Goal: Information Seeking & Learning: Compare options

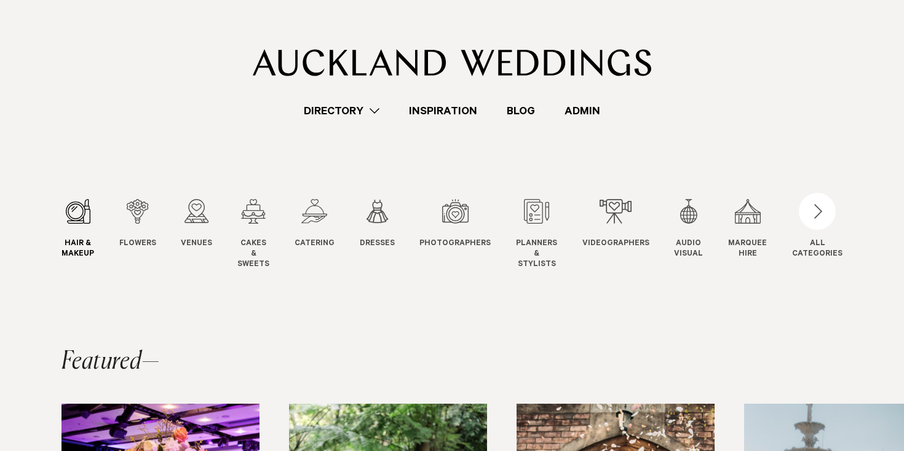
click at [76, 218] on div "1 / 12" at bounding box center [77, 211] width 33 height 25
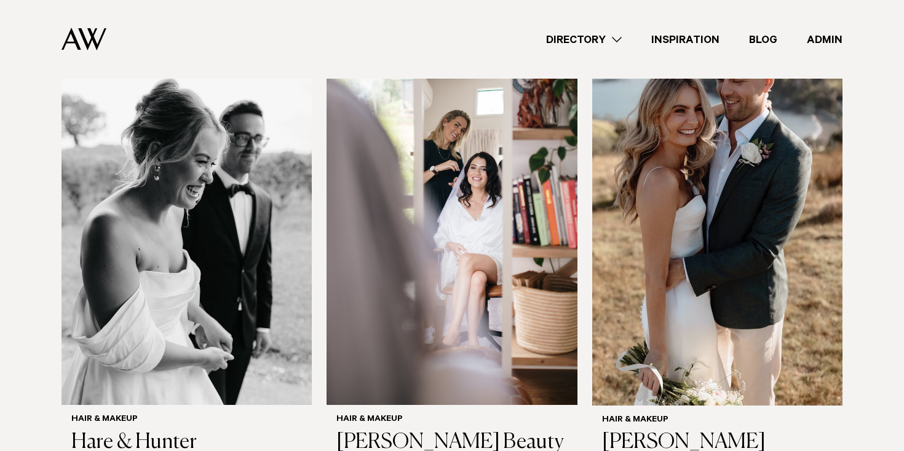
scroll to position [2582, 0]
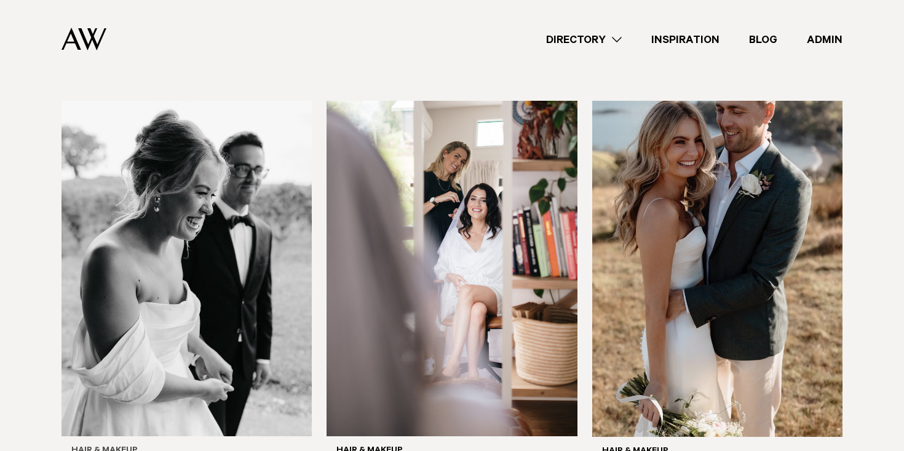
click at [222, 175] on img at bounding box center [186, 269] width 250 height 336
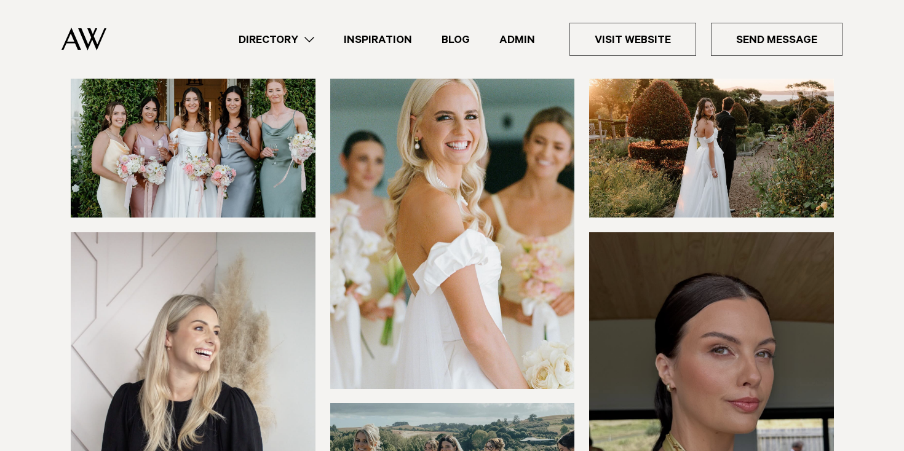
scroll to position [161, 0]
click at [275, 166] on img at bounding box center [193, 138] width 245 height 157
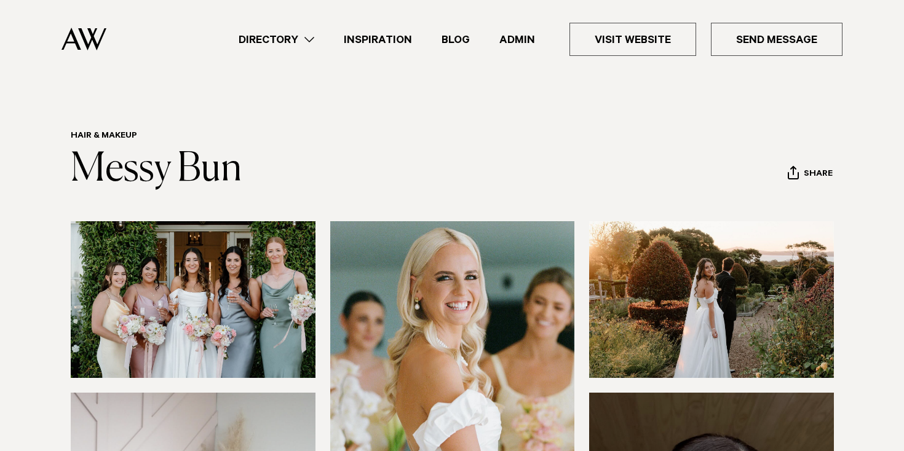
click at [119, 131] on h6 "Hair & Makeup" at bounding box center [156, 137] width 171 height 12
click at [268, 36] on link "Directory" at bounding box center [276, 39] width 105 height 17
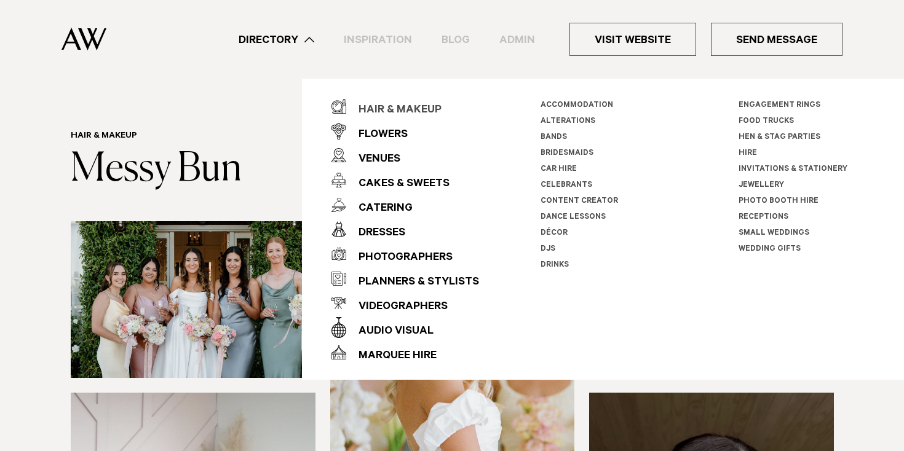
click at [403, 106] on div "Hair & Makeup" at bounding box center [393, 110] width 95 height 25
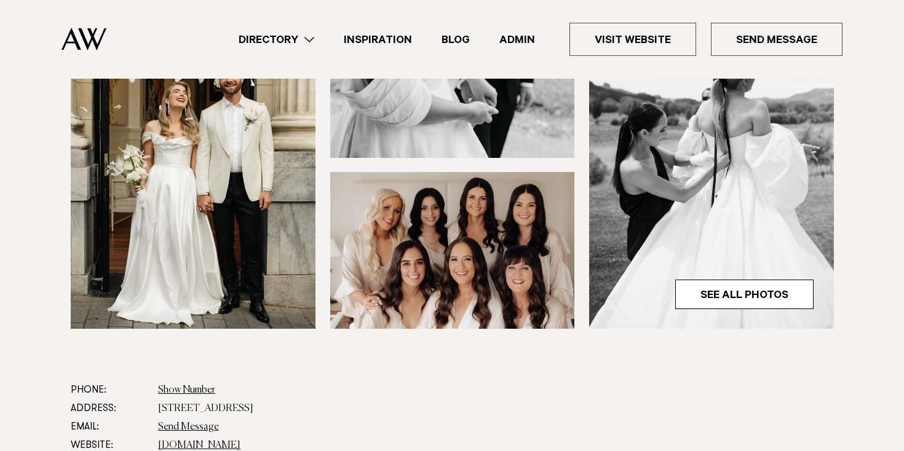
scroll to position [397, 0]
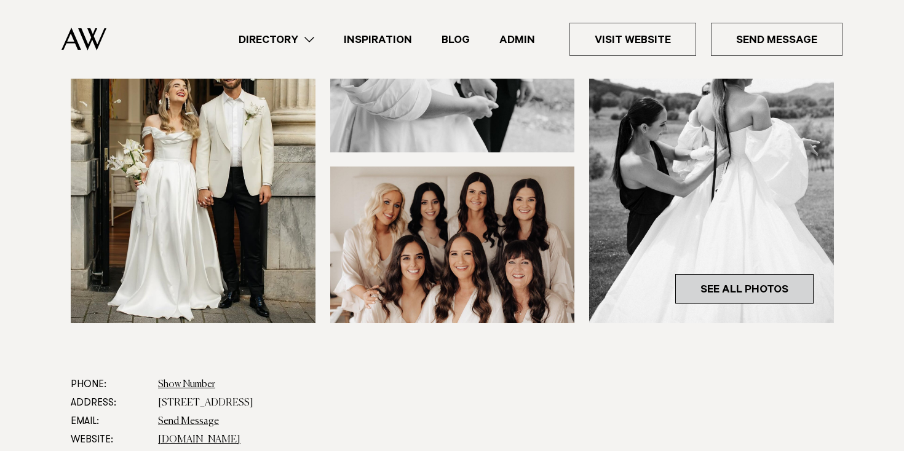
click at [757, 290] on link "See All Photos" at bounding box center [744, 289] width 138 height 30
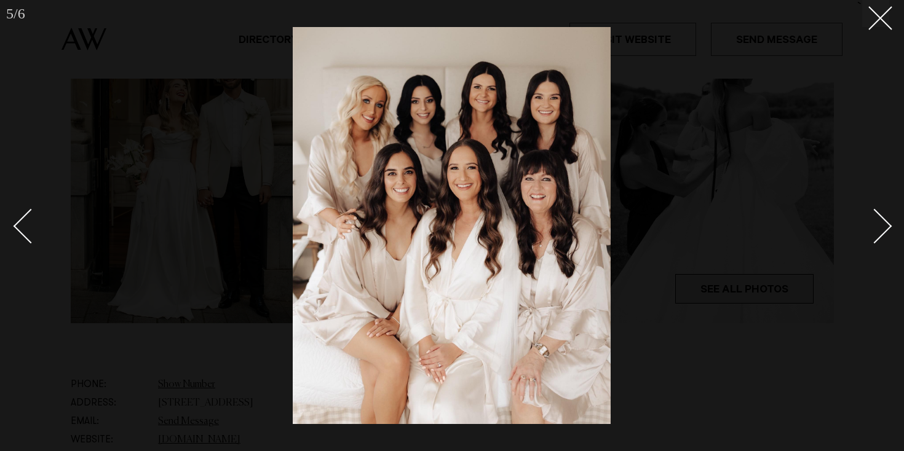
click at [757, 290] on div at bounding box center [452, 225] width 904 height 451
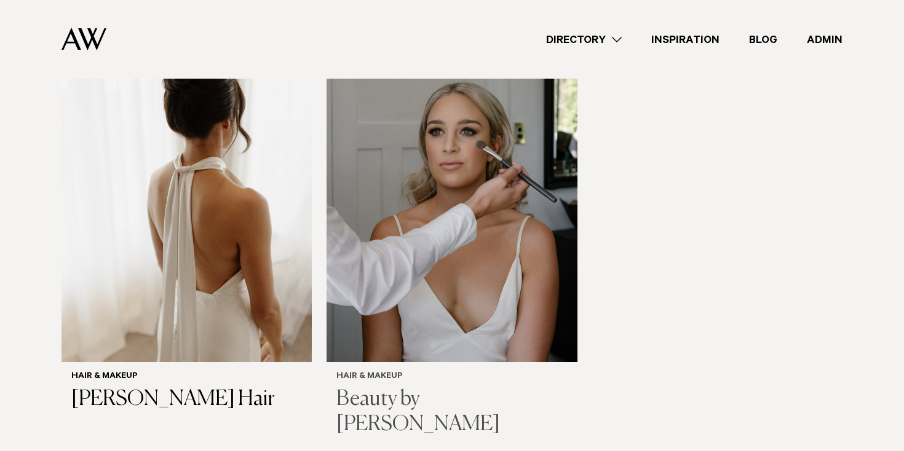
scroll to position [3112, 0]
click at [455, 269] on img at bounding box center [452, 194] width 250 height 336
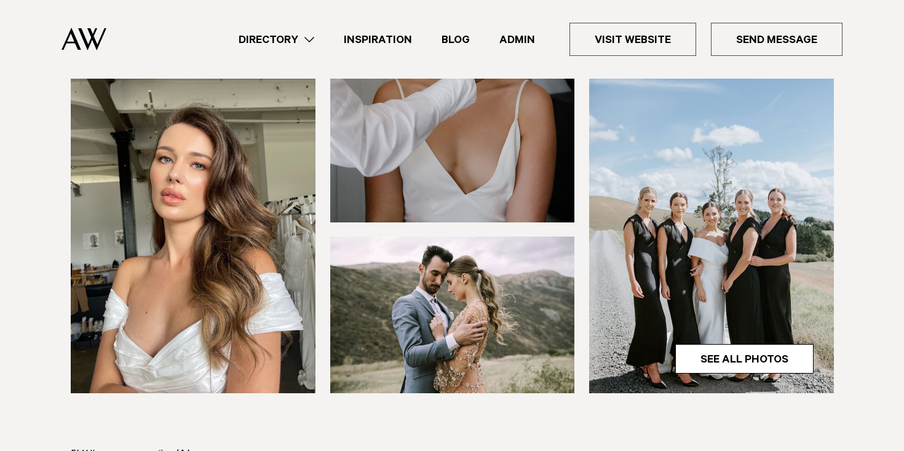
scroll to position [367, 0]
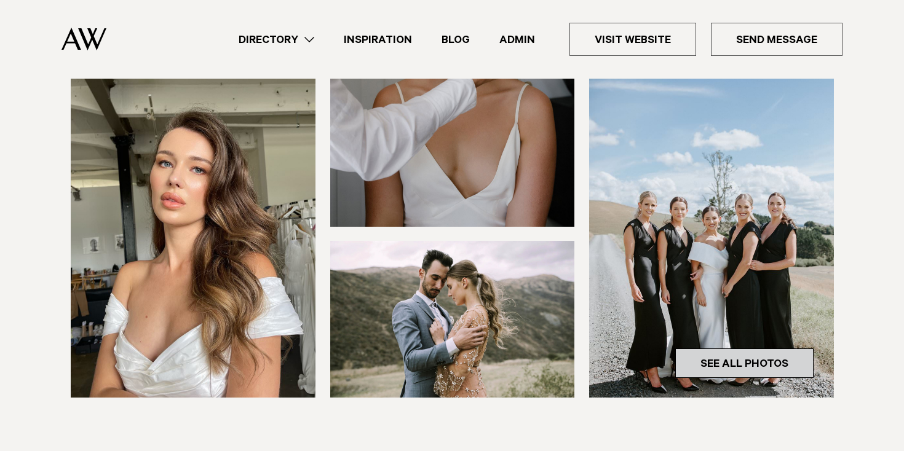
click at [707, 349] on link "See All Photos" at bounding box center [744, 364] width 138 height 30
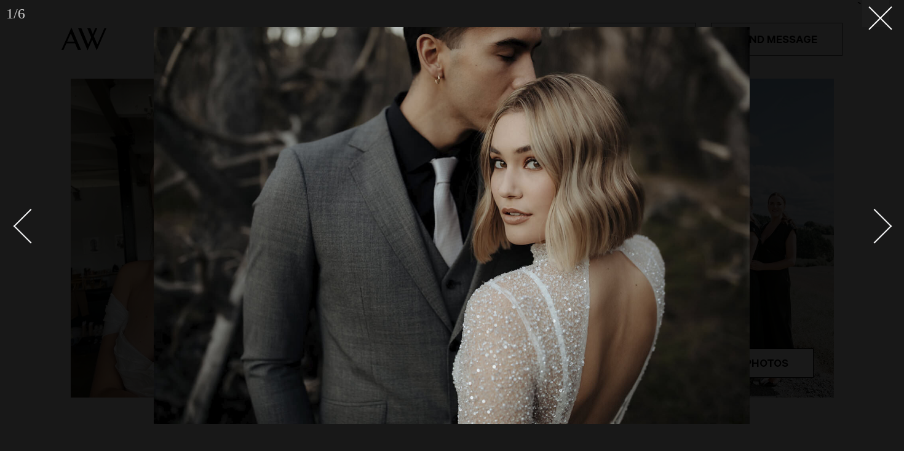
click at [873, 220] on div "Next slide" at bounding box center [874, 226] width 35 height 35
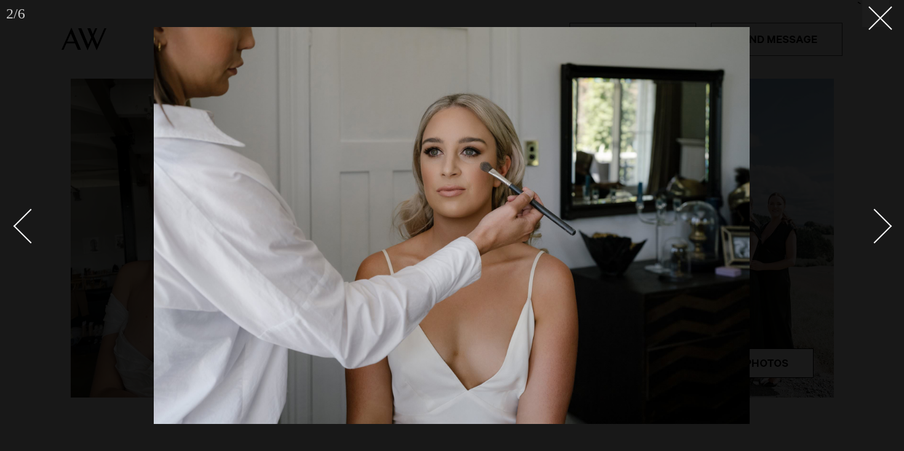
click at [873, 220] on div "Next slide" at bounding box center [874, 226] width 35 height 35
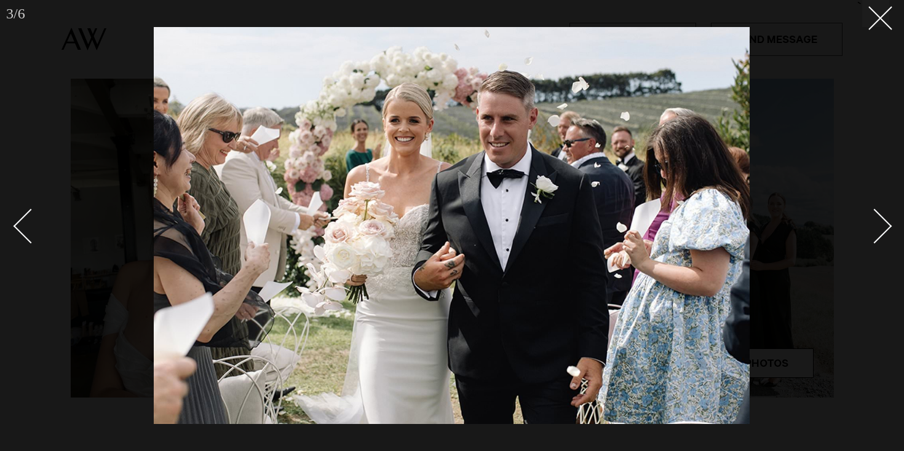
click at [873, 220] on div "Next slide" at bounding box center [874, 226] width 35 height 35
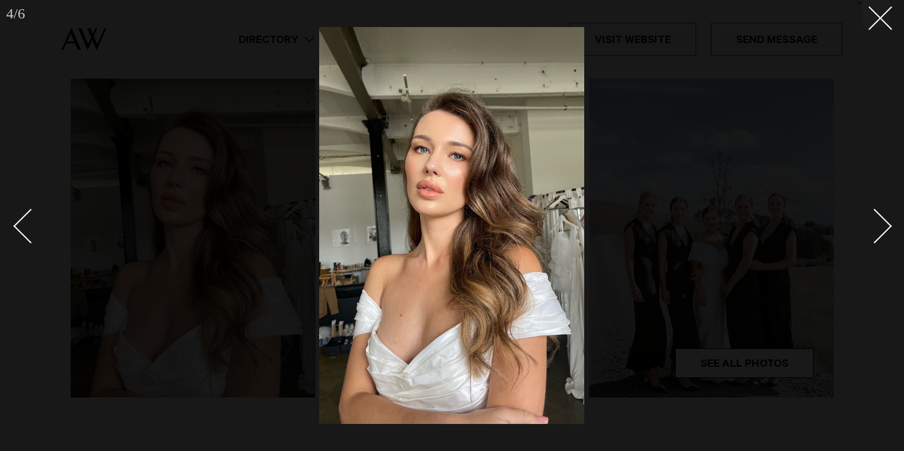
click at [873, 220] on div "Next slide" at bounding box center [874, 226] width 35 height 35
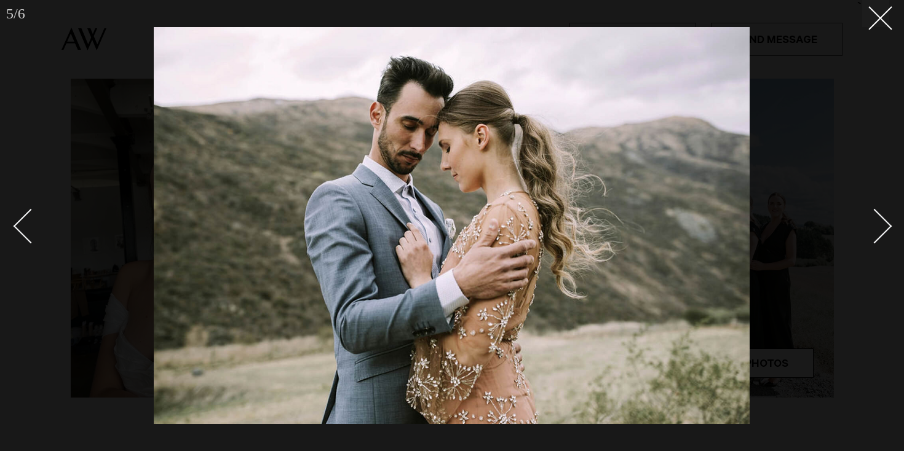
click at [873, 220] on div "Next slide" at bounding box center [874, 226] width 35 height 35
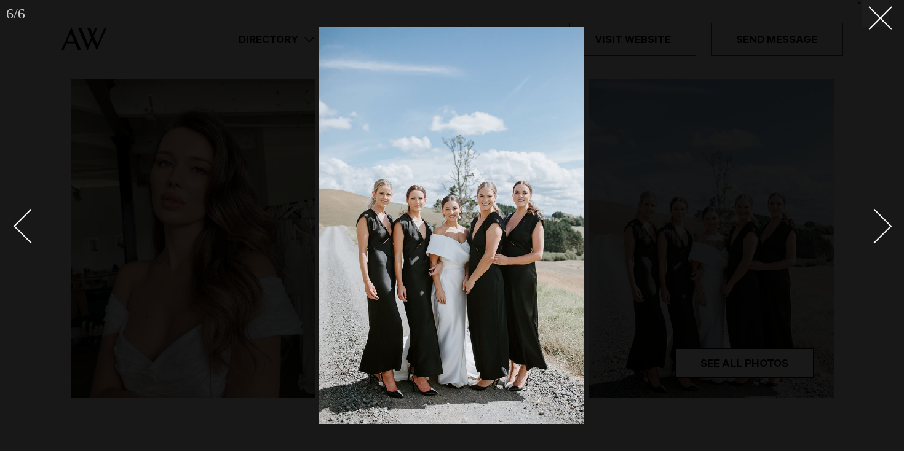
click at [873, 220] on div "Next slide" at bounding box center [874, 226] width 35 height 35
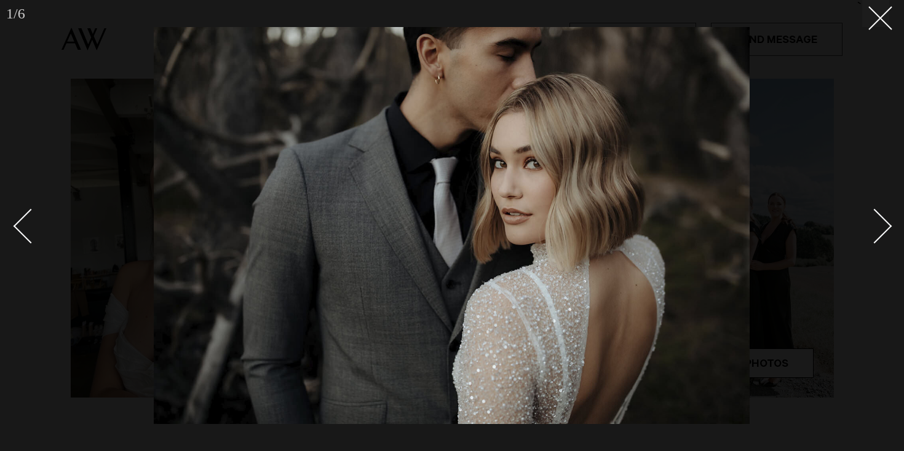
click at [873, 220] on div "Next slide" at bounding box center [874, 226] width 35 height 35
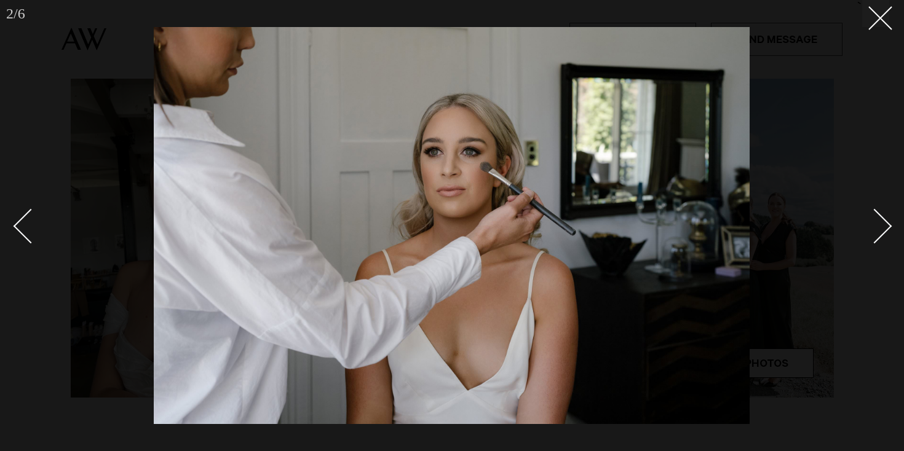
click at [883, 29] on div at bounding box center [452, 225] width 904 height 451
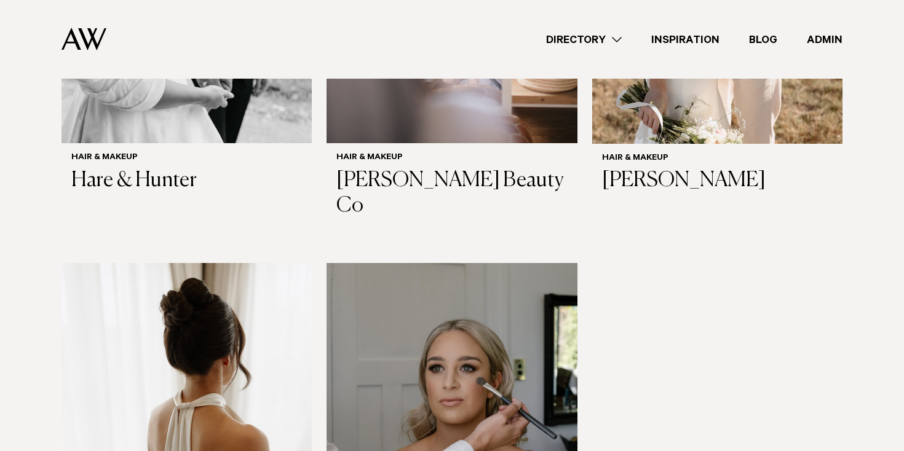
scroll to position [2877, 0]
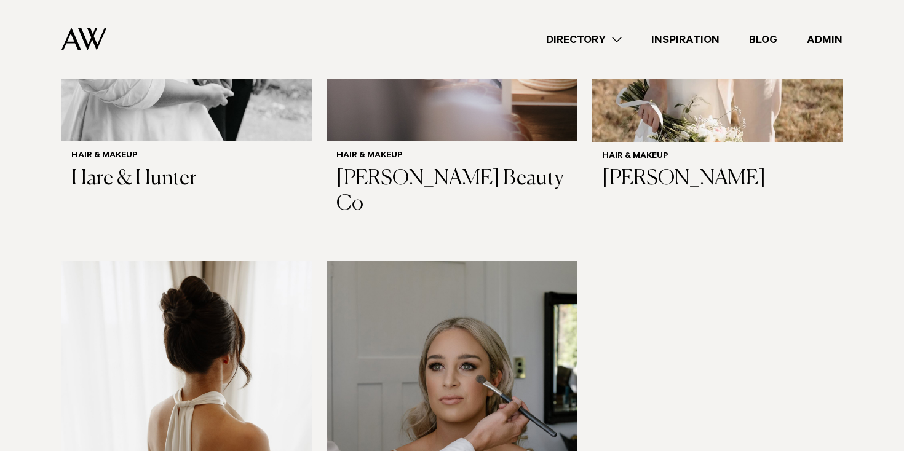
click at [198, 341] on img at bounding box center [186, 429] width 250 height 336
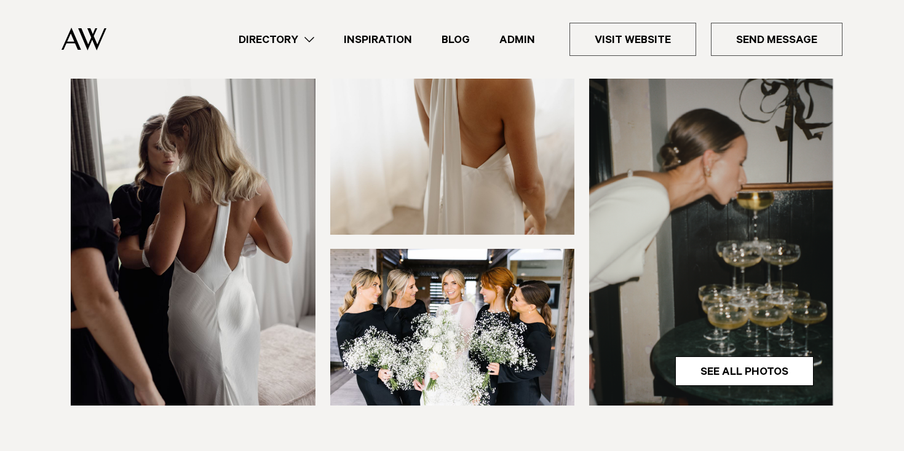
scroll to position [317, 0]
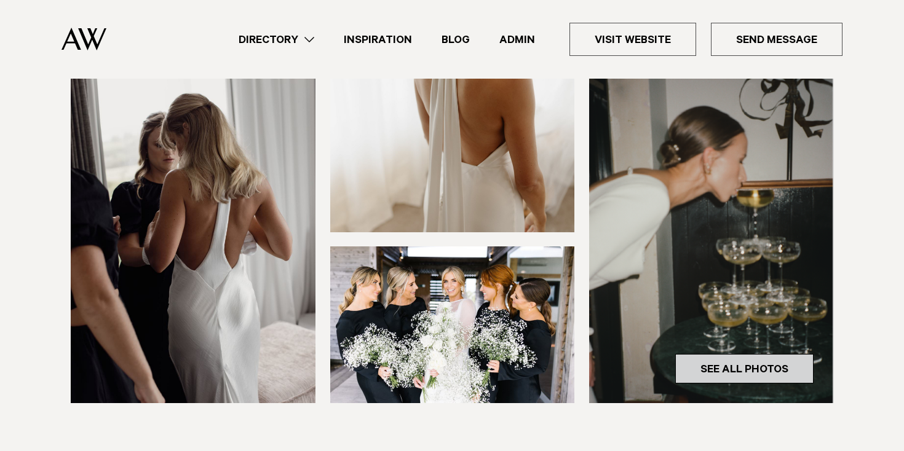
click at [770, 381] on link "See All Photos" at bounding box center [744, 369] width 138 height 30
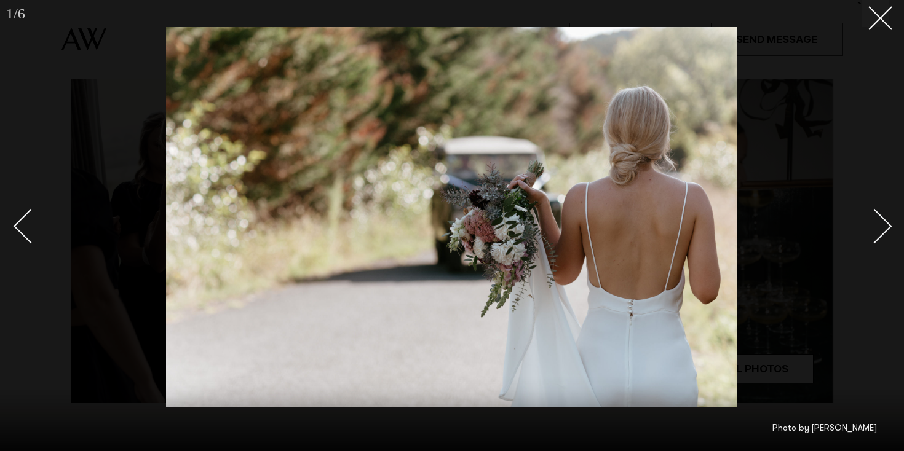
click at [881, 210] on link at bounding box center [867, 225] width 43 height 61
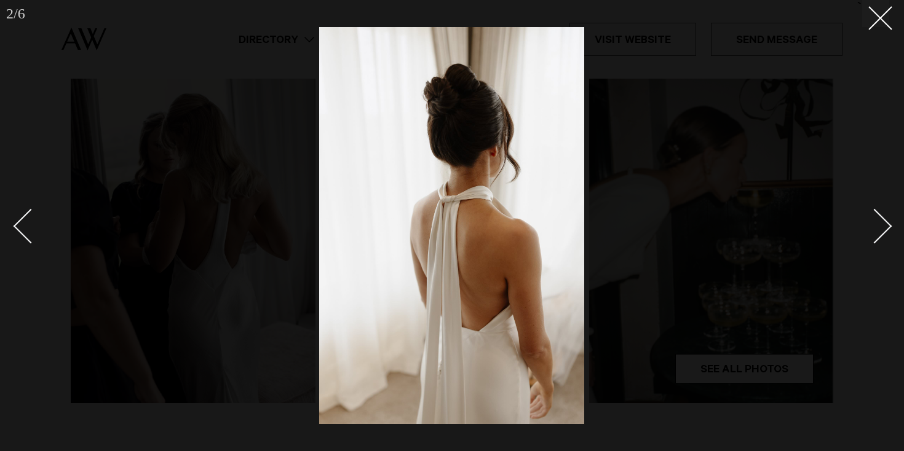
click at [881, 210] on link at bounding box center [867, 225] width 43 height 61
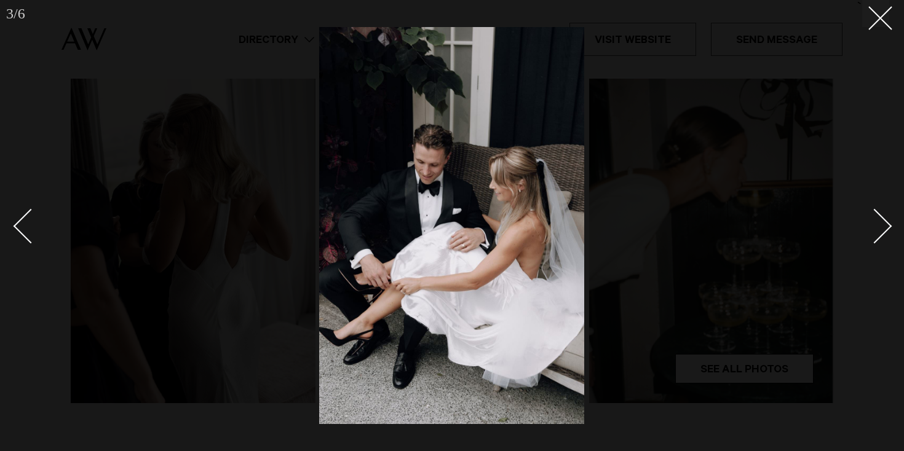
click at [881, 210] on link at bounding box center [867, 225] width 43 height 61
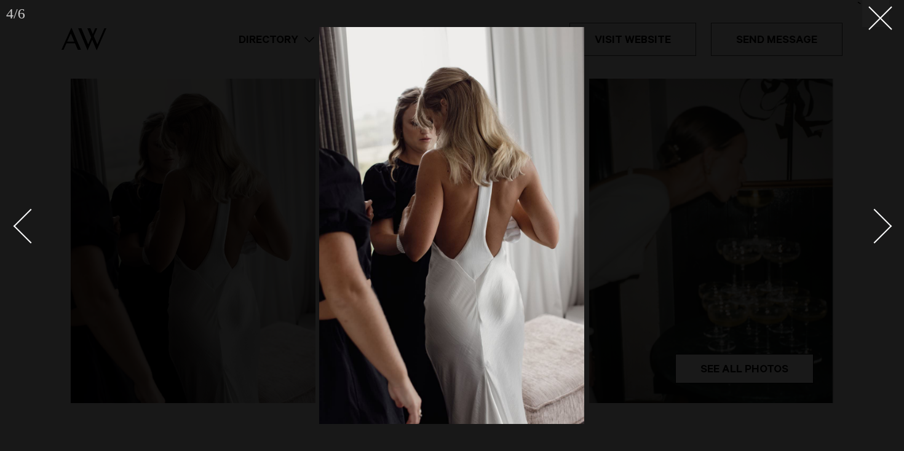
click at [881, 210] on link at bounding box center [867, 225] width 43 height 61
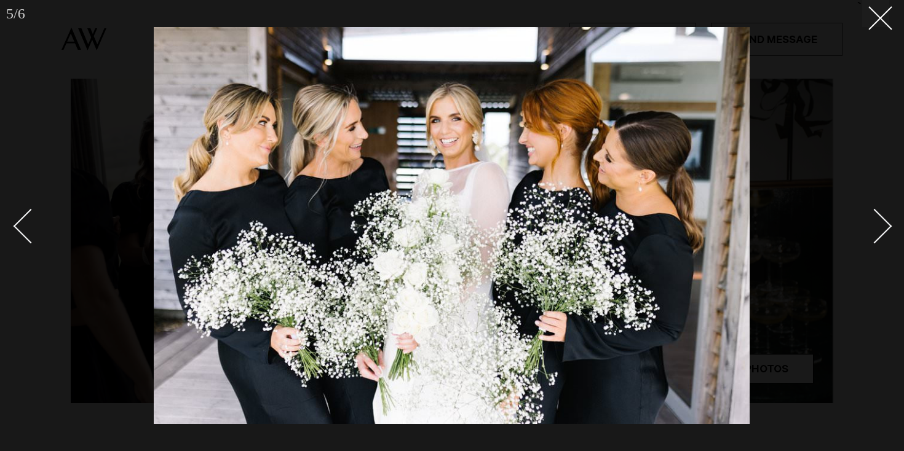
click at [881, 210] on link at bounding box center [867, 225] width 43 height 61
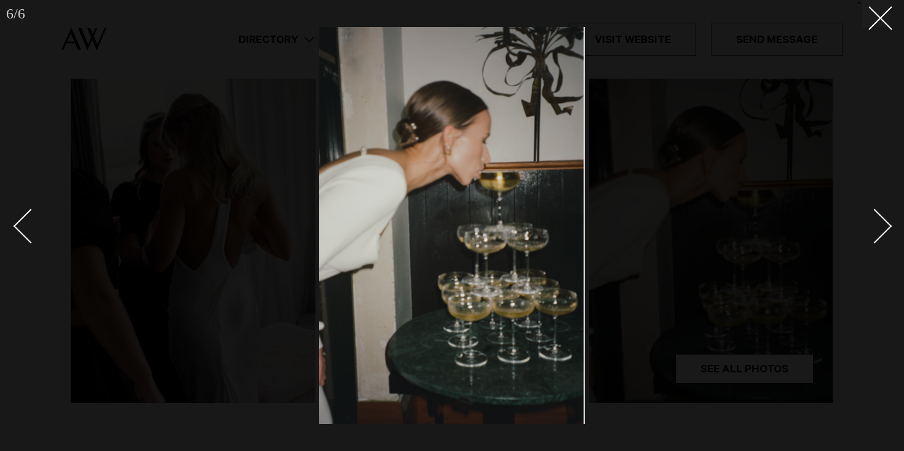
click at [881, 210] on link at bounding box center [867, 225] width 43 height 61
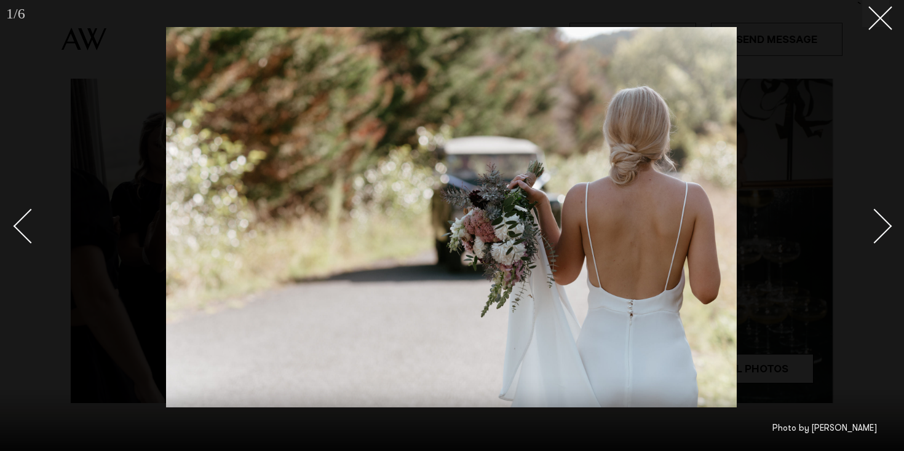
click at [881, 210] on link at bounding box center [867, 225] width 43 height 61
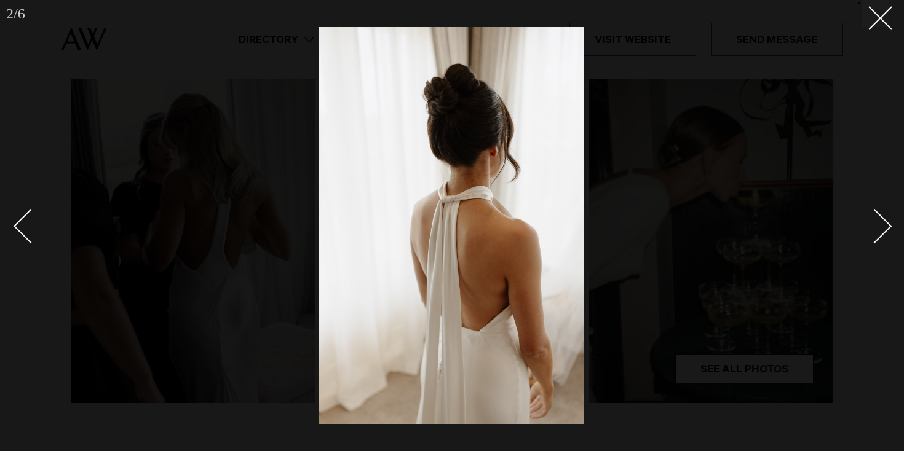
click at [881, 210] on link at bounding box center [867, 225] width 43 height 61
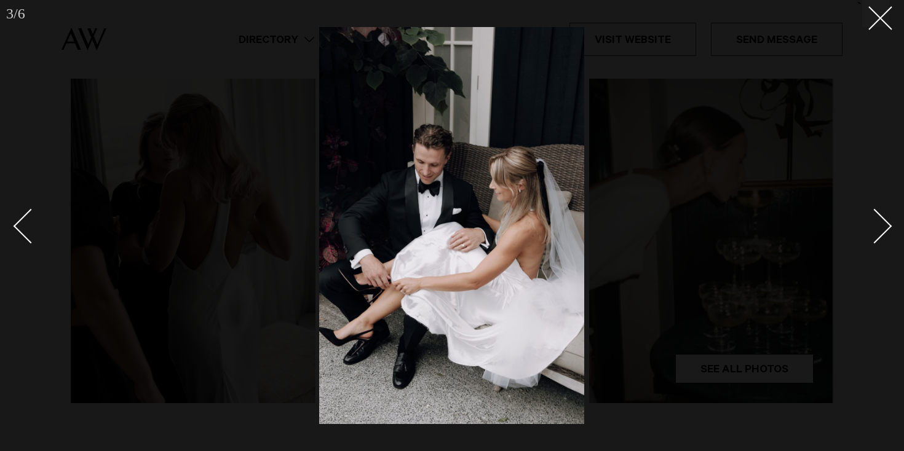
click at [871, 28] on div at bounding box center [452, 225] width 904 height 451
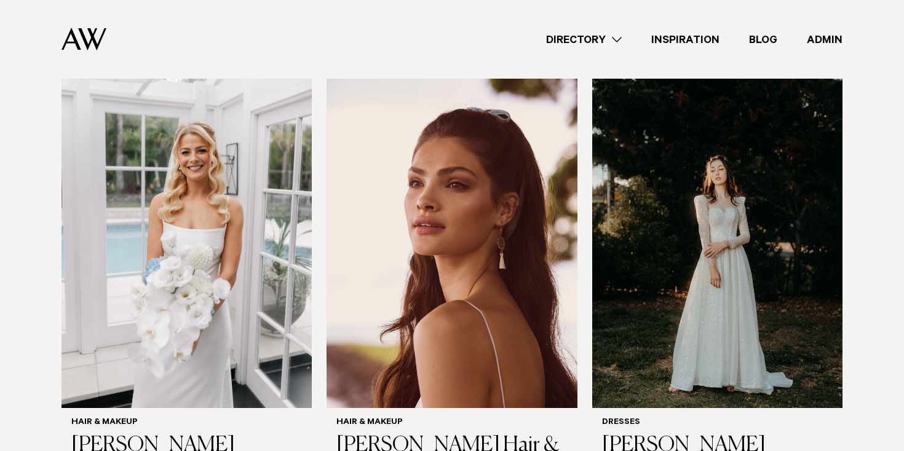
scroll to position [377, 0]
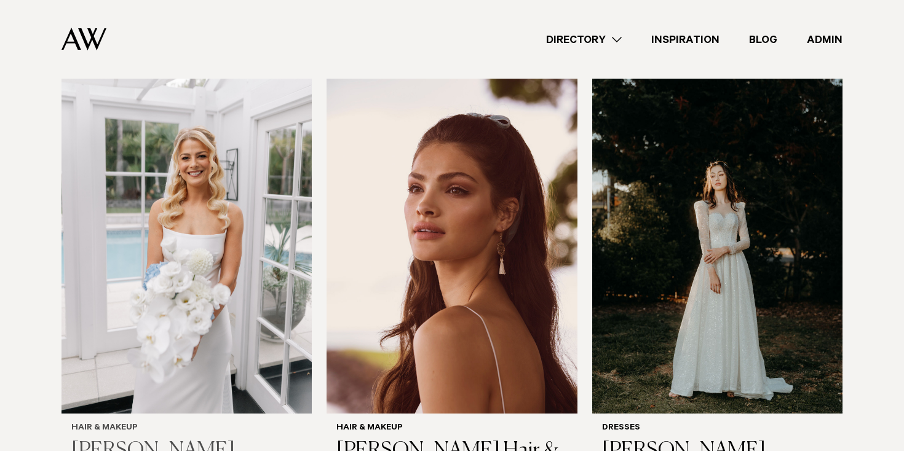
click at [210, 202] on img at bounding box center [186, 245] width 250 height 336
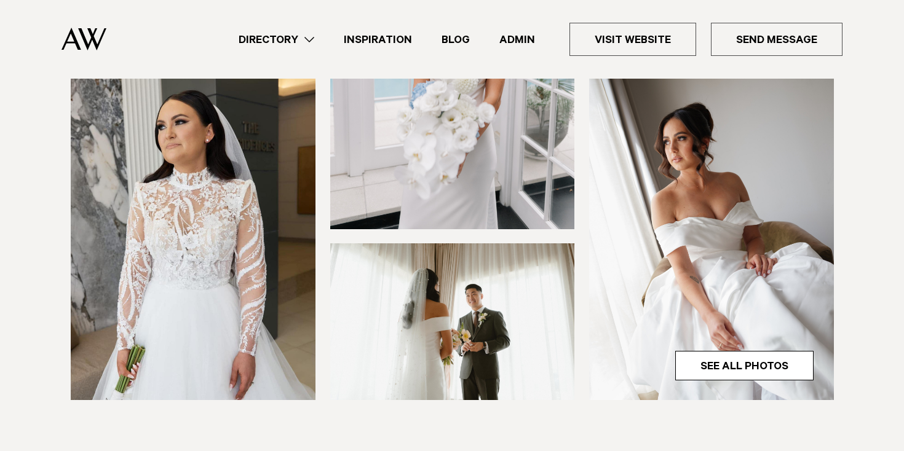
scroll to position [323, 0]
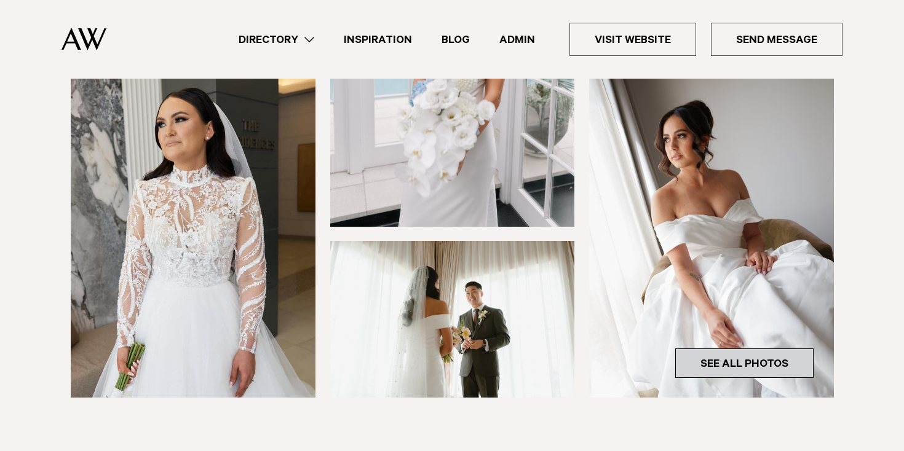
click at [724, 367] on link "See All Photos" at bounding box center [744, 364] width 138 height 30
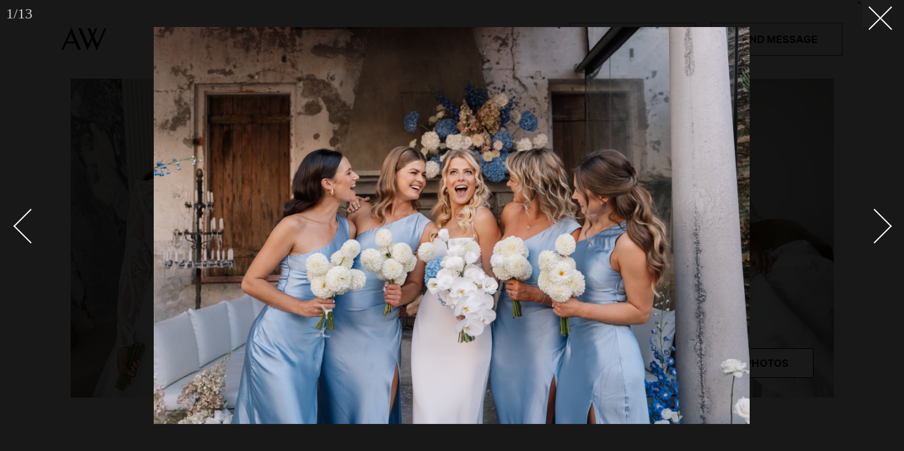
click at [879, 227] on div "Next slide" at bounding box center [874, 226] width 35 height 35
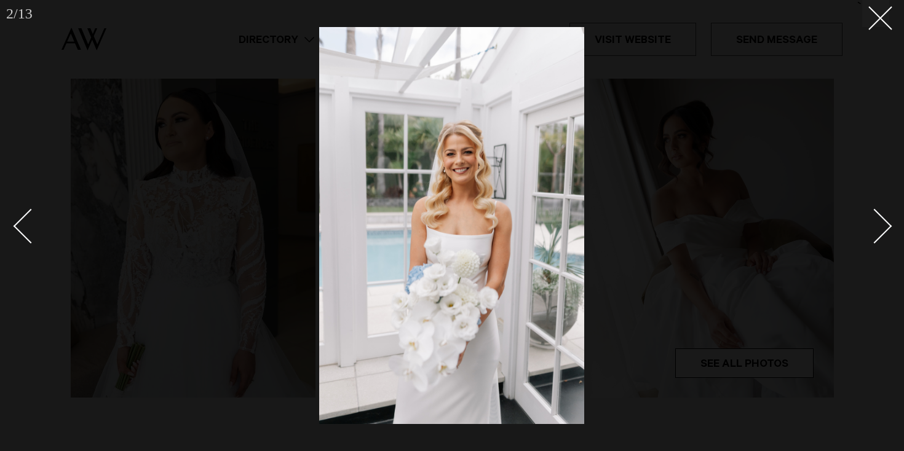
click at [879, 227] on div "Next slide" at bounding box center [874, 226] width 35 height 35
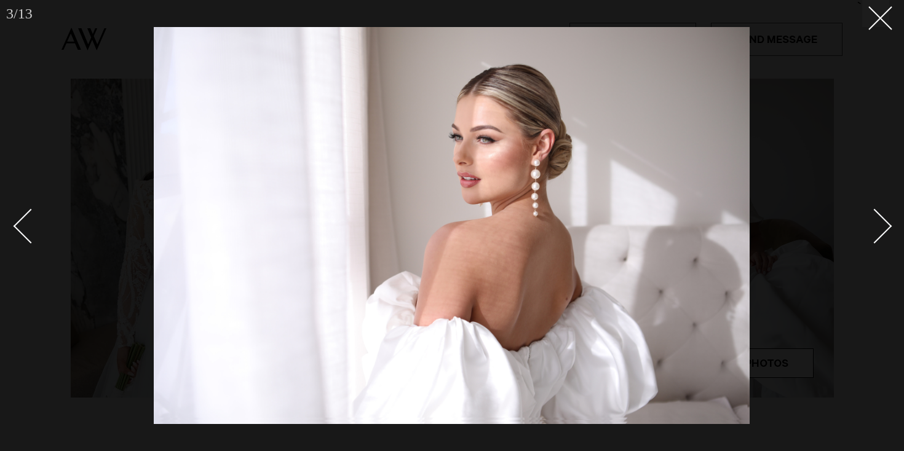
click at [879, 227] on div "Next slide" at bounding box center [874, 226] width 35 height 35
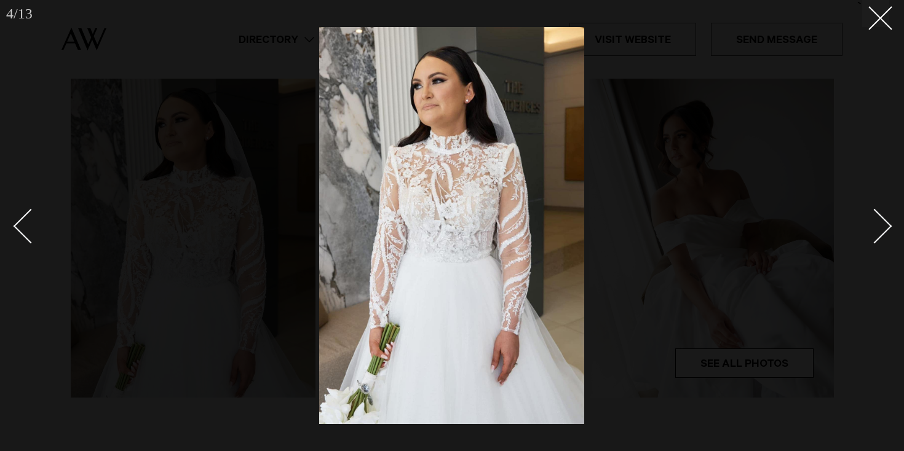
click at [879, 227] on div "Next slide" at bounding box center [874, 226] width 35 height 35
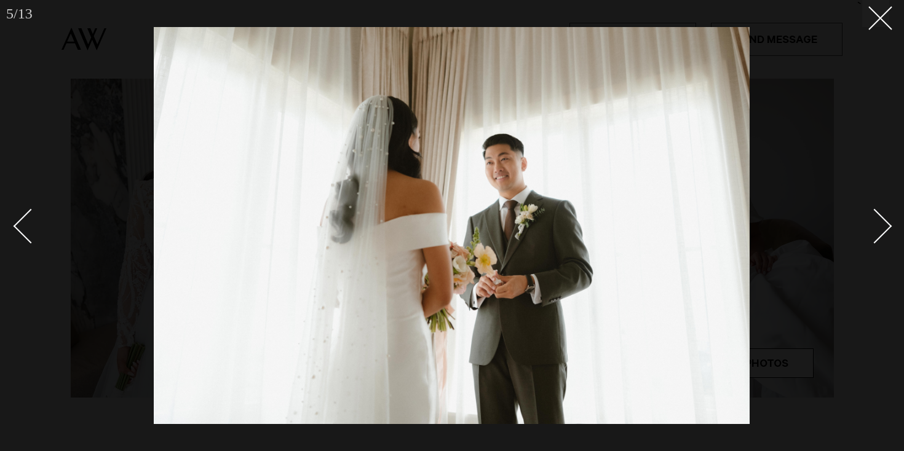
click at [879, 227] on div "Next slide" at bounding box center [874, 226] width 35 height 35
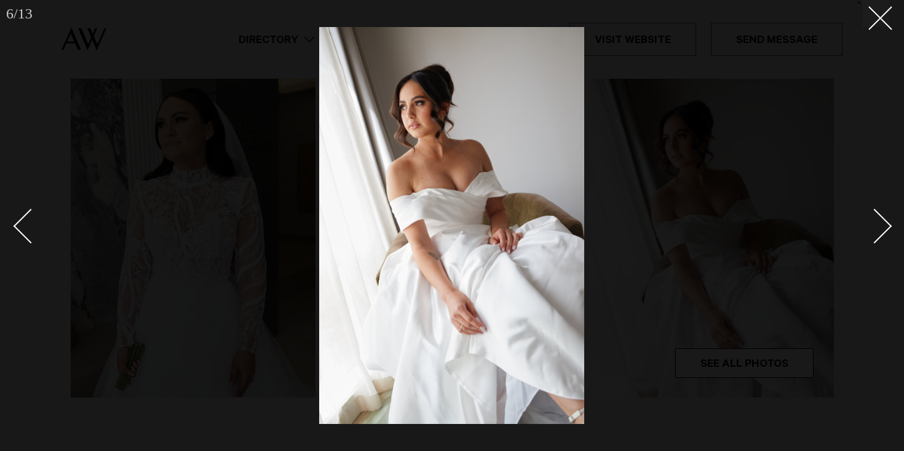
click at [879, 227] on div "Next slide" at bounding box center [874, 226] width 35 height 35
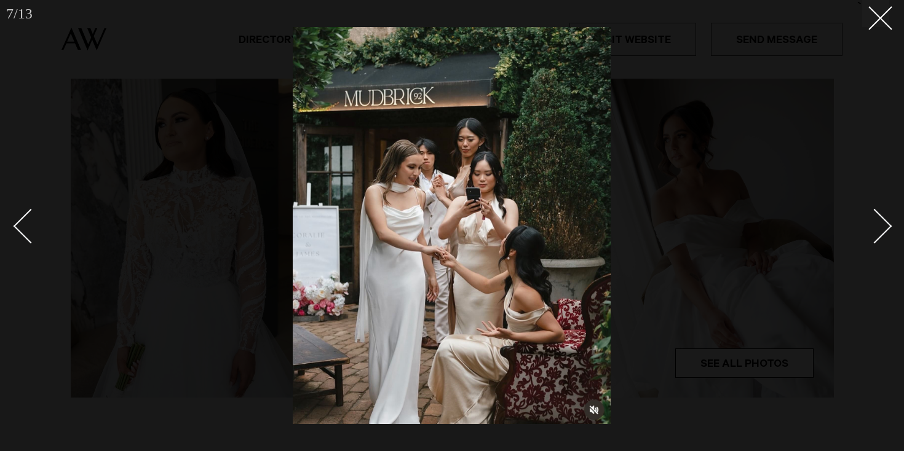
click at [879, 227] on div "Next slide" at bounding box center [874, 226] width 35 height 35
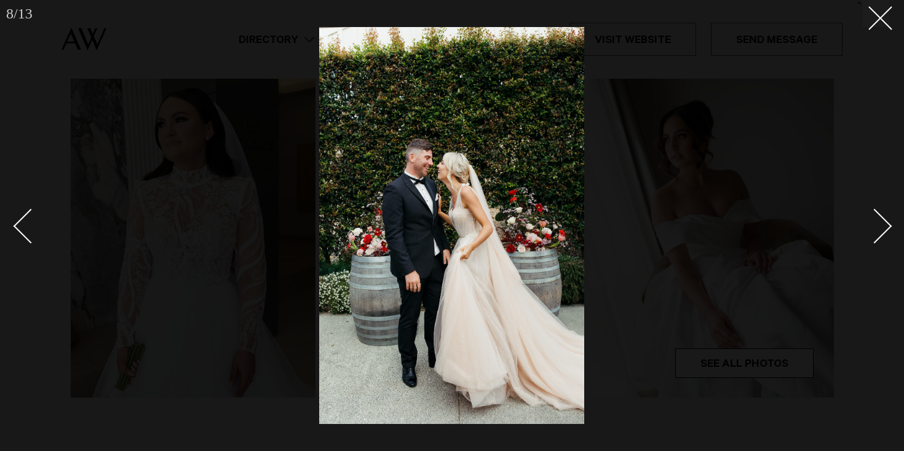
click at [879, 227] on div "Next slide" at bounding box center [874, 226] width 35 height 35
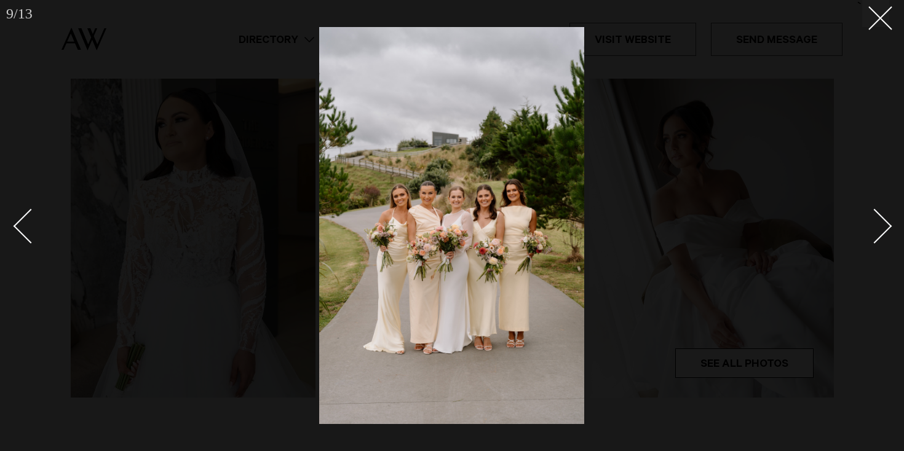
click at [879, 227] on div "Next slide" at bounding box center [874, 226] width 35 height 35
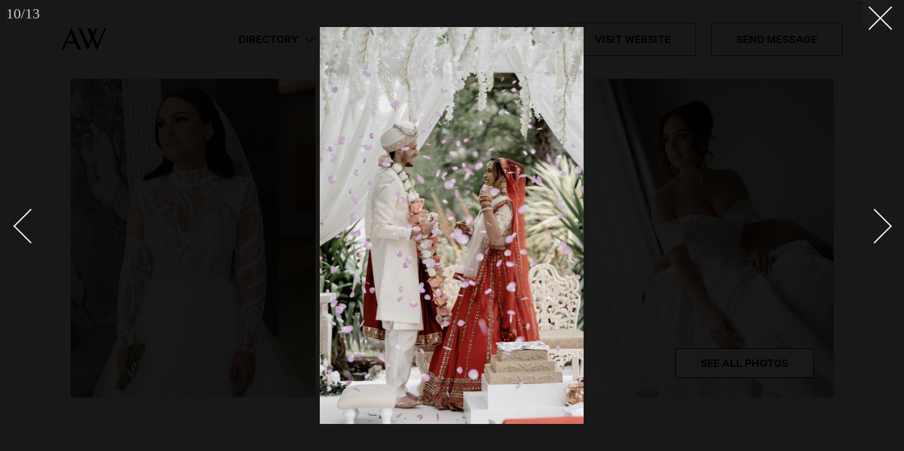
click at [879, 227] on div "Next slide" at bounding box center [874, 226] width 35 height 35
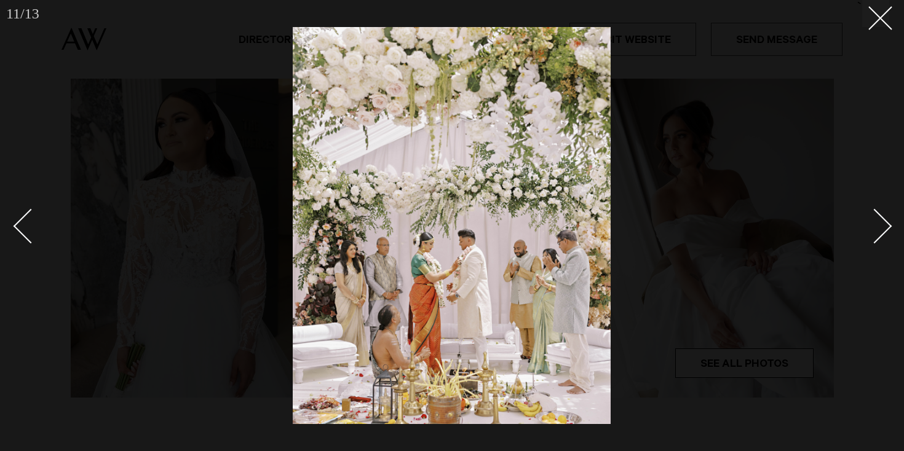
click at [879, 227] on div "Next slide" at bounding box center [874, 226] width 35 height 35
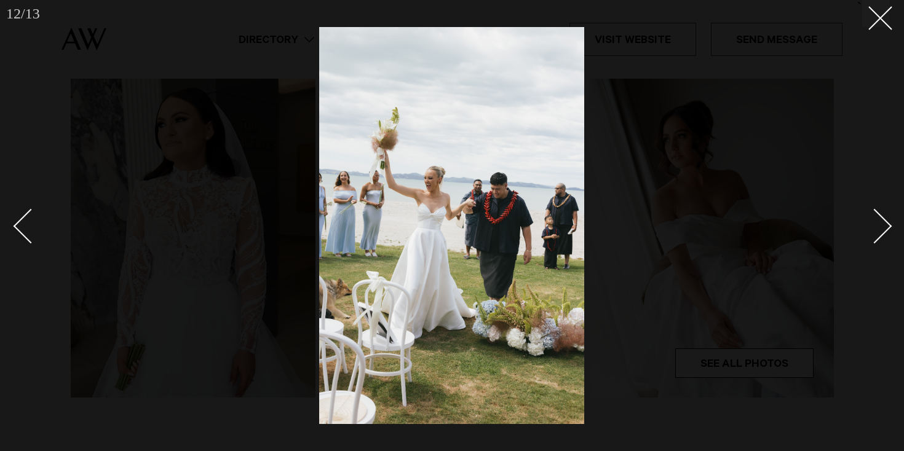
click at [879, 227] on div "Next slide" at bounding box center [874, 226] width 35 height 35
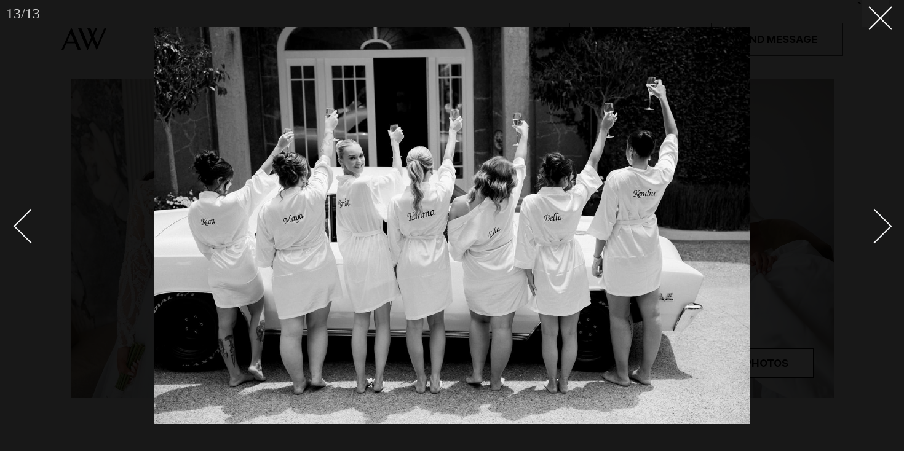
click at [879, 227] on div "Next slide" at bounding box center [874, 226] width 35 height 35
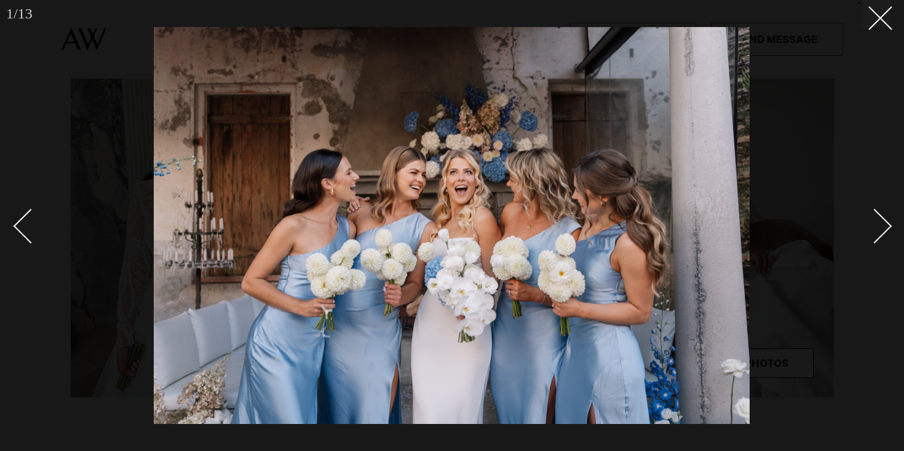
click at [879, 227] on div "Next slide" at bounding box center [874, 226] width 35 height 35
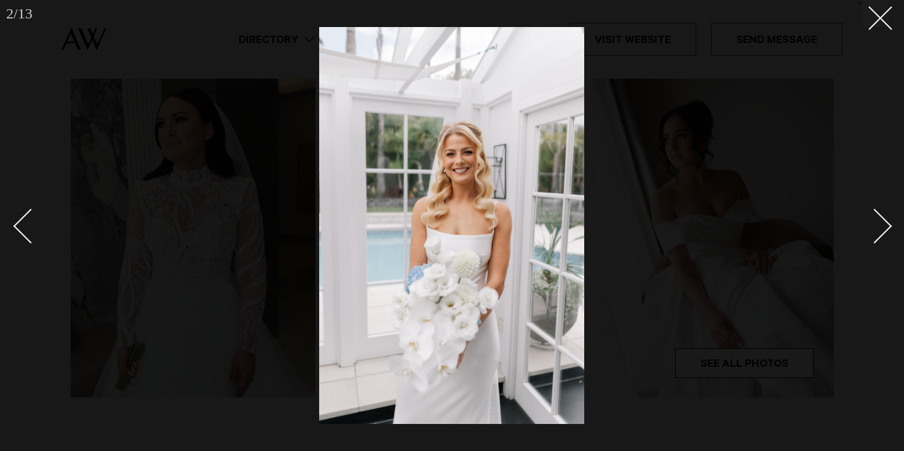
click at [879, 227] on div "Next slide" at bounding box center [874, 226] width 35 height 35
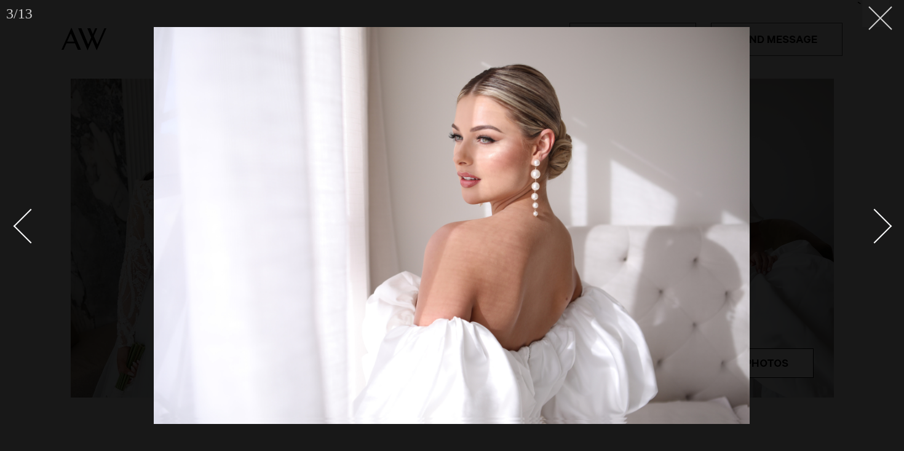
click at [876, 23] on button at bounding box center [875, 13] width 27 height 27
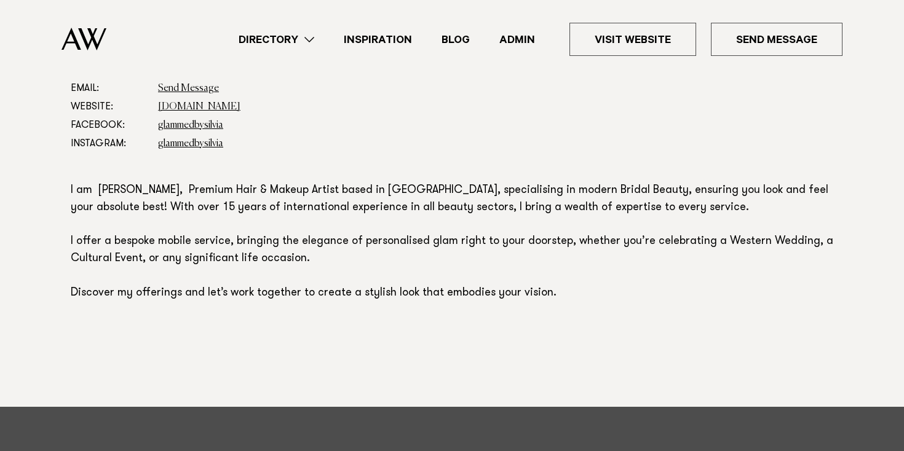
scroll to position [711, 0]
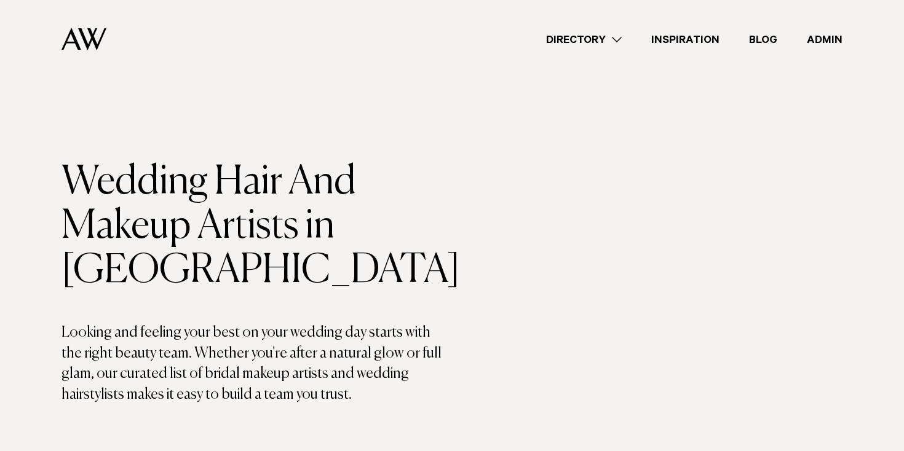
scroll to position [377, 0]
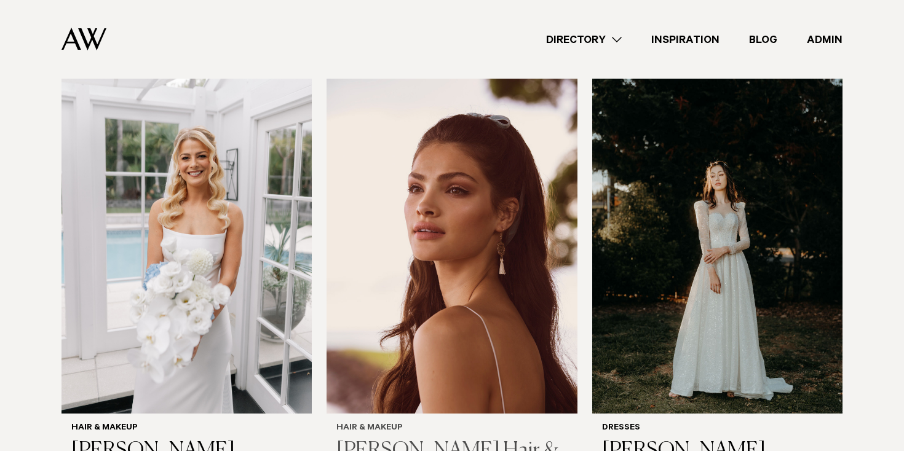
click at [432, 253] on img at bounding box center [452, 245] width 250 height 336
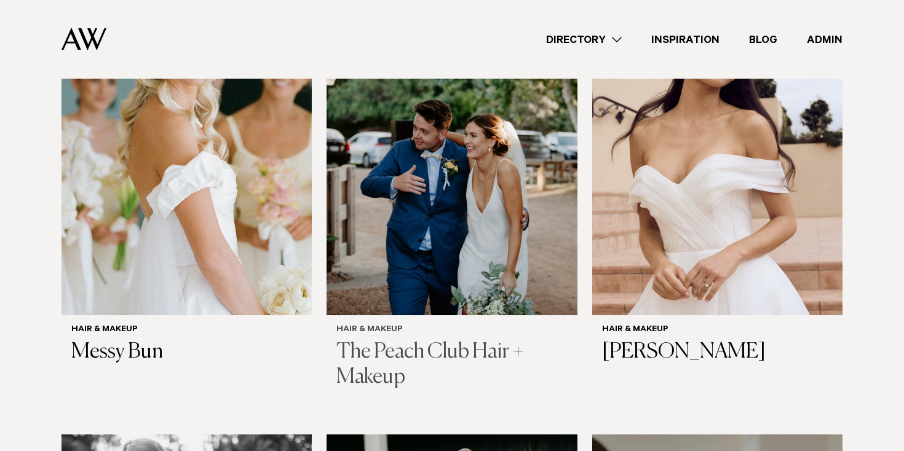
scroll to position [933, 0]
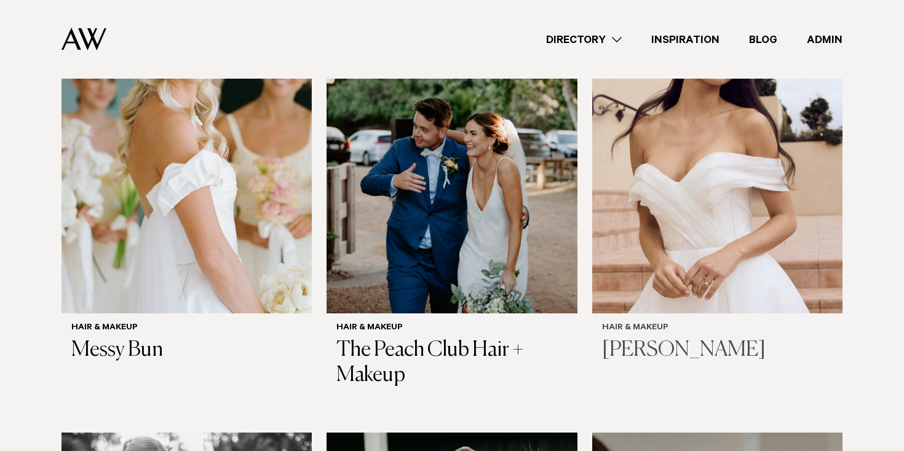
click at [709, 249] on img at bounding box center [717, 145] width 250 height 336
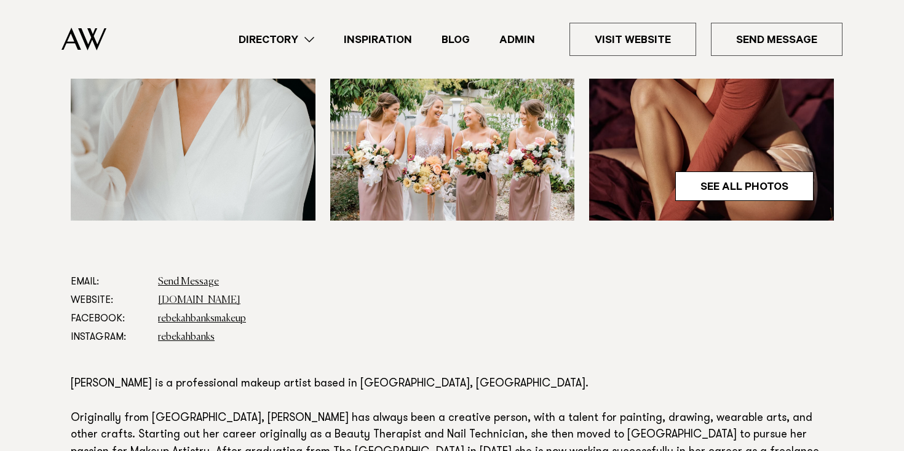
scroll to position [501, 0]
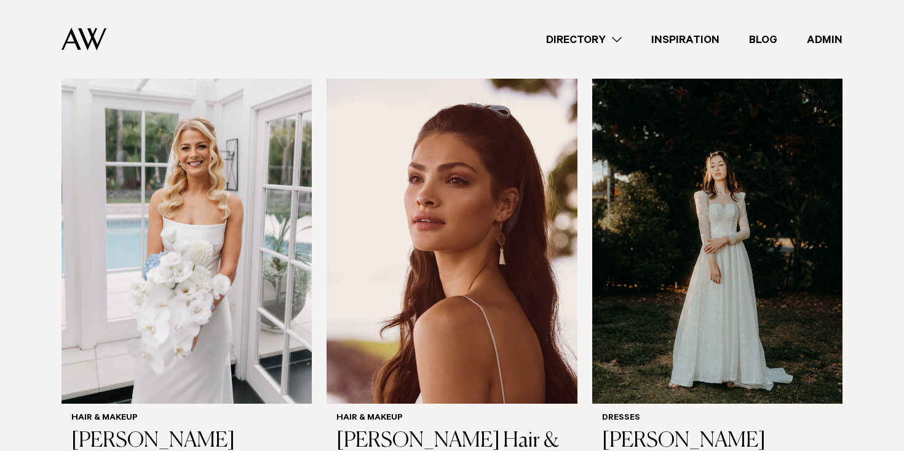
scroll to position [409, 0]
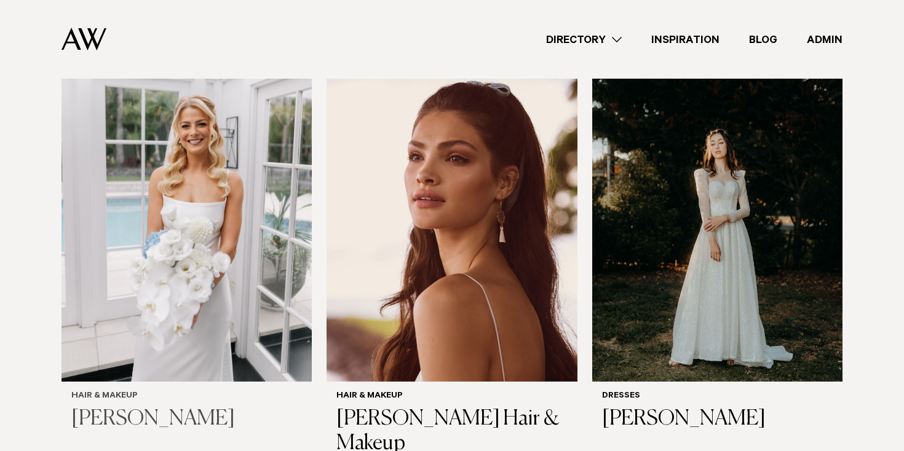
click at [196, 202] on img at bounding box center [186, 214] width 250 height 336
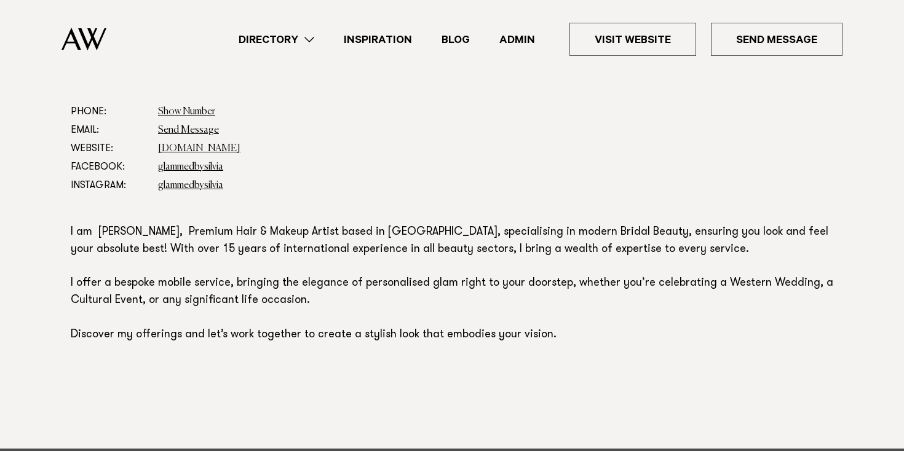
scroll to position [670, 0]
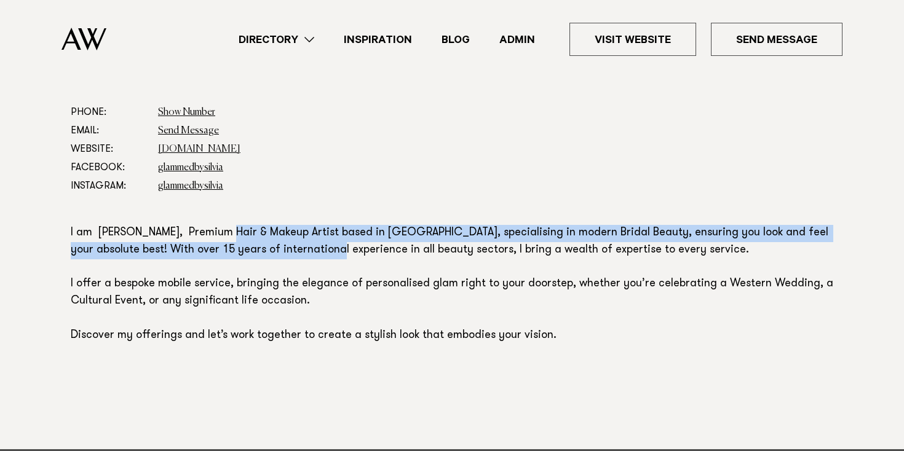
drag, startPoint x: 219, startPoint y: 240, endPoint x: 291, endPoint y: 245, distance: 72.1
click at [291, 245] on p "I am Silvia Pieva, Premium Hair & Makeup Artist based in Auckland, specialising…" at bounding box center [452, 285] width 763 height 120
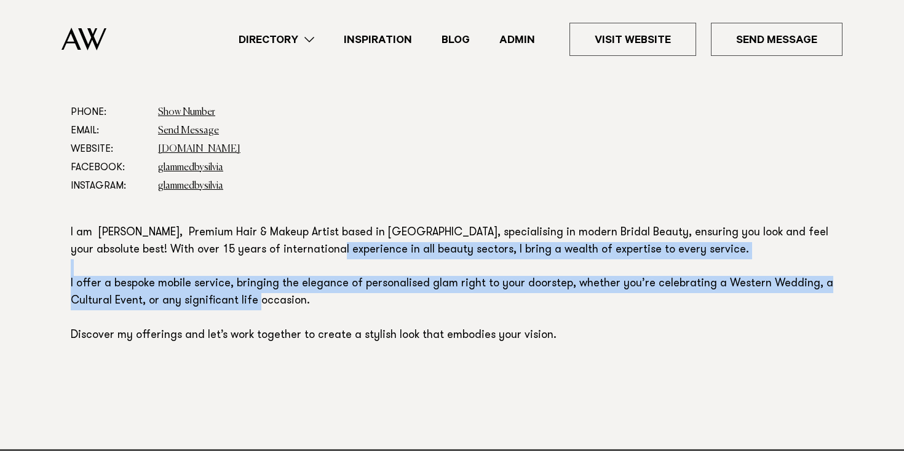
drag, startPoint x: 288, startPoint y: 248, endPoint x: 376, endPoint y: 312, distance: 109.6
click at [376, 312] on p "I am [PERSON_NAME], Premium Hair & Makeup Artist based in [GEOGRAPHIC_DATA], sp…" at bounding box center [452, 285] width 763 height 120
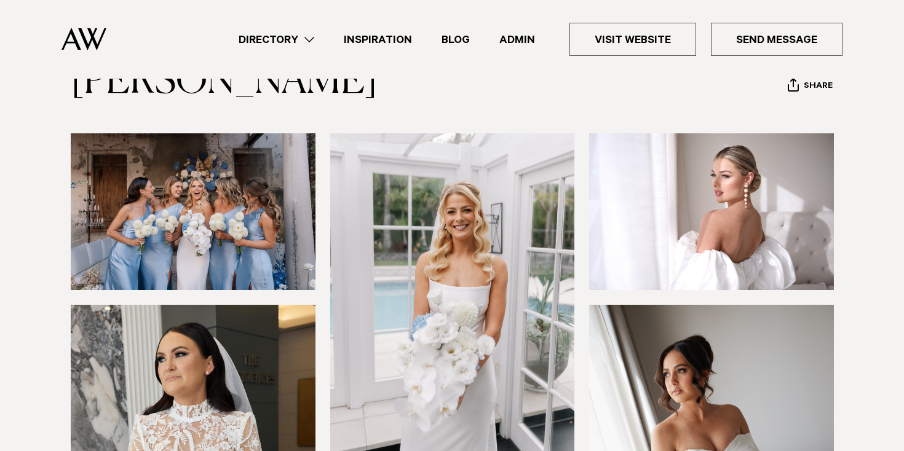
scroll to position [128, 0]
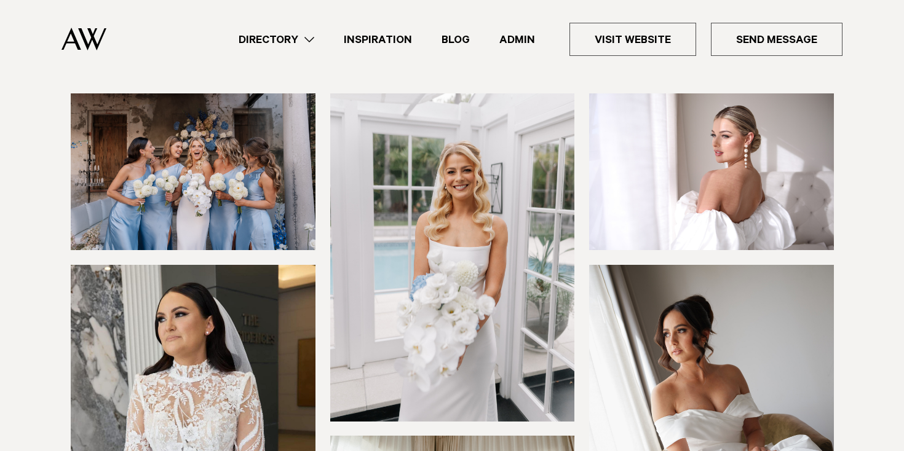
click at [229, 169] on img at bounding box center [193, 171] width 245 height 157
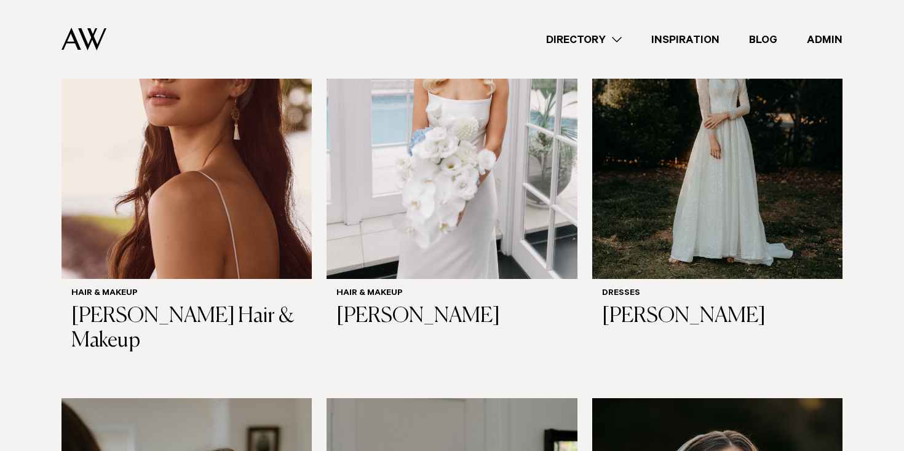
scroll to position [487, 0]
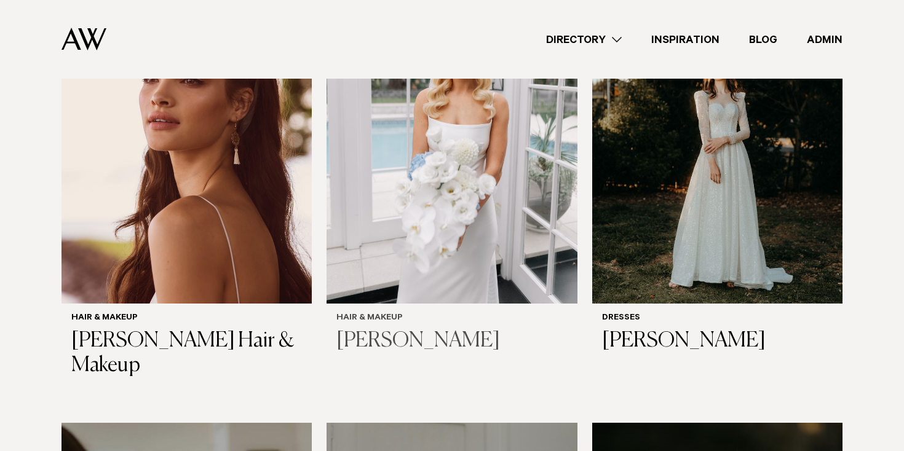
click at [445, 210] on img at bounding box center [452, 135] width 250 height 336
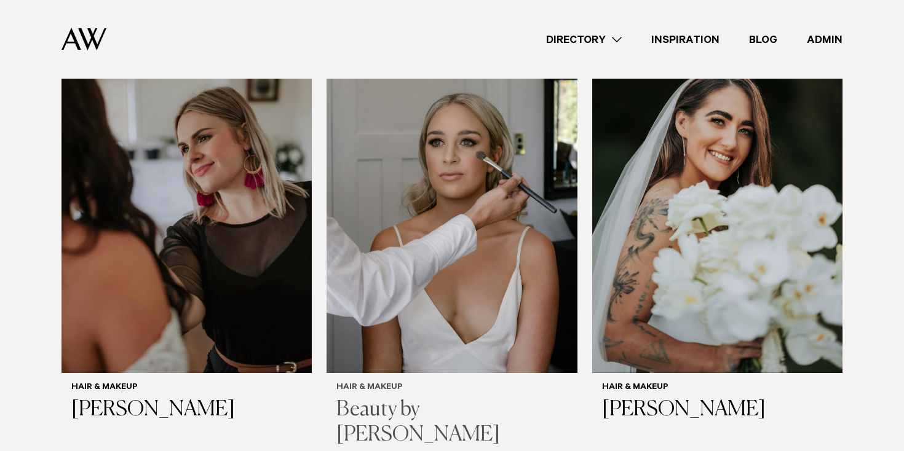
scroll to position [897, 0]
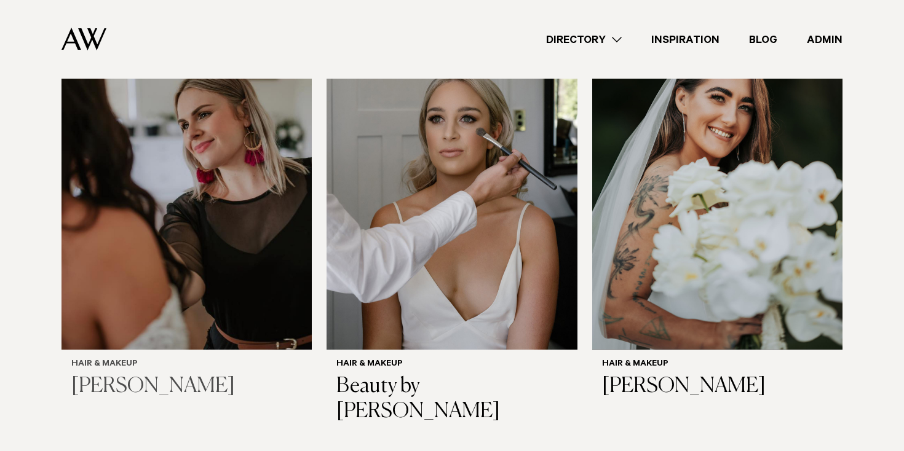
click at [207, 113] on img at bounding box center [186, 182] width 250 height 336
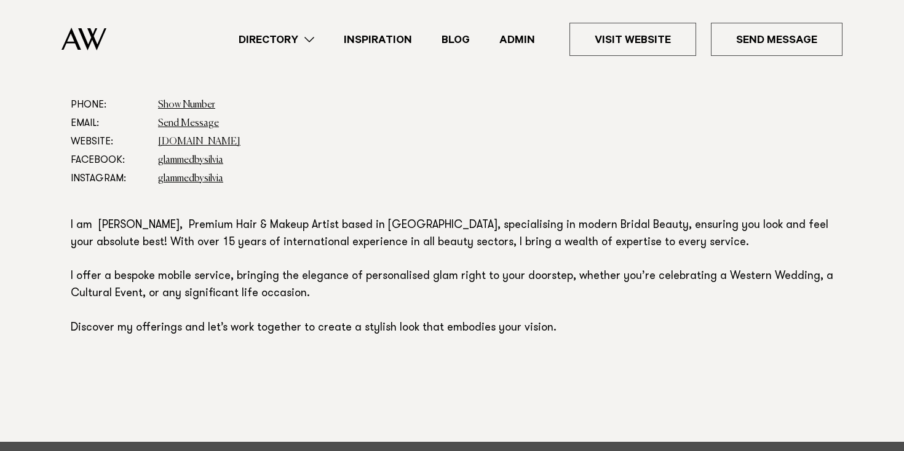
scroll to position [680, 0]
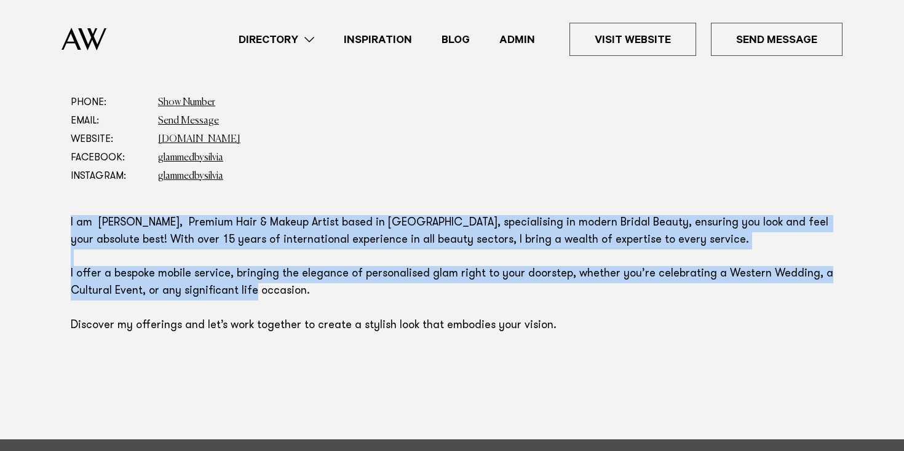
drag, startPoint x: 63, startPoint y: 221, endPoint x: 504, endPoint y: 293, distance: 447.3
click at [504, 293] on div "Phone: Show Number 0224701902 Email: Send Message Website: silviapieva.co.nz Fa…" at bounding box center [452, 240] width 866 height 294
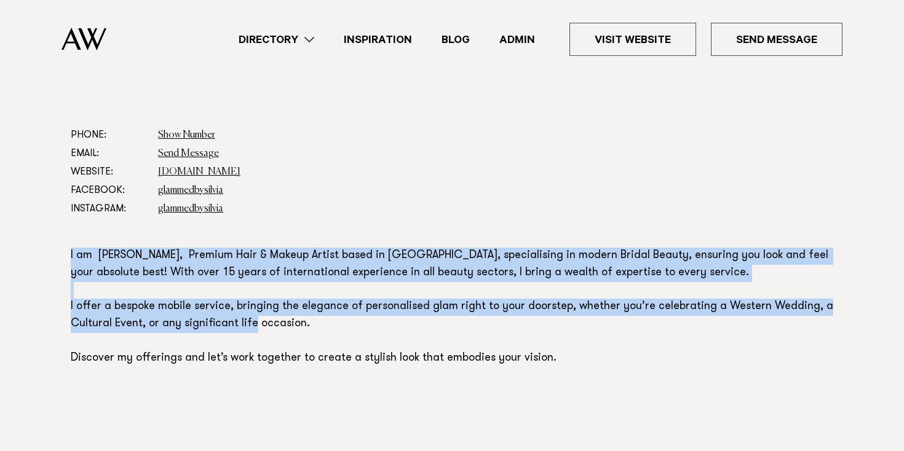
scroll to position [646, 0]
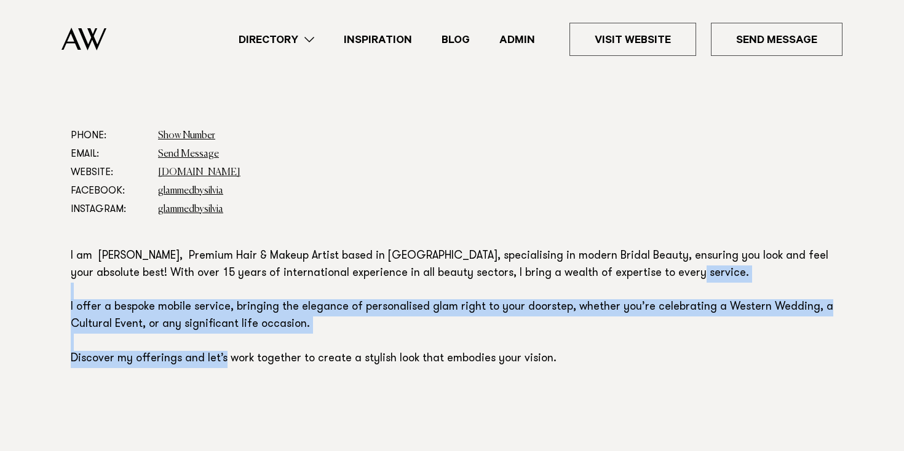
drag, startPoint x: 272, startPoint y: 368, endPoint x: 63, endPoint y: 283, distance: 226.2
click at [63, 284] on div "Phone: Show Number 0224701902 Email: Send Message Website: silviapieva.co.nz Fa…" at bounding box center [452, 274] width 866 height 294
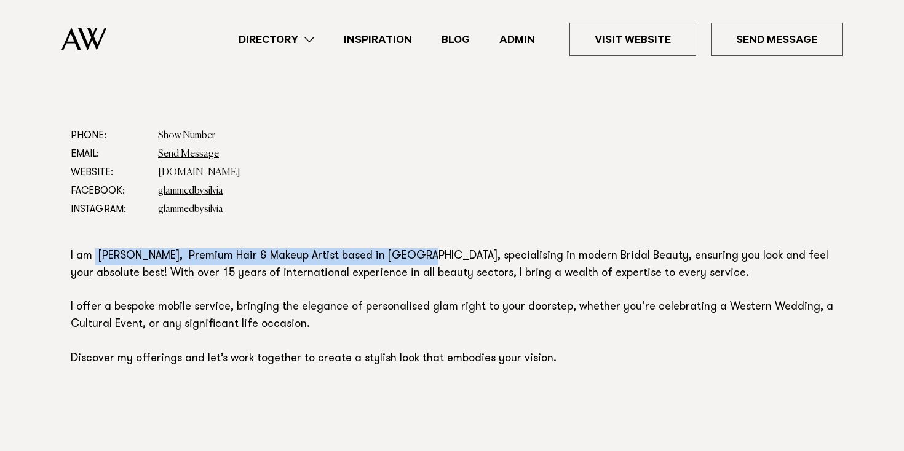
drag, startPoint x: 94, startPoint y: 251, endPoint x: 402, endPoint y: 250, distance: 308.1
click at [402, 250] on p "I am Silvia Pieva, Premium Hair & Makeup Artist based in Auckland, specialising…" at bounding box center [452, 308] width 763 height 120
copy p "Silvia Pieva, Premium Hair & Makeup Artist based in Auckland"
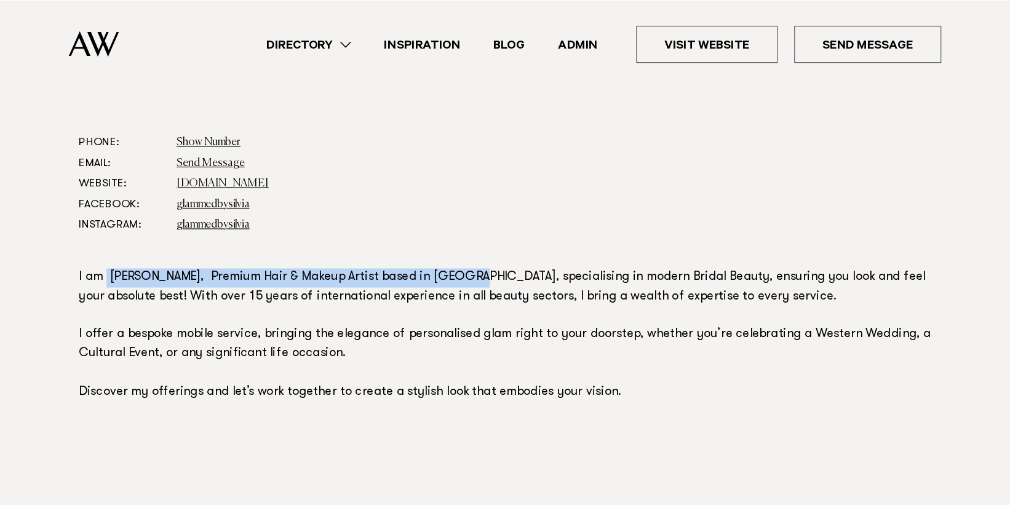
scroll to position [631, 0]
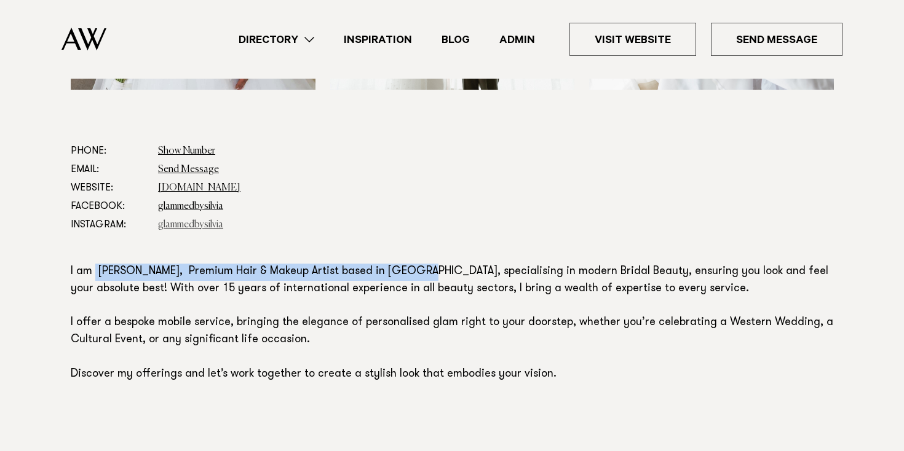
click at [179, 224] on link "glammedbysilvia" at bounding box center [190, 225] width 65 height 10
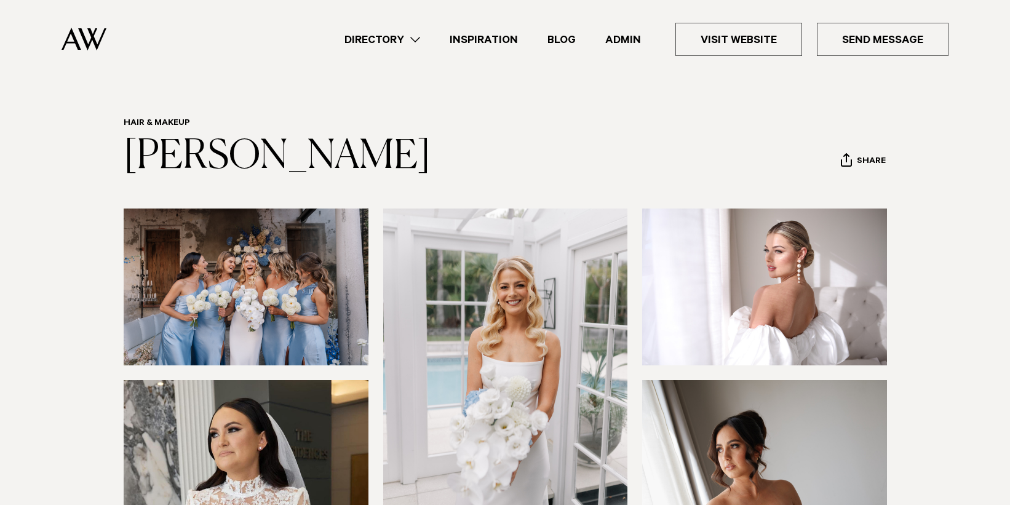
scroll to position [0, 0]
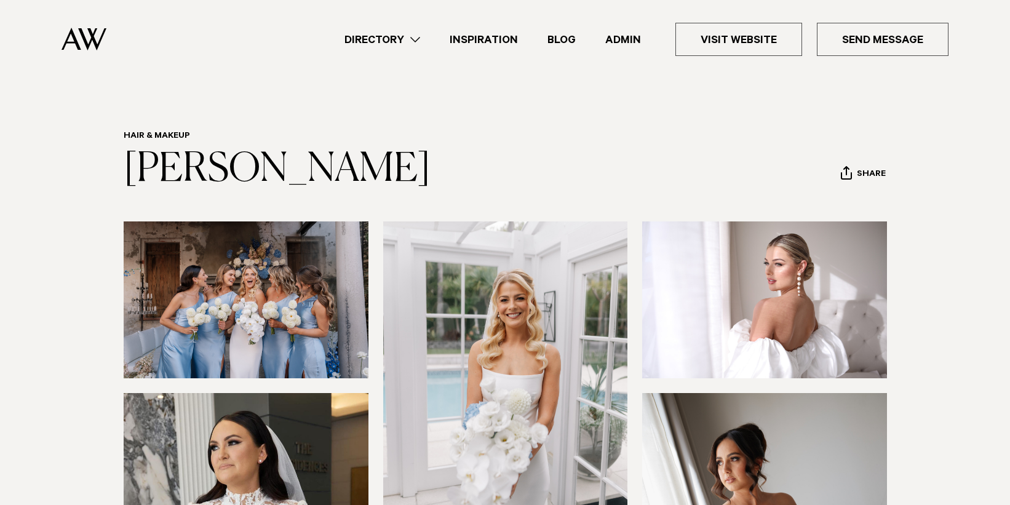
click at [226, 162] on link "Silvia Pieva" at bounding box center [277, 169] width 307 height 39
click at [405, 45] on link "Directory" at bounding box center [382, 39] width 105 height 17
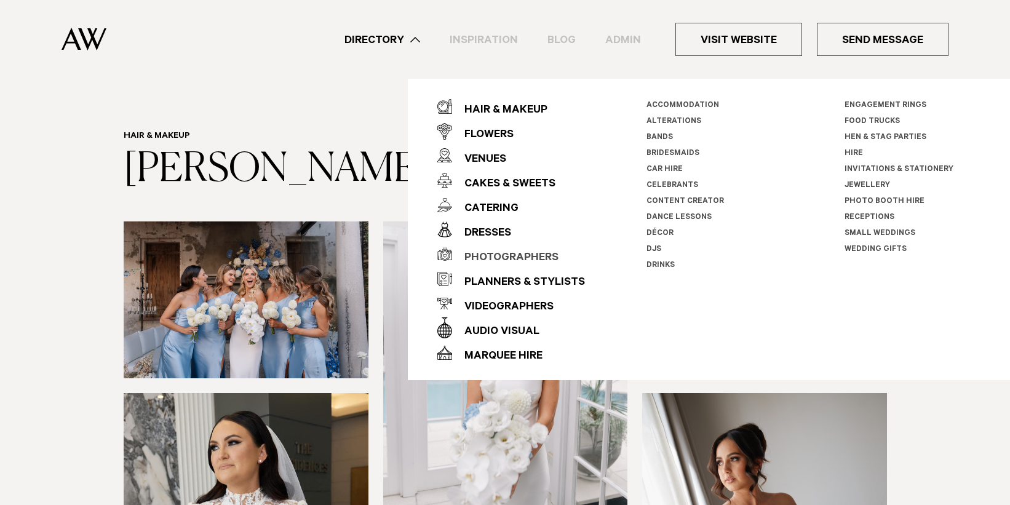
click at [499, 256] on div "Photographers" at bounding box center [505, 258] width 106 height 25
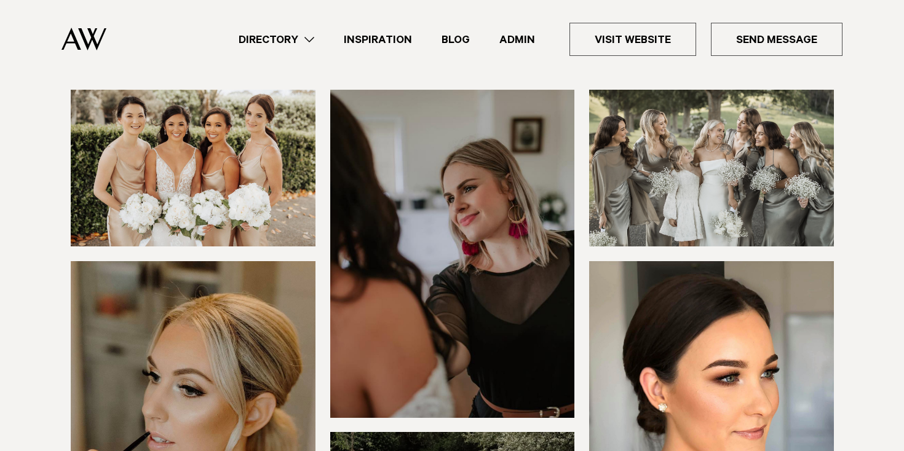
scroll to position [110, 0]
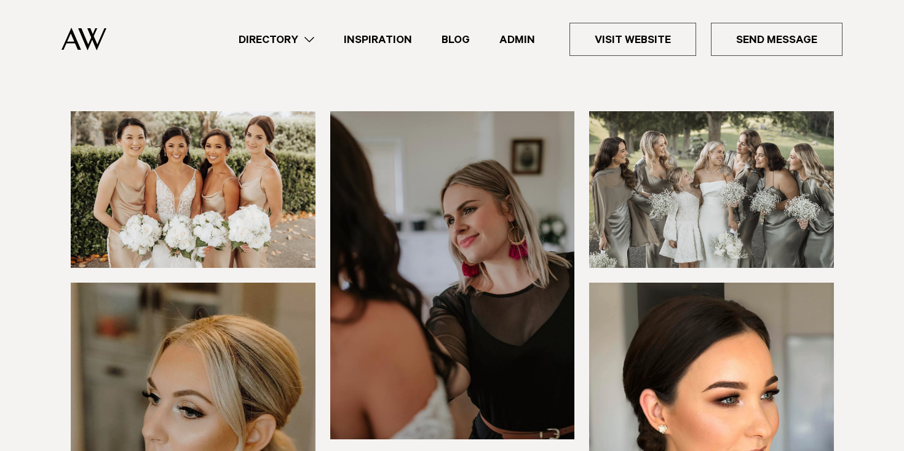
click at [239, 188] on img at bounding box center [193, 189] width 245 height 157
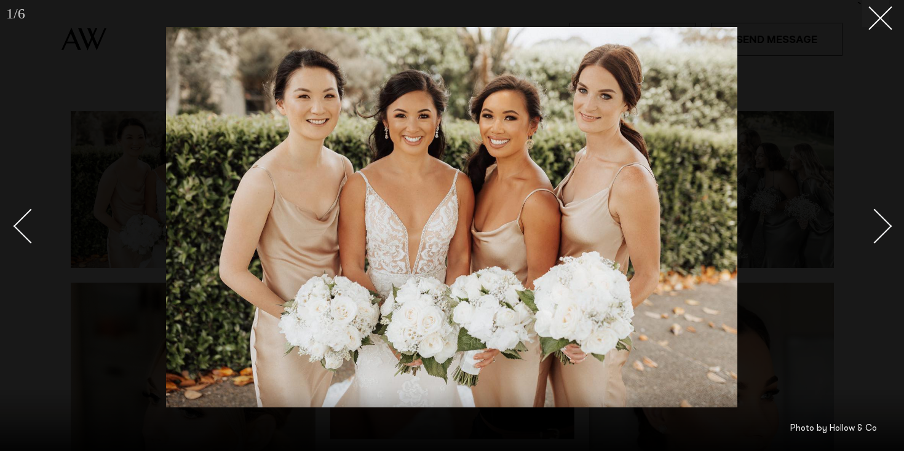
click at [885, 236] on link at bounding box center [867, 225] width 43 height 61
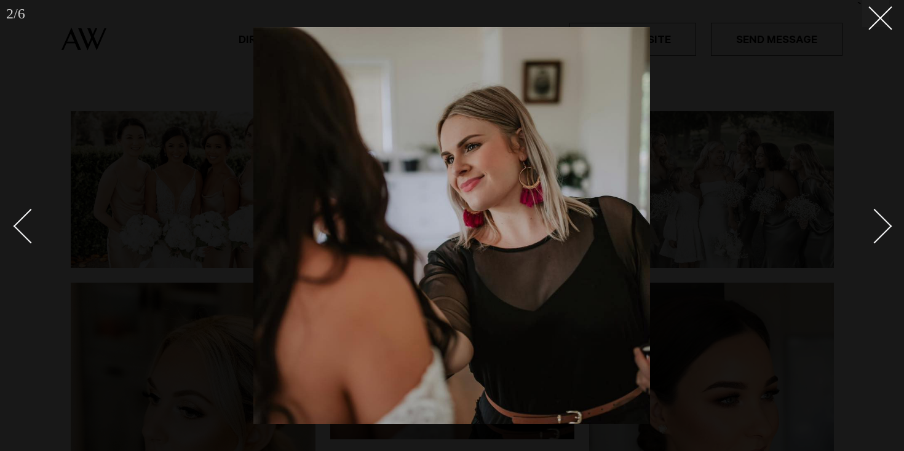
click at [885, 236] on link at bounding box center [867, 225] width 43 height 61
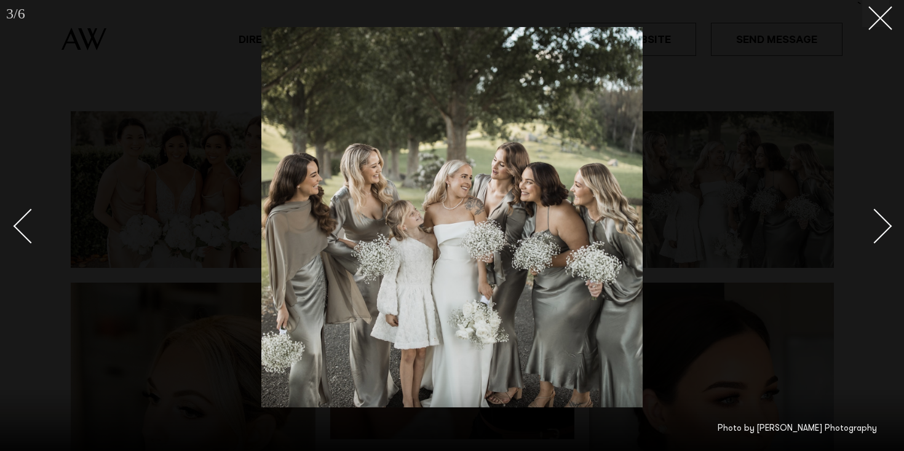
click at [885, 236] on link at bounding box center [867, 225] width 43 height 61
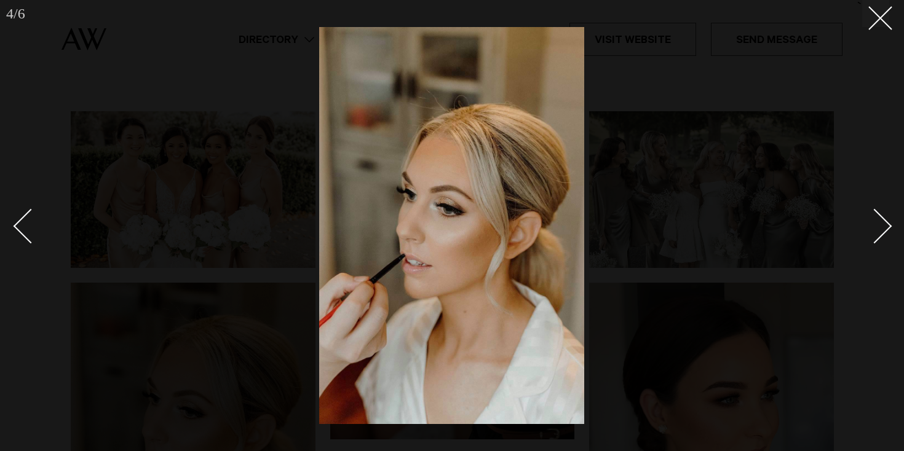
click at [885, 236] on link at bounding box center [867, 225] width 43 height 61
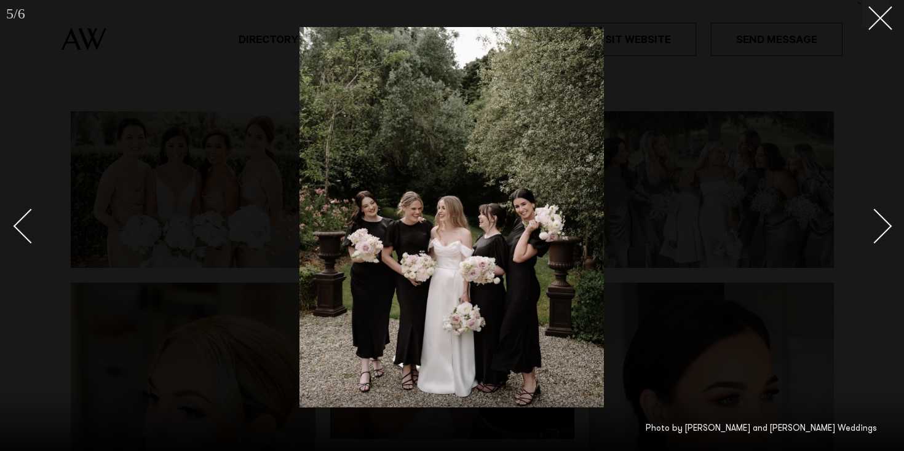
click at [885, 236] on link at bounding box center [867, 225] width 43 height 61
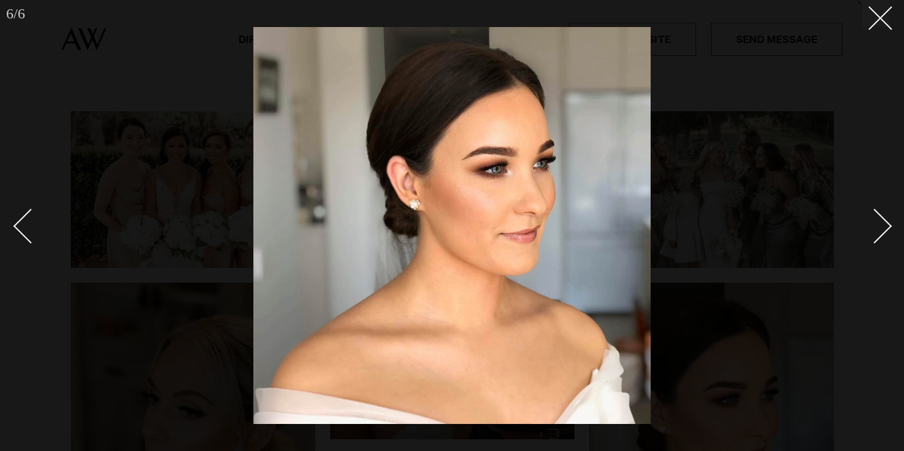
click at [885, 236] on link at bounding box center [867, 225] width 43 height 61
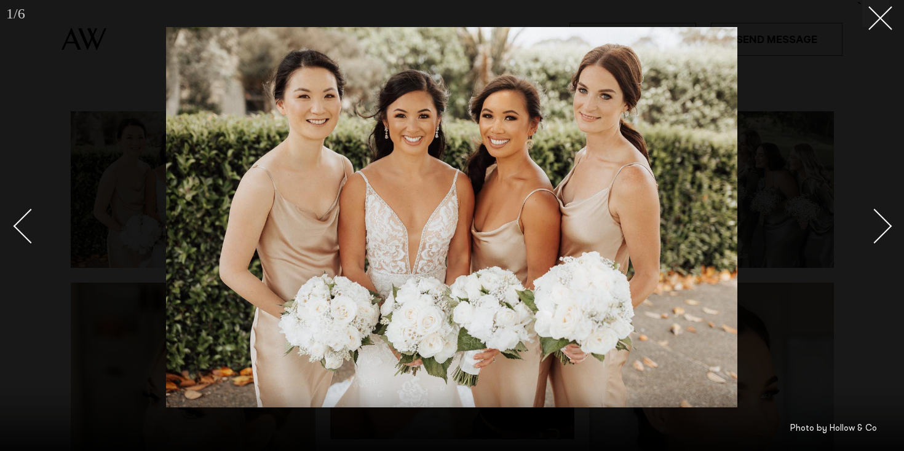
click at [885, 236] on link at bounding box center [867, 225] width 43 height 61
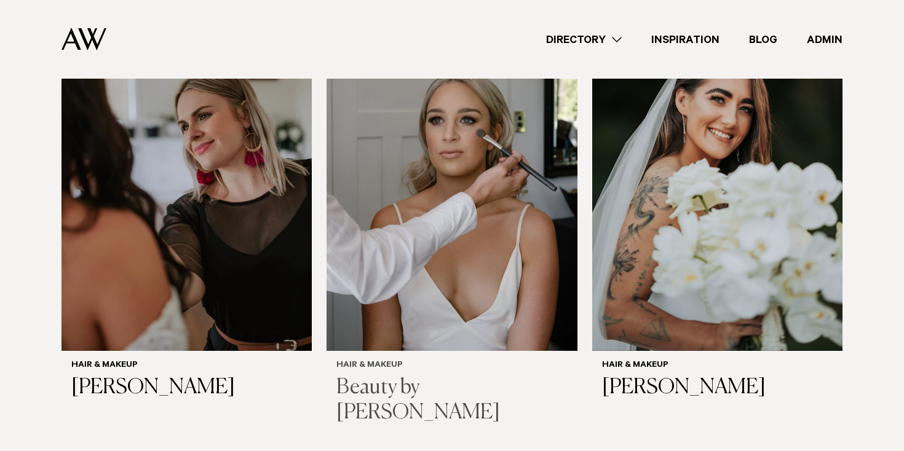
scroll to position [884, 0]
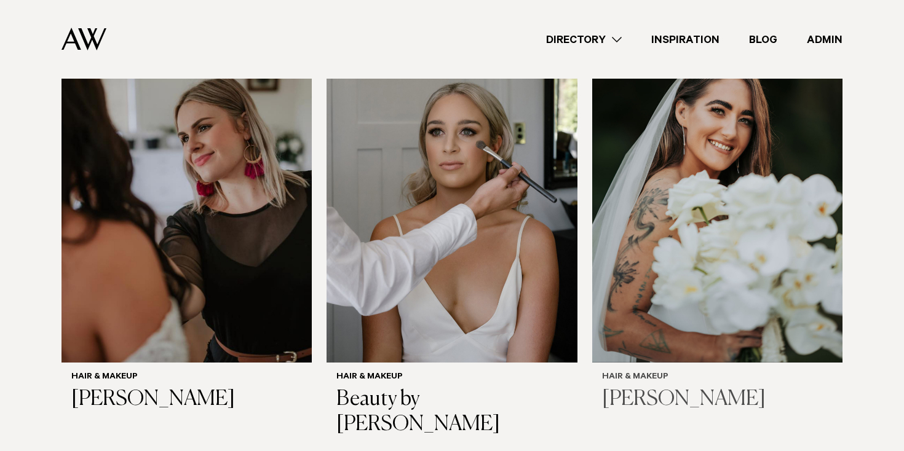
click at [755, 215] on img at bounding box center [717, 194] width 250 height 336
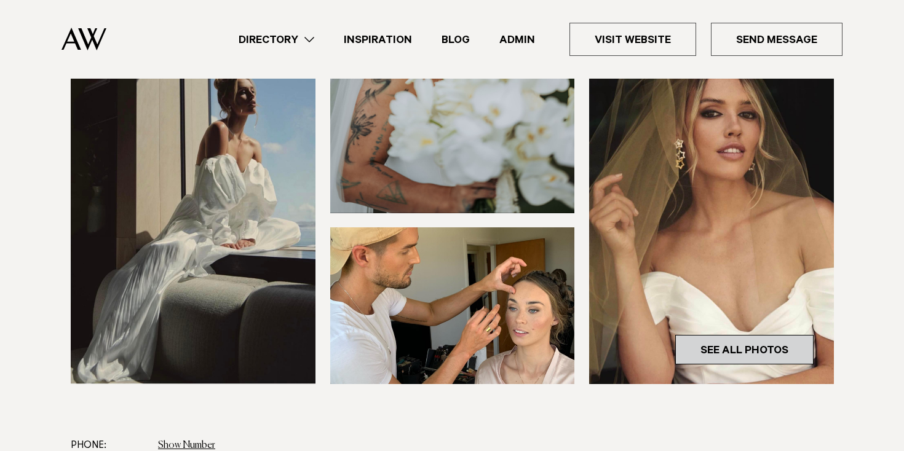
scroll to position [315, 0]
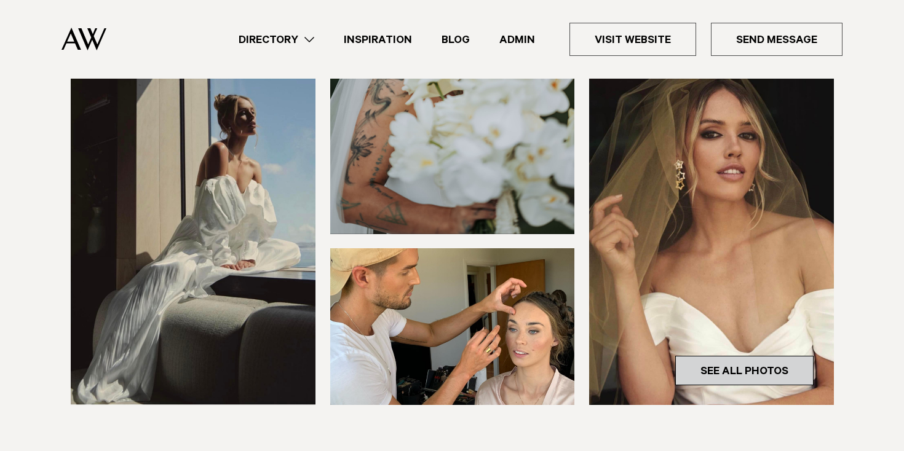
click at [741, 367] on link "See All Photos" at bounding box center [744, 371] width 138 height 30
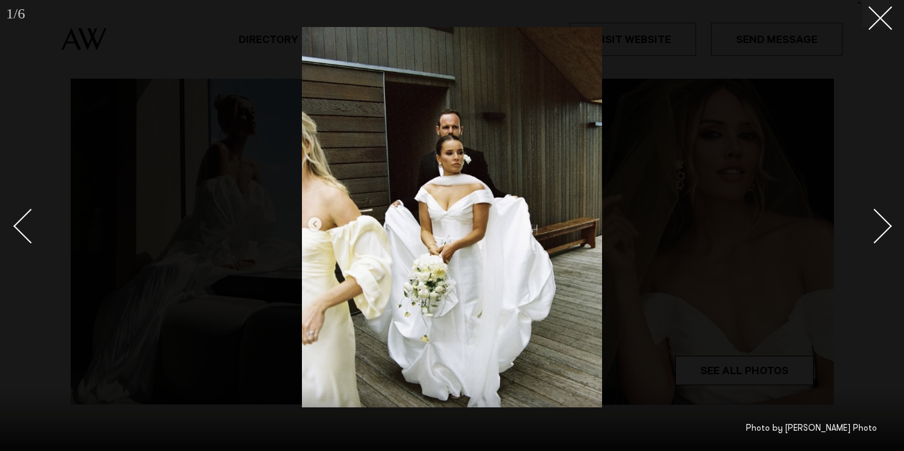
click at [876, 237] on div "Next slide" at bounding box center [874, 226] width 35 height 35
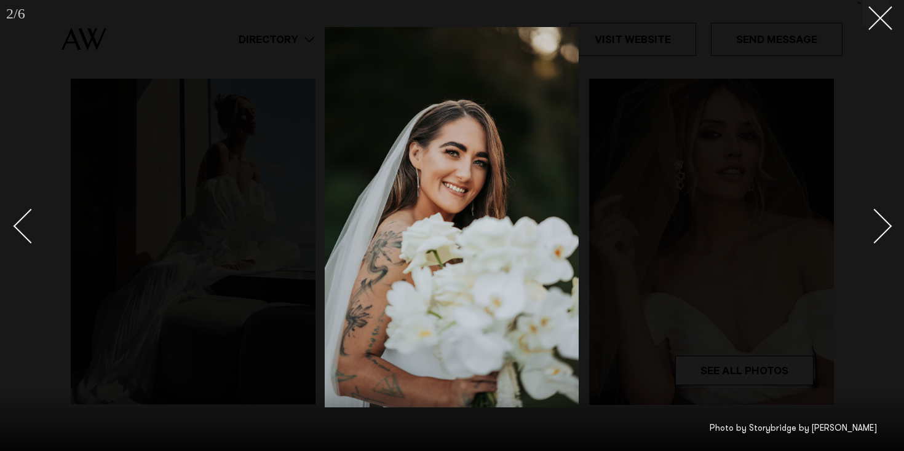
click at [876, 237] on div "Next slide" at bounding box center [874, 226] width 35 height 35
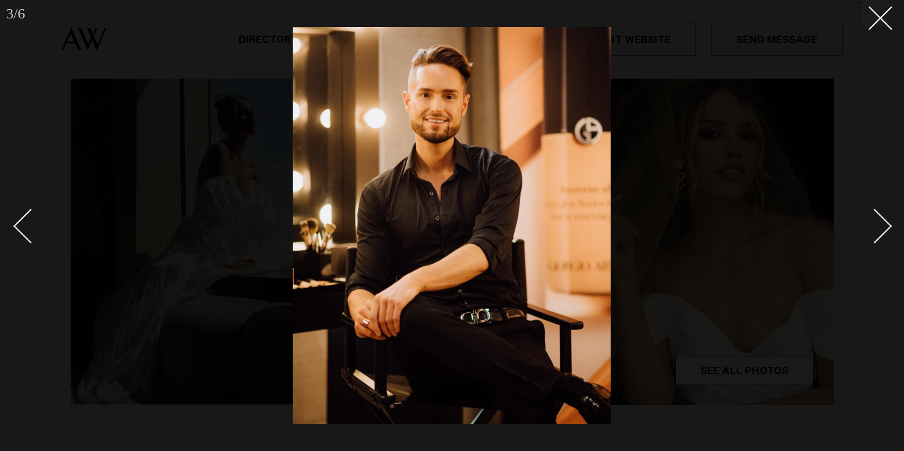
click at [876, 237] on div "Next slide" at bounding box center [874, 226] width 35 height 35
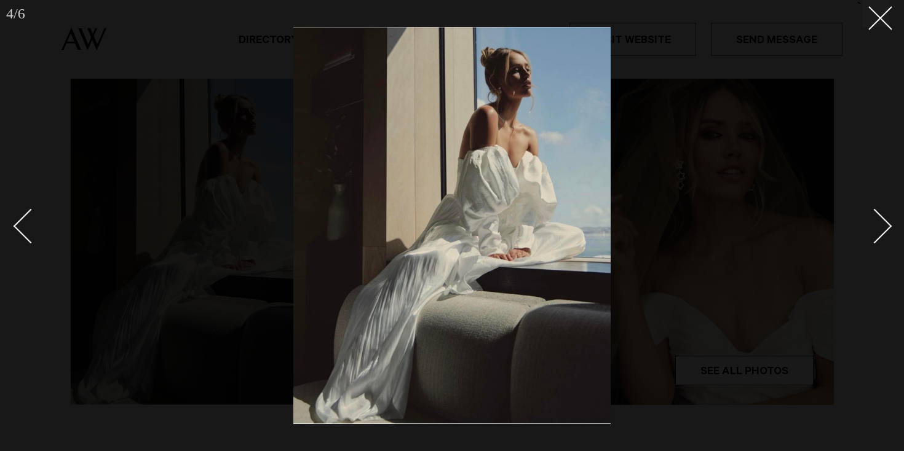
click at [876, 237] on div "Next slide" at bounding box center [874, 226] width 35 height 35
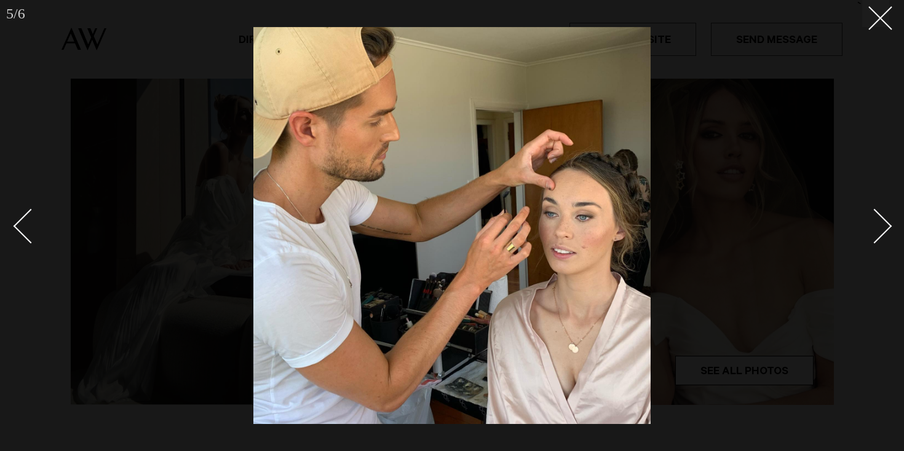
click at [876, 237] on div "Next slide" at bounding box center [874, 226] width 35 height 35
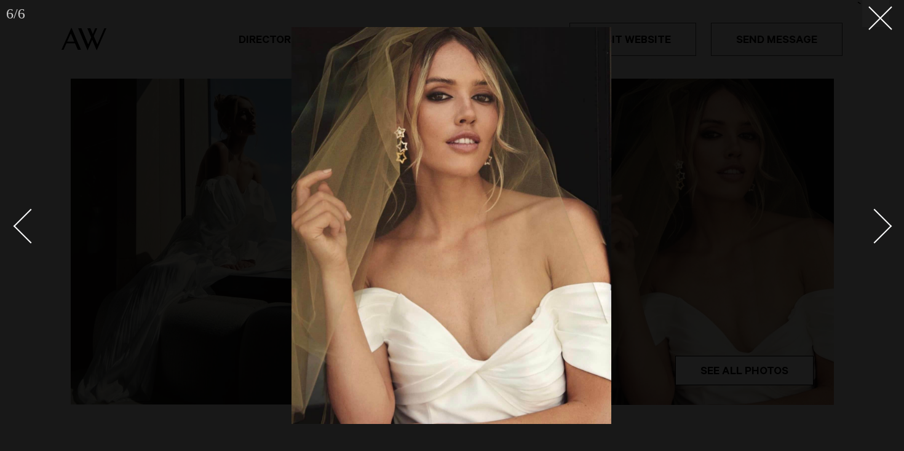
click at [876, 237] on div "Next slide" at bounding box center [874, 226] width 35 height 35
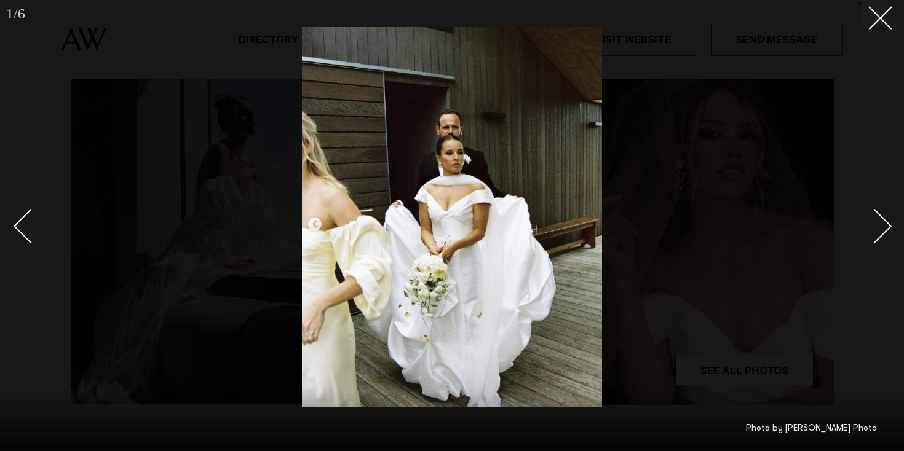
click at [876, 237] on div "Next slide" at bounding box center [874, 226] width 35 height 35
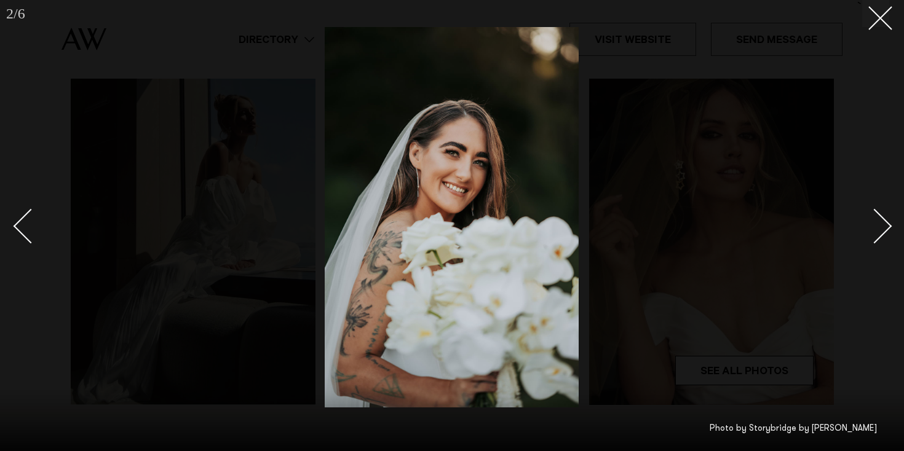
click at [876, 237] on div "Next slide" at bounding box center [874, 226] width 35 height 35
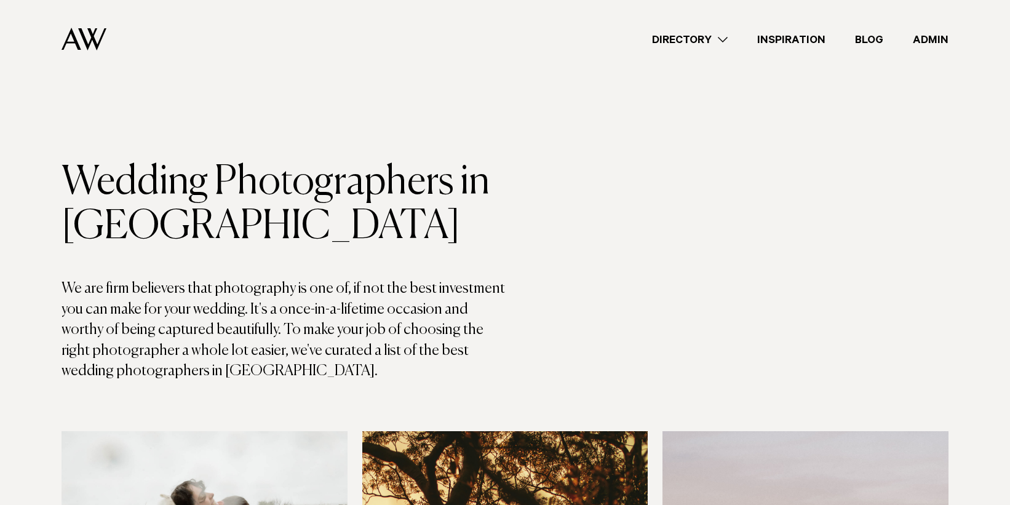
click at [702, 39] on link "Directory" at bounding box center [689, 39] width 105 height 17
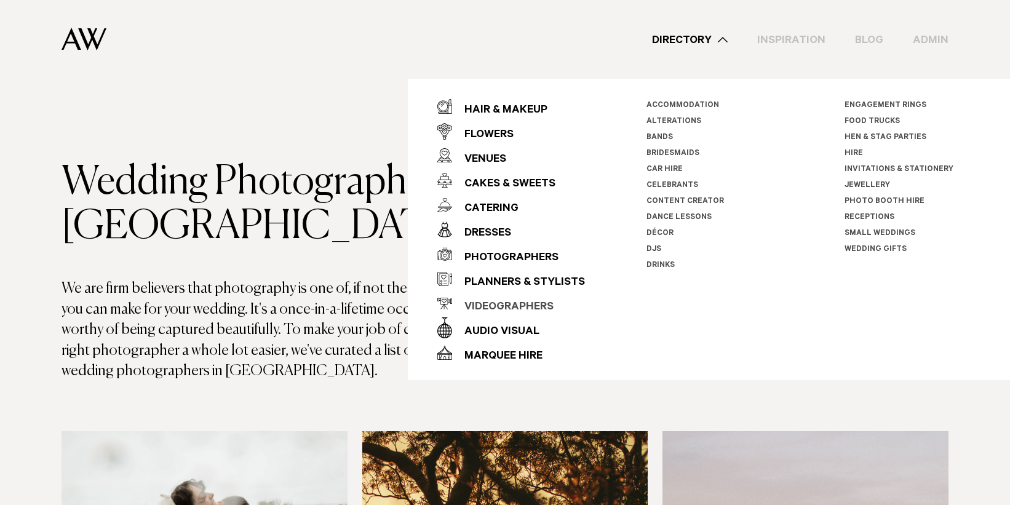
click at [510, 298] on div "Videographers" at bounding box center [502, 307] width 101 height 25
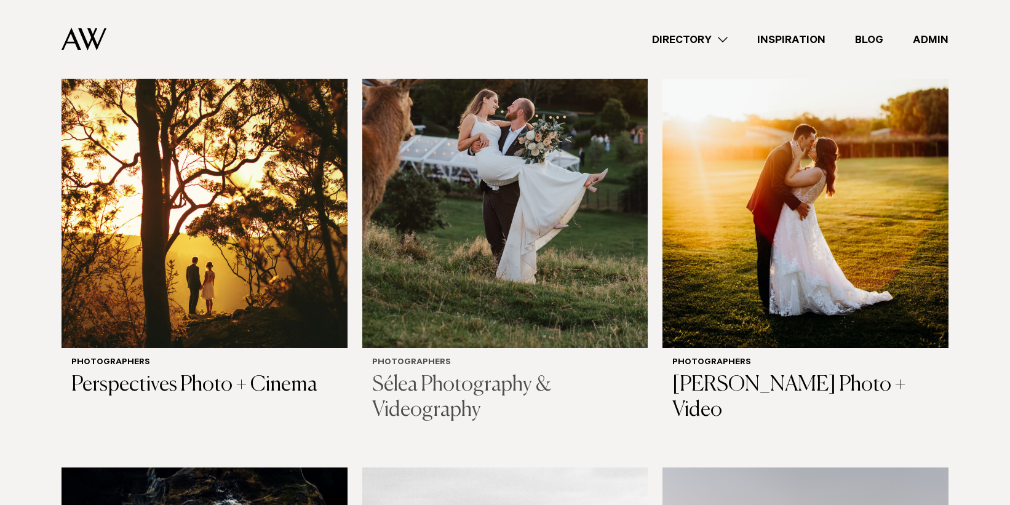
scroll to position [987, 0]
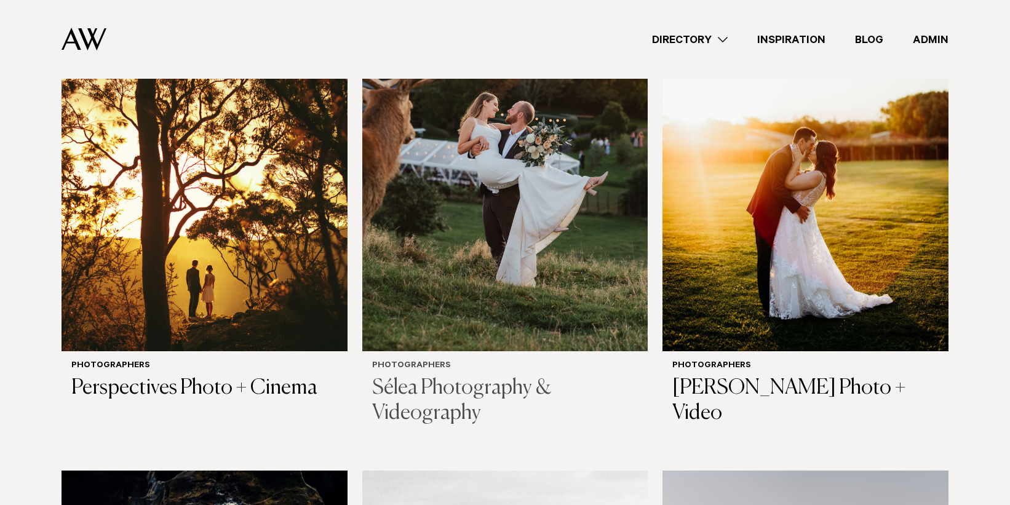
click at [505, 253] on img at bounding box center [505, 158] width 286 height 383
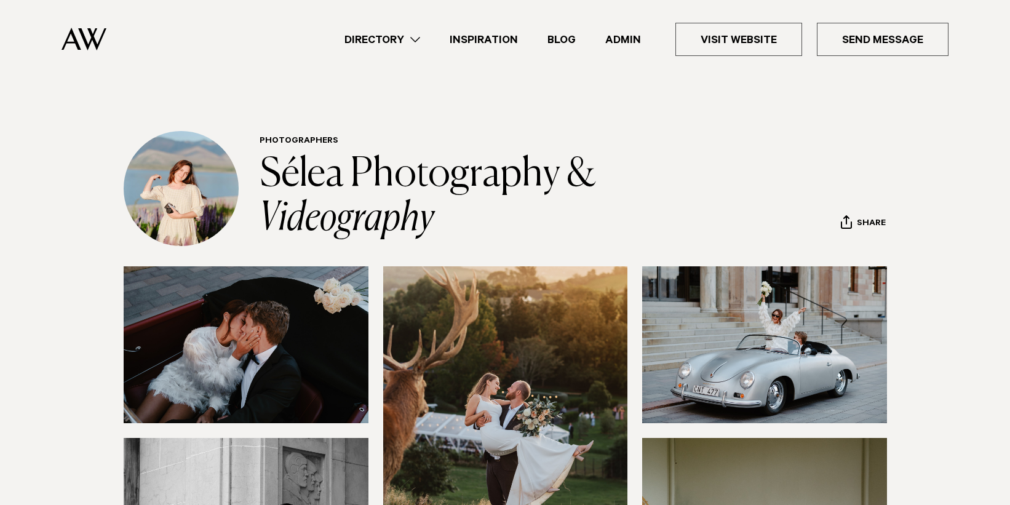
click at [325, 293] on img at bounding box center [246, 344] width 245 height 157
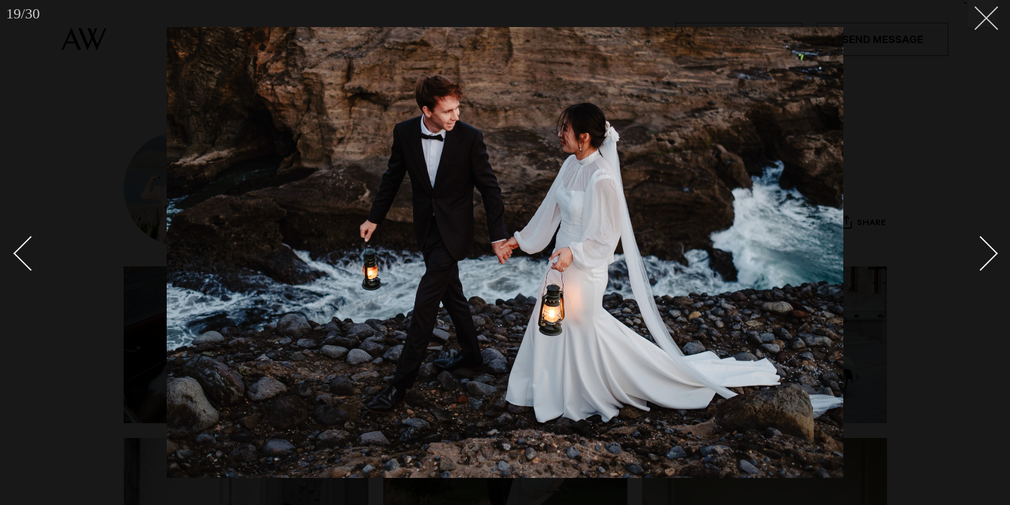
click at [978, 22] on button at bounding box center [981, 13] width 27 height 27
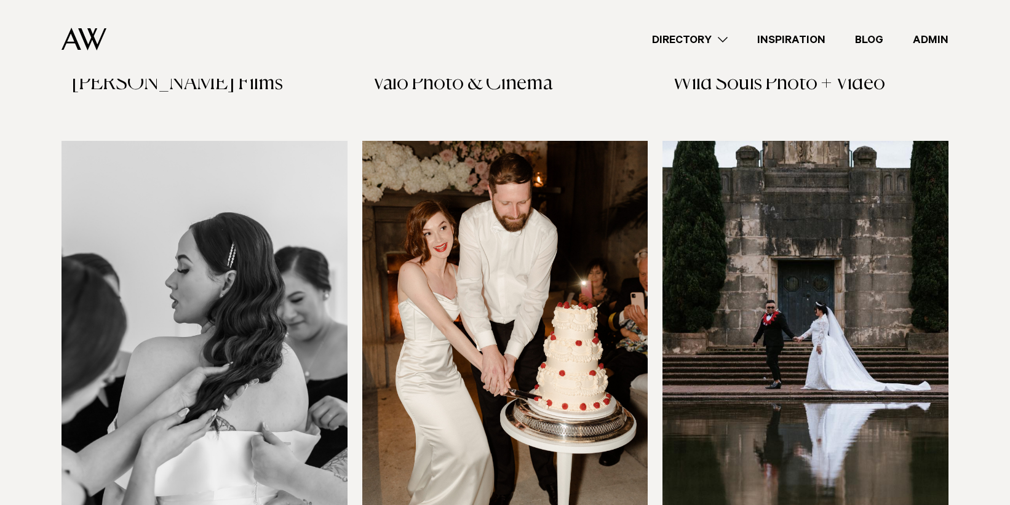
scroll to position [1780, 0]
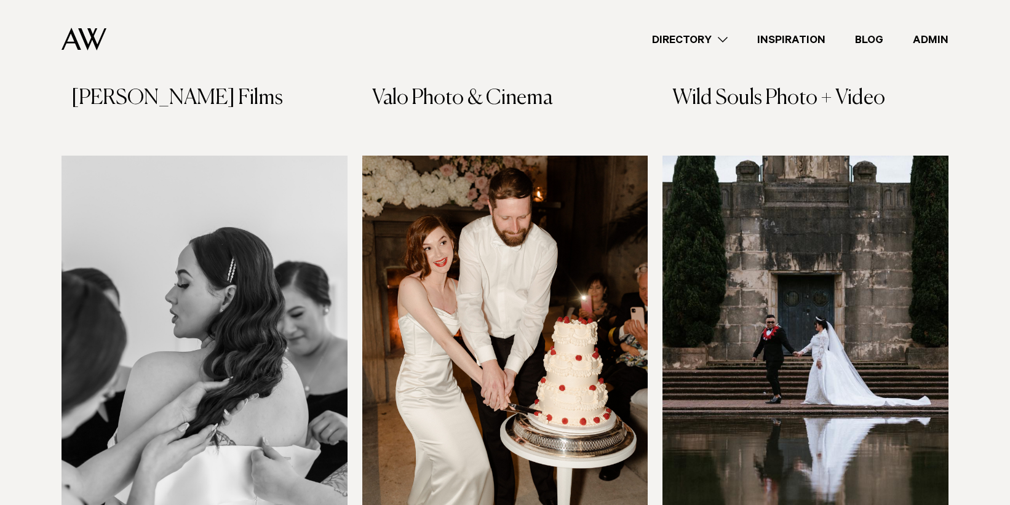
click at [469, 207] on img at bounding box center [505, 347] width 286 height 383
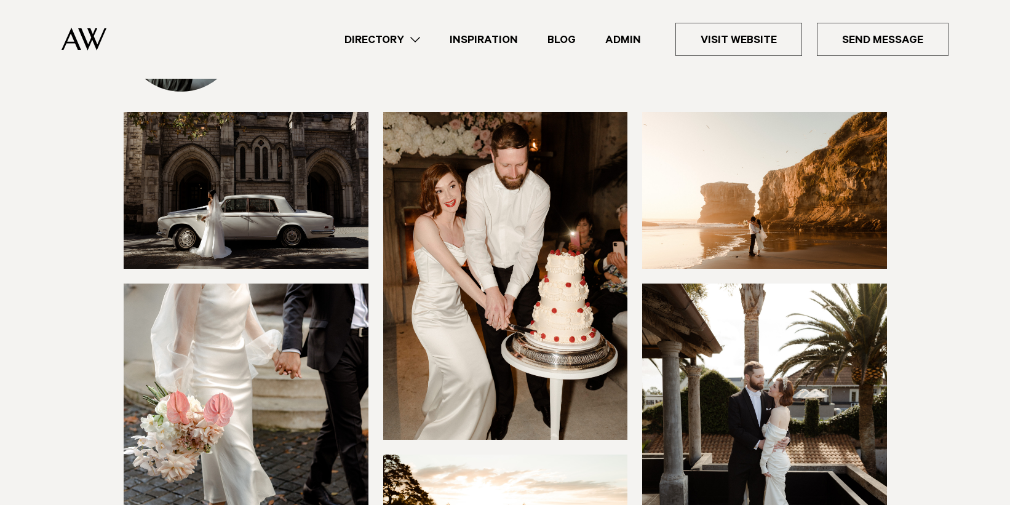
scroll to position [151, 0]
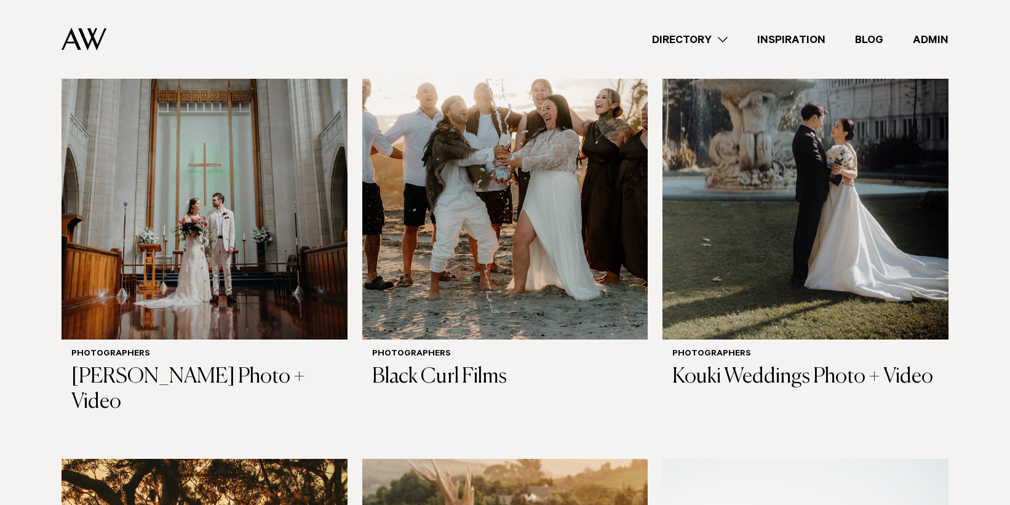
scroll to position [495, 0]
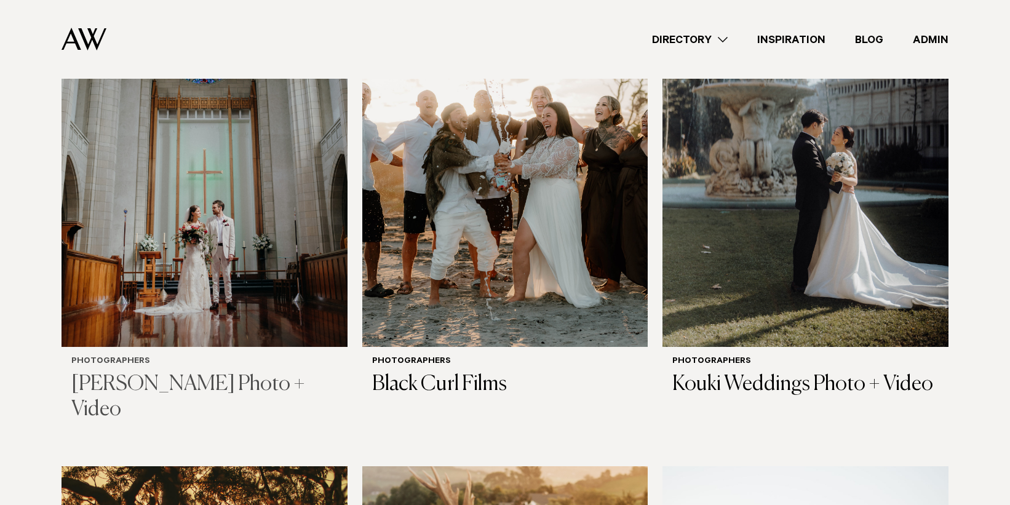
click at [189, 117] on img at bounding box center [204, 155] width 286 height 383
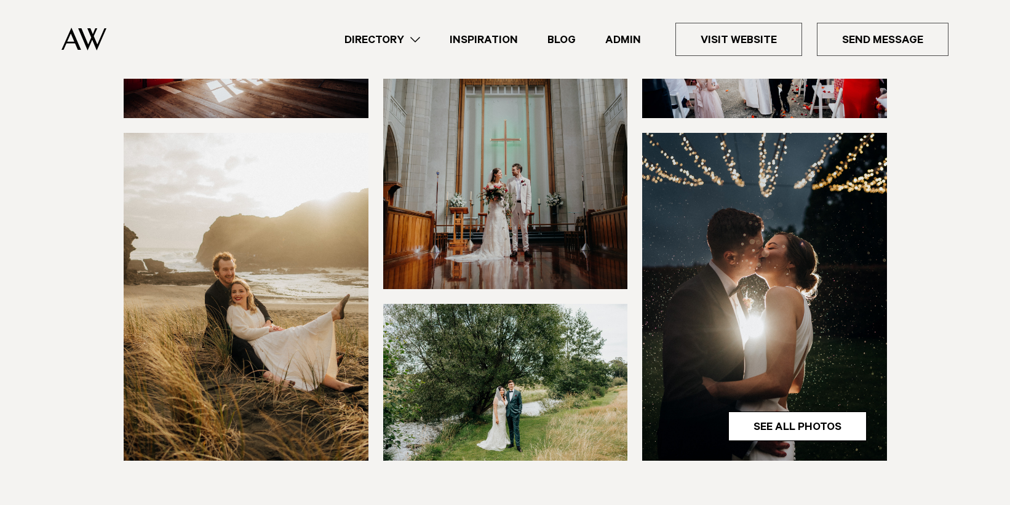
scroll to position [306, 0]
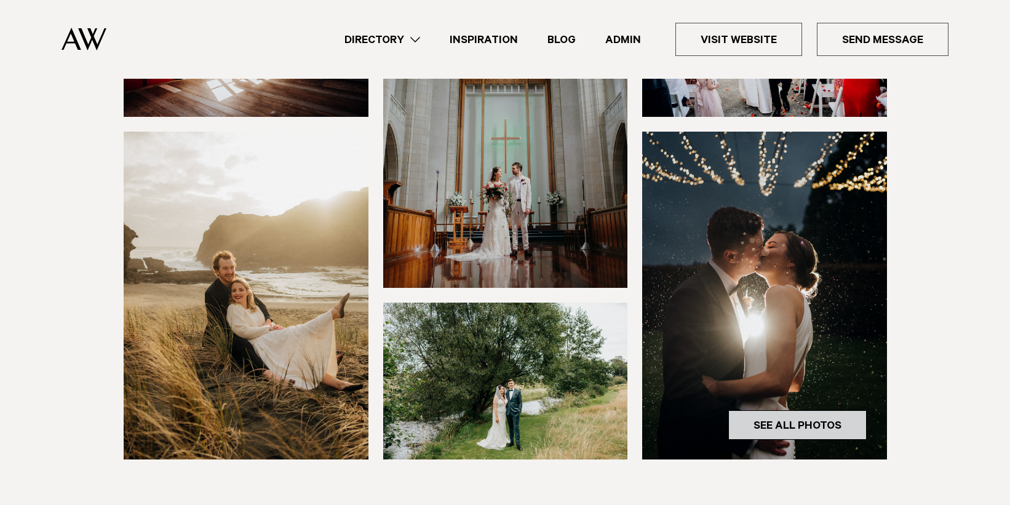
click at [764, 426] on link "See All Photos" at bounding box center [797, 425] width 138 height 30
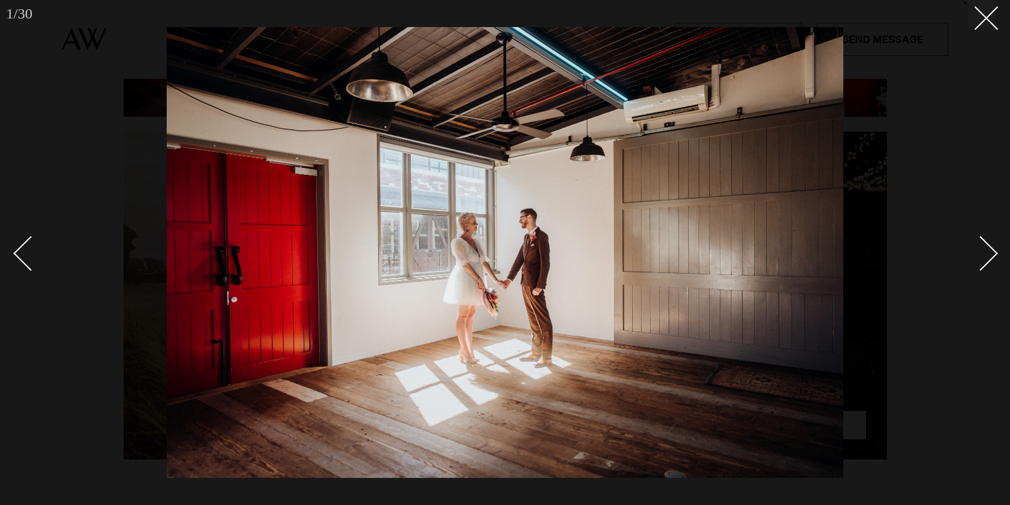
click at [989, 256] on div "Next slide" at bounding box center [980, 253] width 35 height 35
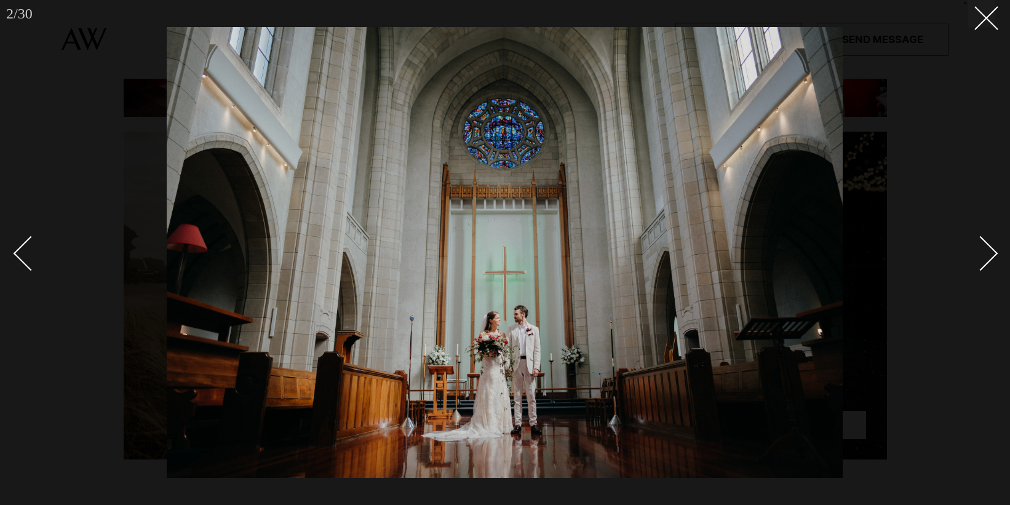
click at [989, 256] on div "Next slide" at bounding box center [980, 253] width 35 height 35
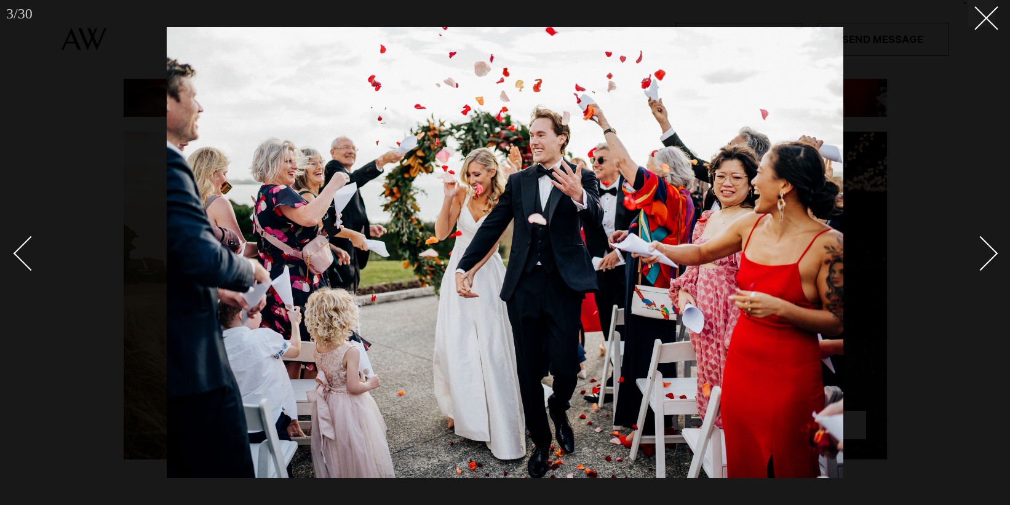
click at [989, 256] on div "Next slide" at bounding box center [980, 253] width 35 height 35
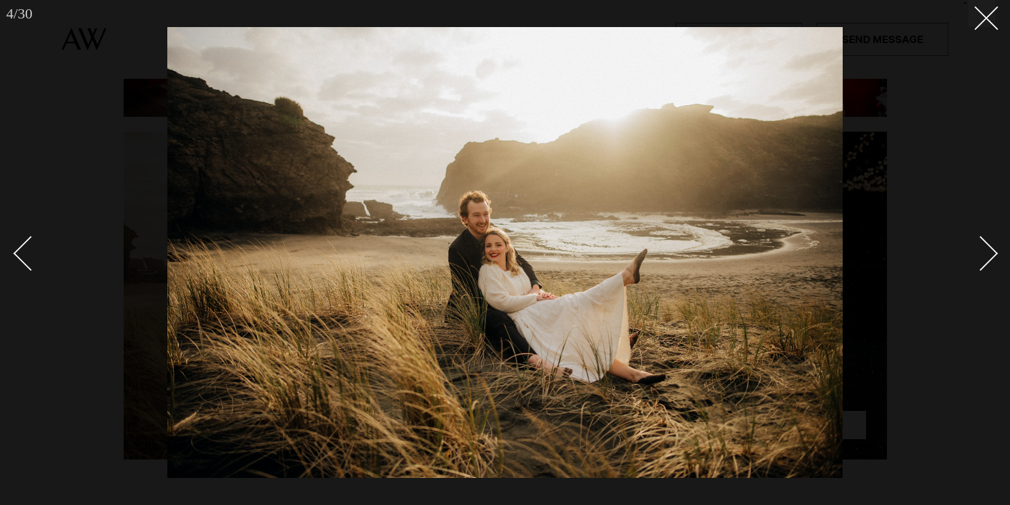
click at [989, 256] on div "Next slide" at bounding box center [980, 253] width 35 height 35
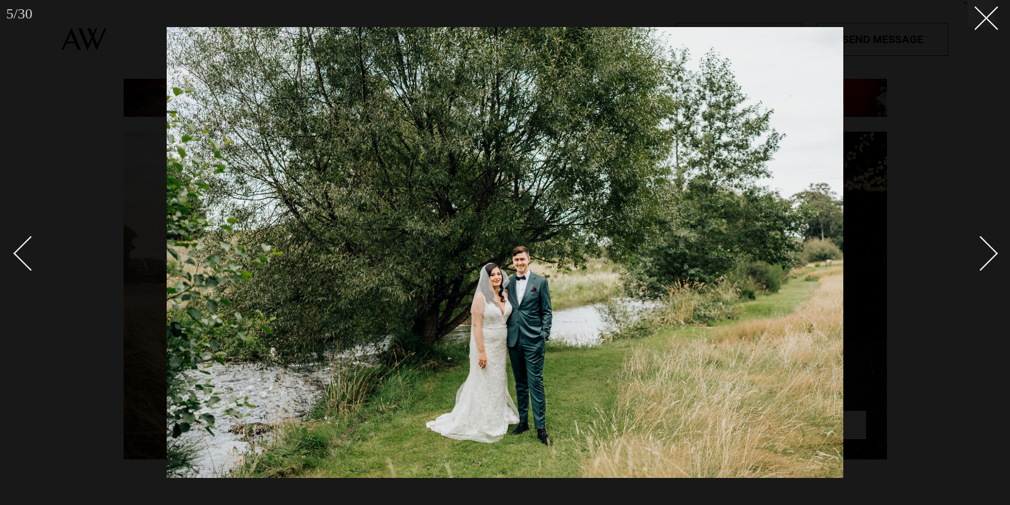
click at [989, 256] on div "Next slide" at bounding box center [980, 253] width 35 height 35
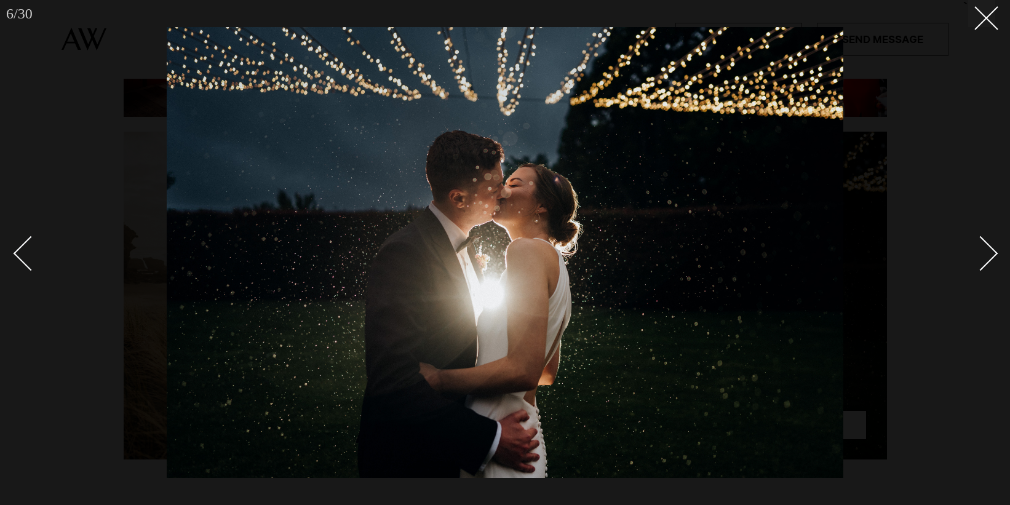
click at [989, 256] on div "Next slide" at bounding box center [980, 253] width 35 height 35
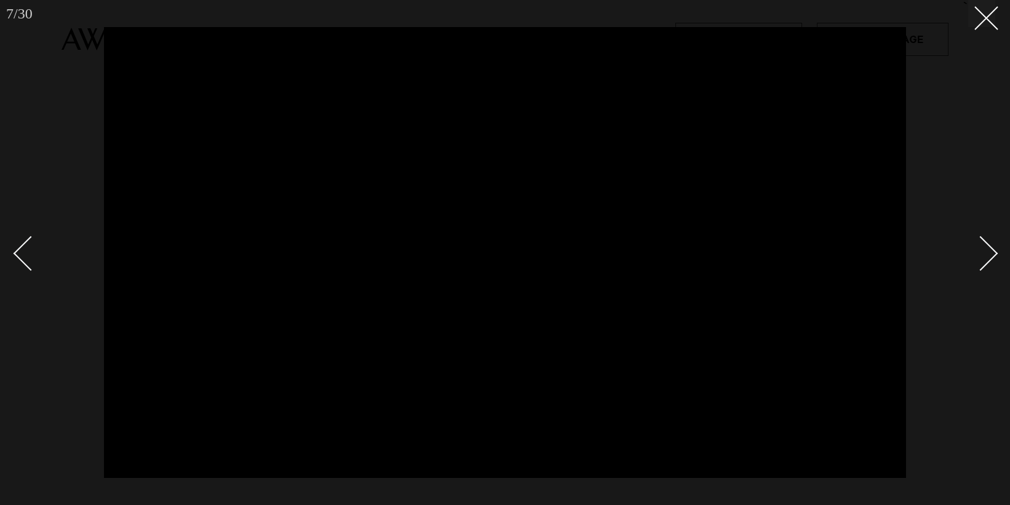
click at [992, 253] on div "Next slide" at bounding box center [980, 253] width 35 height 35
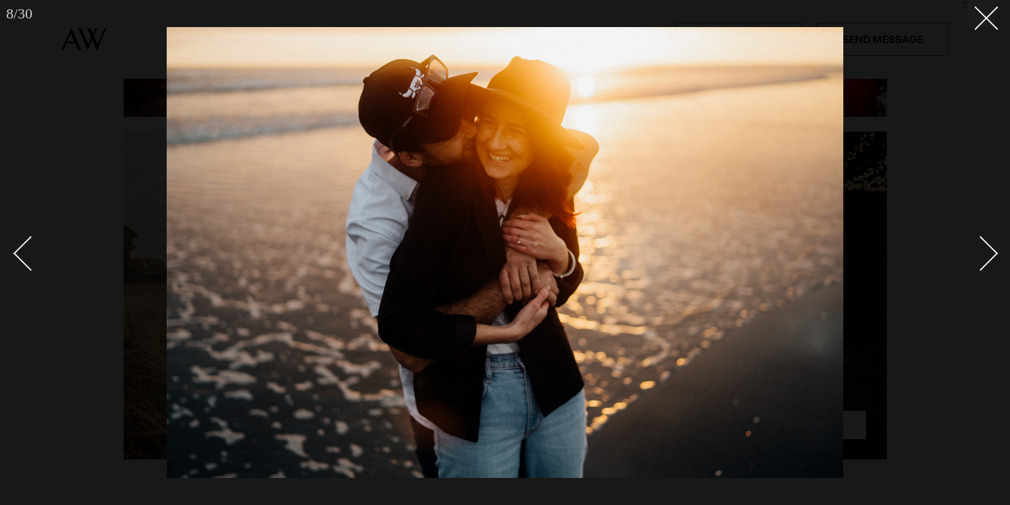
click at [992, 253] on div "Next slide" at bounding box center [980, 253] width 35 height 35
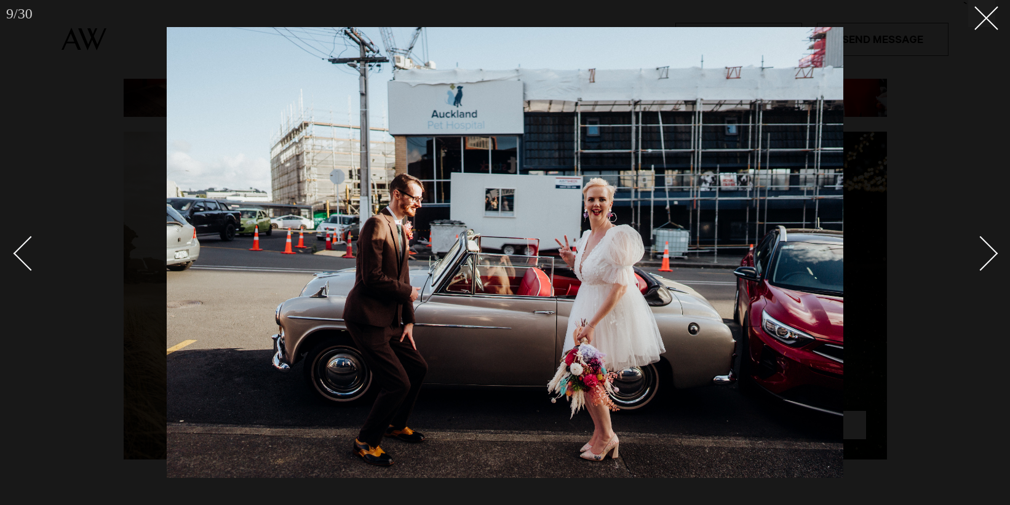
click at [992, 253] on div "Next slide" at bounding box center [980, 253] width 35 height 35
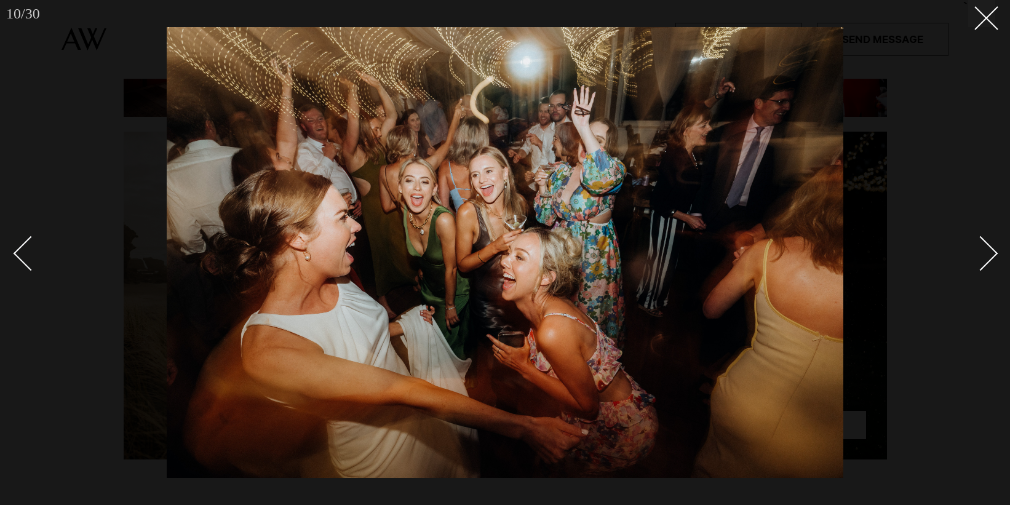
click at [992, 253] on div "Next slide" at bounding box center [980, 253] width 35 height 35
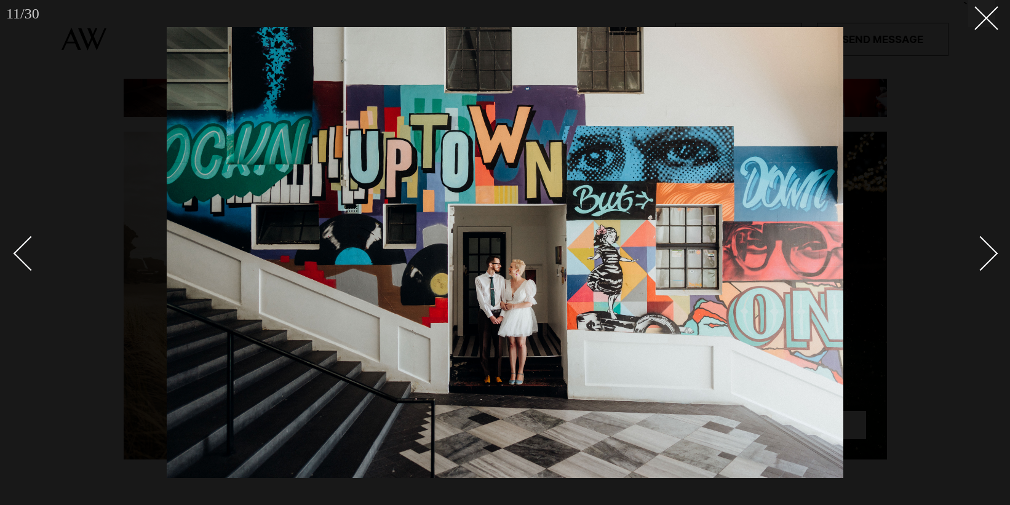
click at [992, 253] on div "Next slide" at bounding box center [980, 253] width 35 height 35
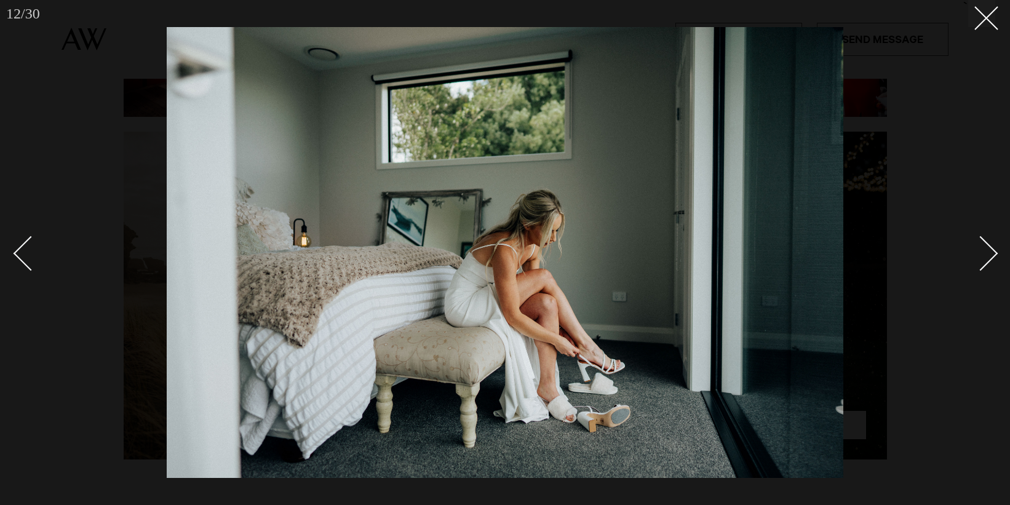
click at [992, 253] on div "Next slide" at bounding box center [980, 253] width 35 height 35
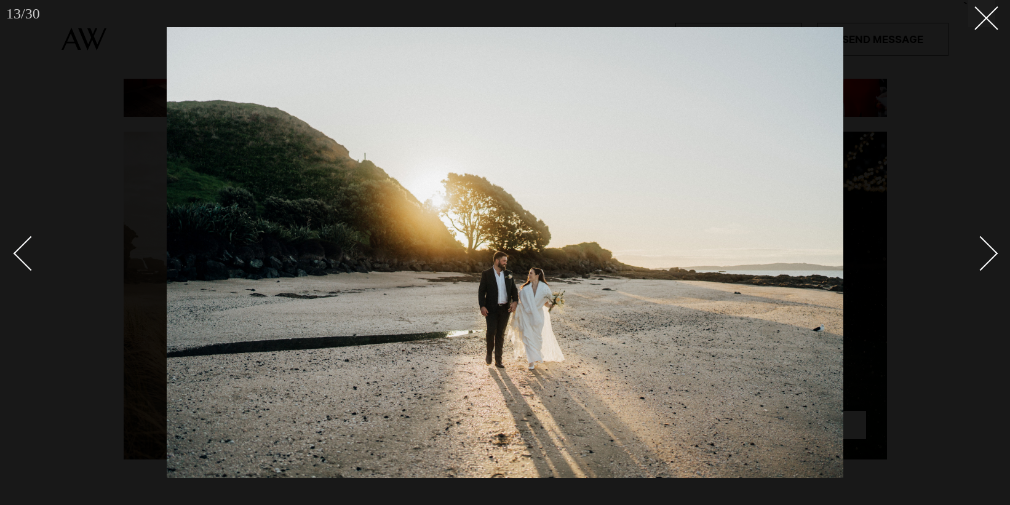
click at [992, 253] on div "Next slide" at bounding box center [980, 253] width 35 height 35
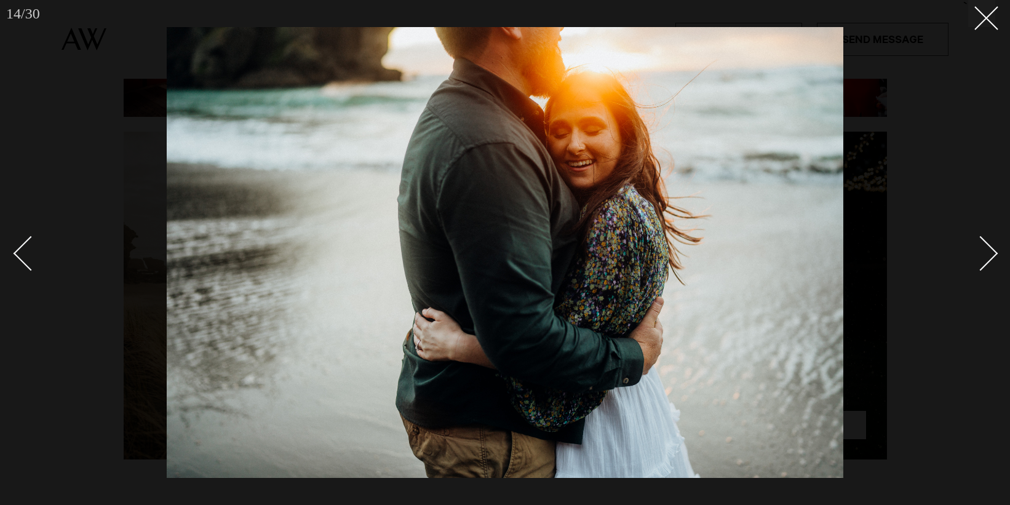
click at [992, 253] on div "Next slide" at bounding box center [980, 253] width 35 height 35
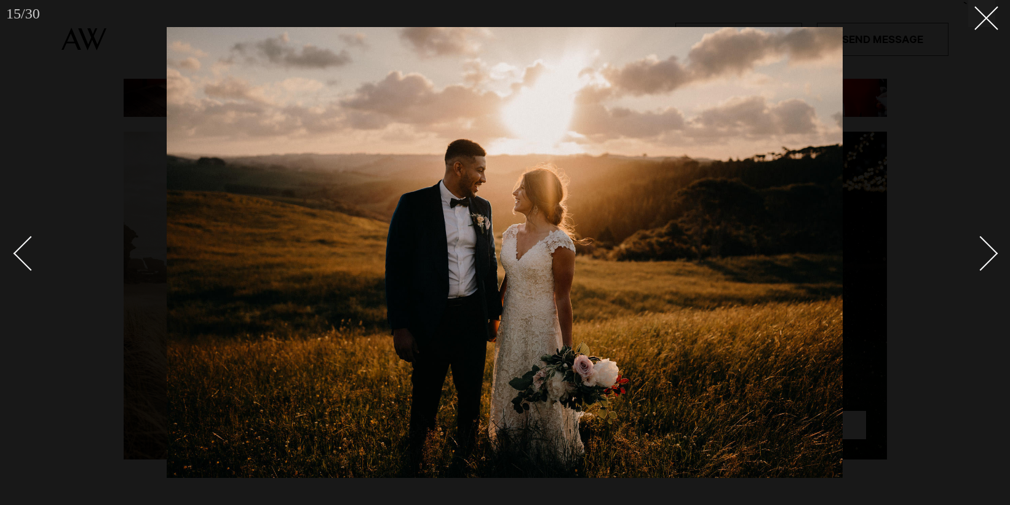
click at [992, 253] on div "Next slide" at bounding box center [980, 253] width 35 height 35
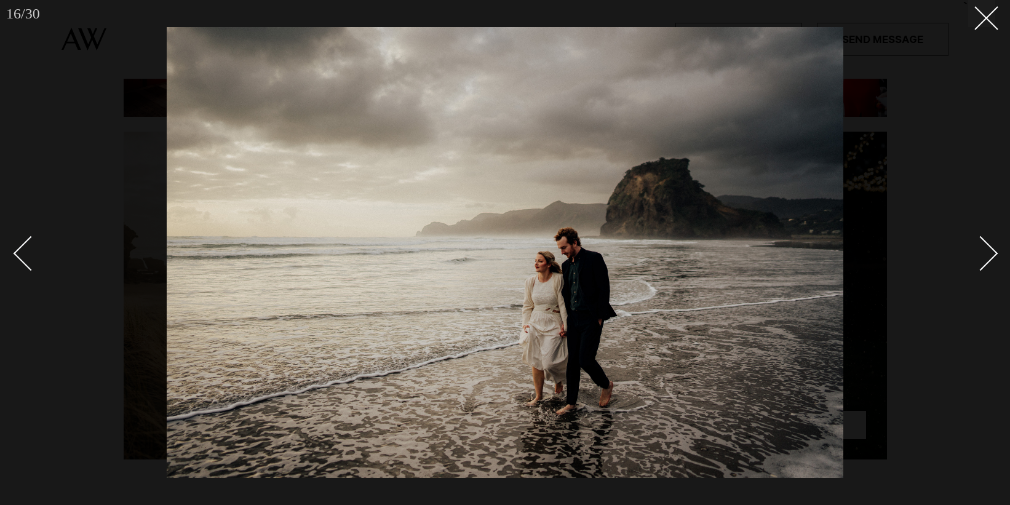
click at [992, 253] on div "Next slide" at bounding box center [980, 253] width 35 height 35
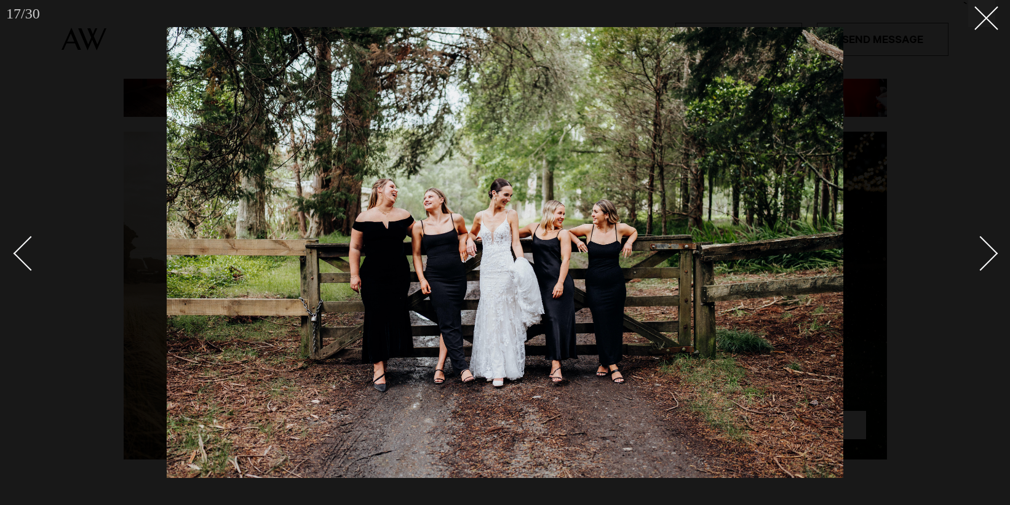
click at [992, 253] on div "Next slide" at bounding box center [980, 253] width 35 height 35
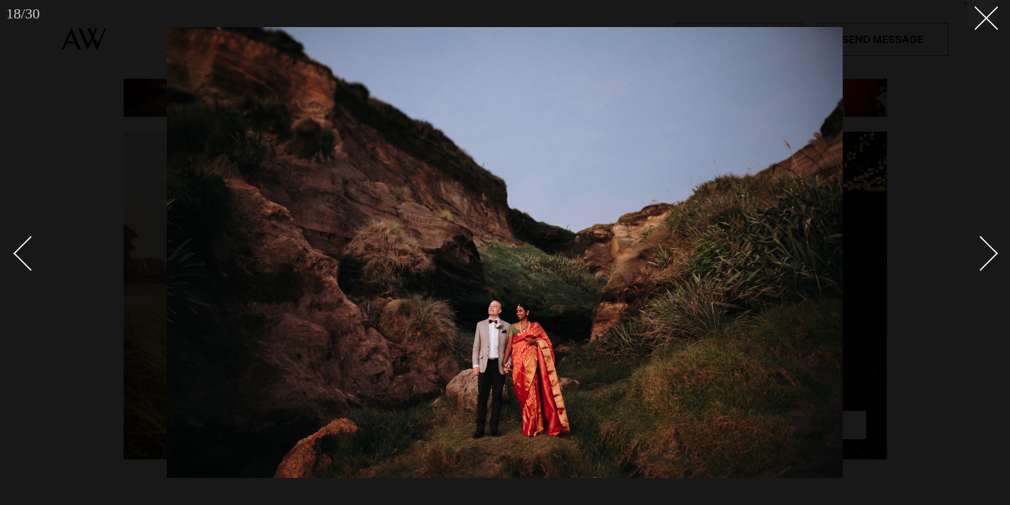
click at [992, 253] on div "Next slide" at bounding box center [980, 253] width 35 height 35
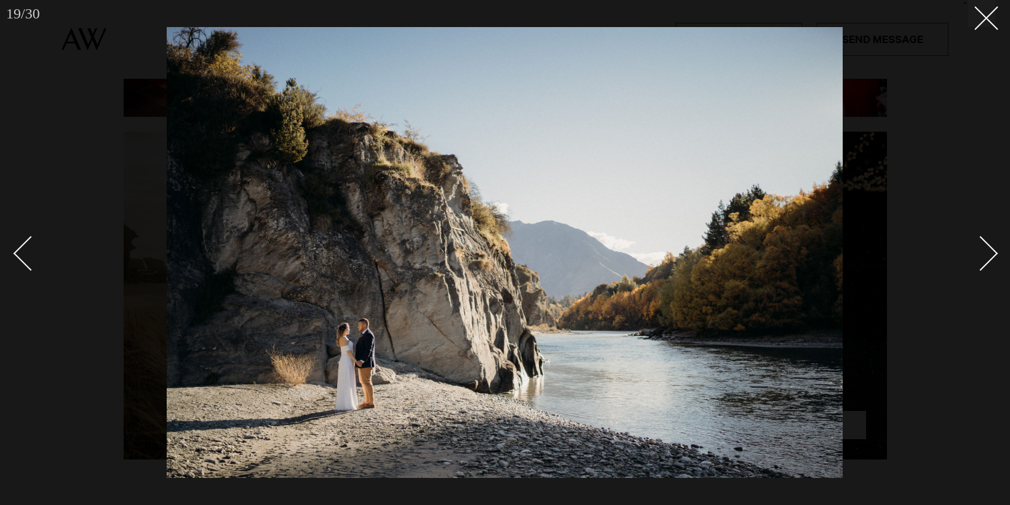
click at [992, 253] on div "Next slide" at bounding box center [980, 253] width 35 height 35
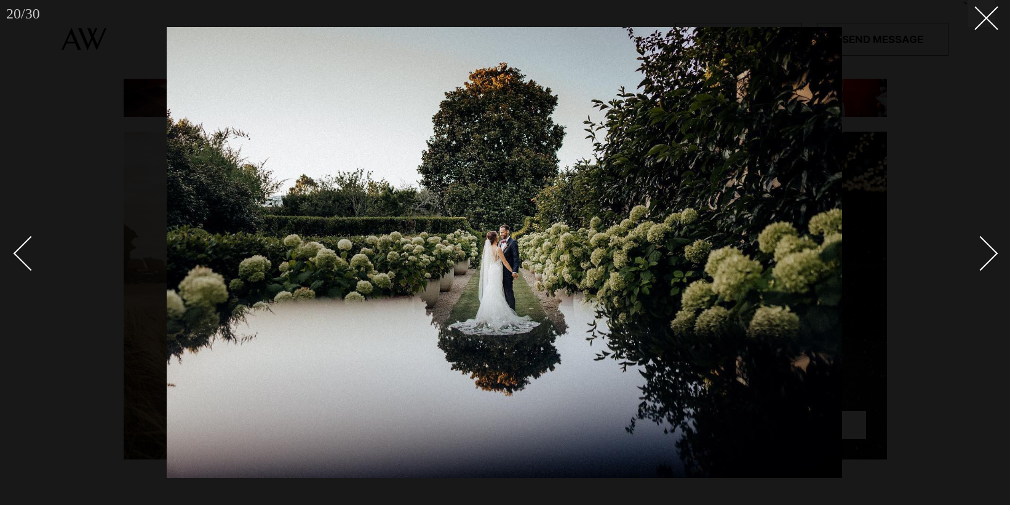
click at [992, 253] on div "Next slide" at bounding box center [980, 253] width 35 height 35
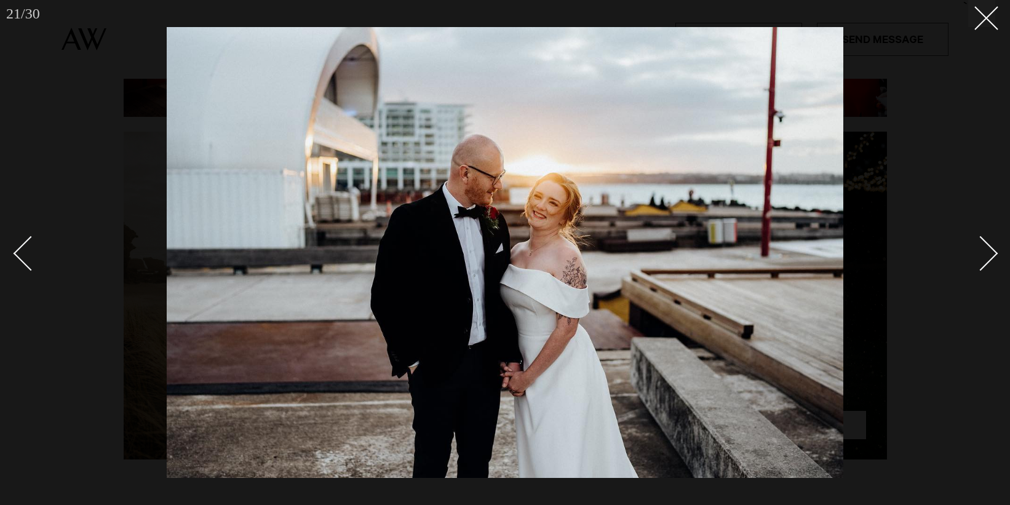
click at [992, 253] on div "Next slide" at bounding box center [980, 253] width 35 height 35
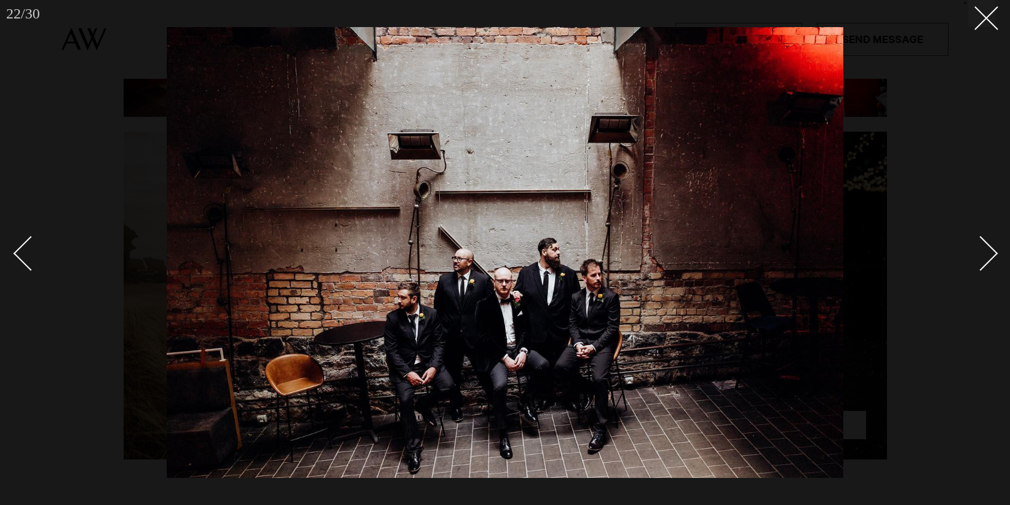
click at [992, 253] on div "Next slide" at bounding box center [980, 253] width 35 height 35
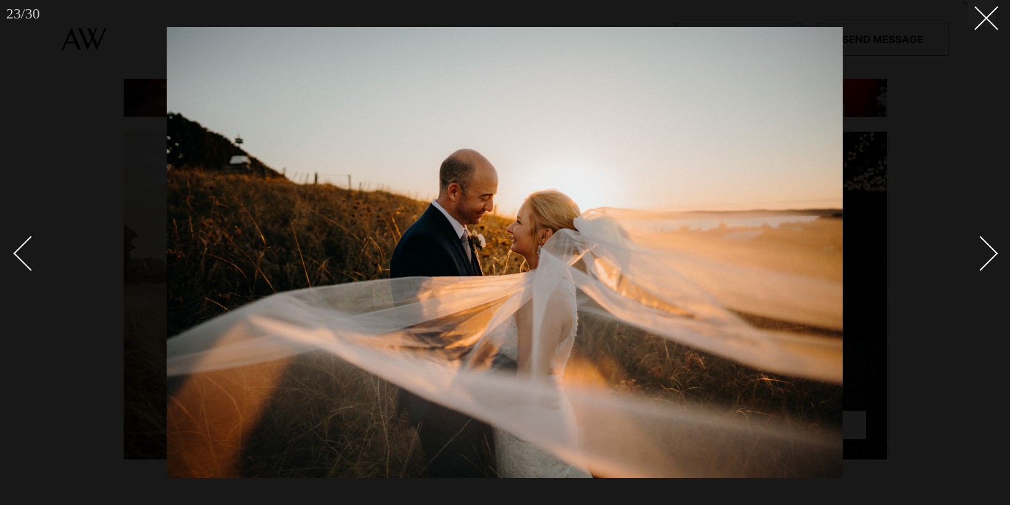
click at [992, 253] on div "Next slide" at bounding box center [980, 253] width 35 height 35
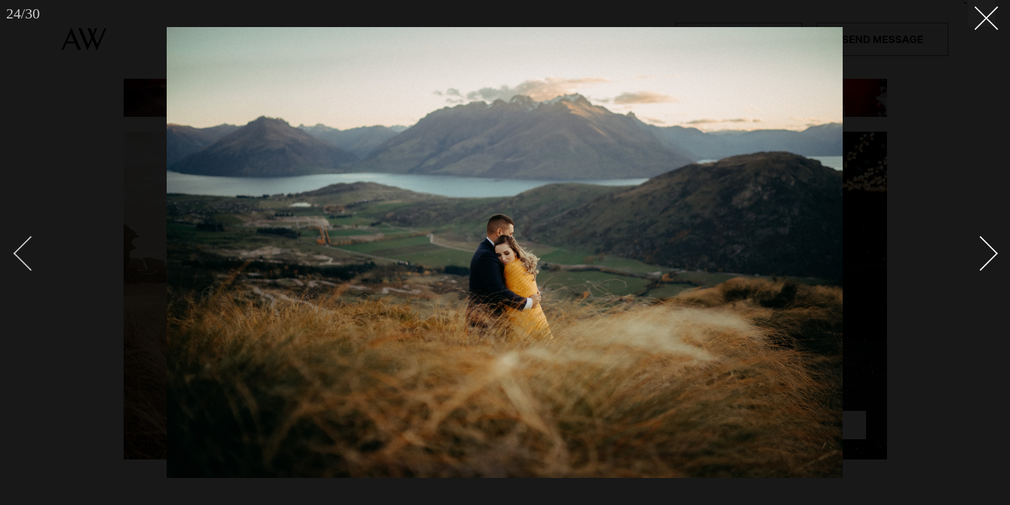
click at [12, 250] on div at bounding box center [505, 252] width 1010 height 505
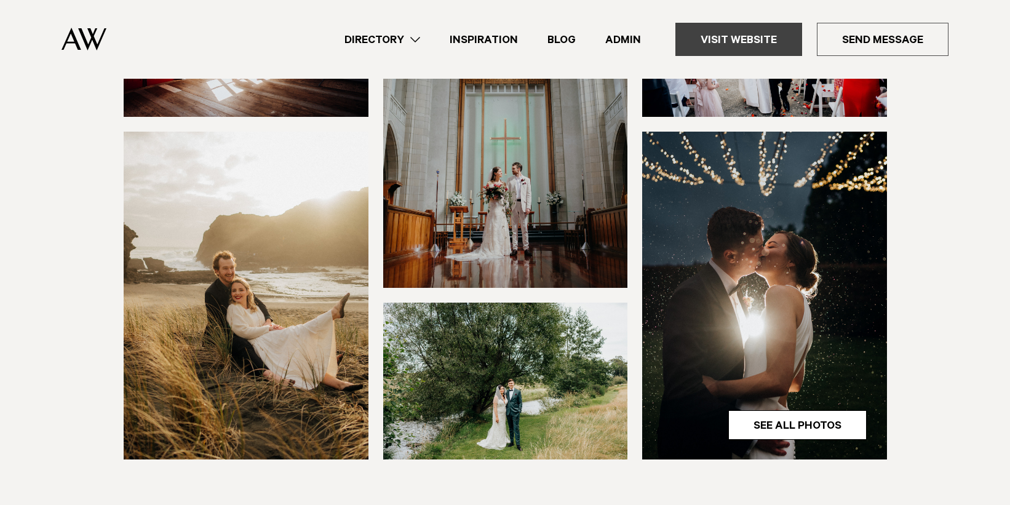
click at [729, 34] on link "Visit Website" at bounding box center [738, 39] width 127 height 33
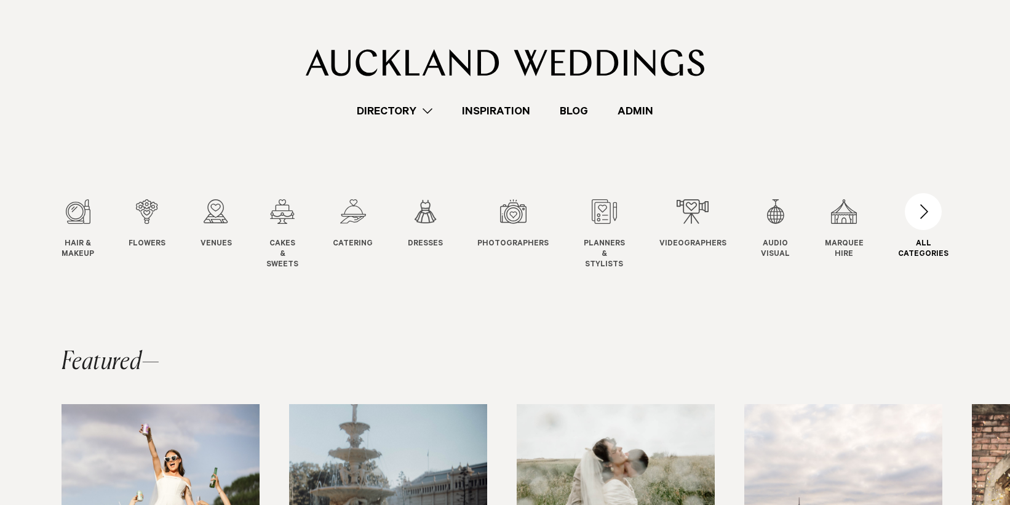
click at [937, 214] on div "button" at bounding box center [923, 211] width 37 height 37
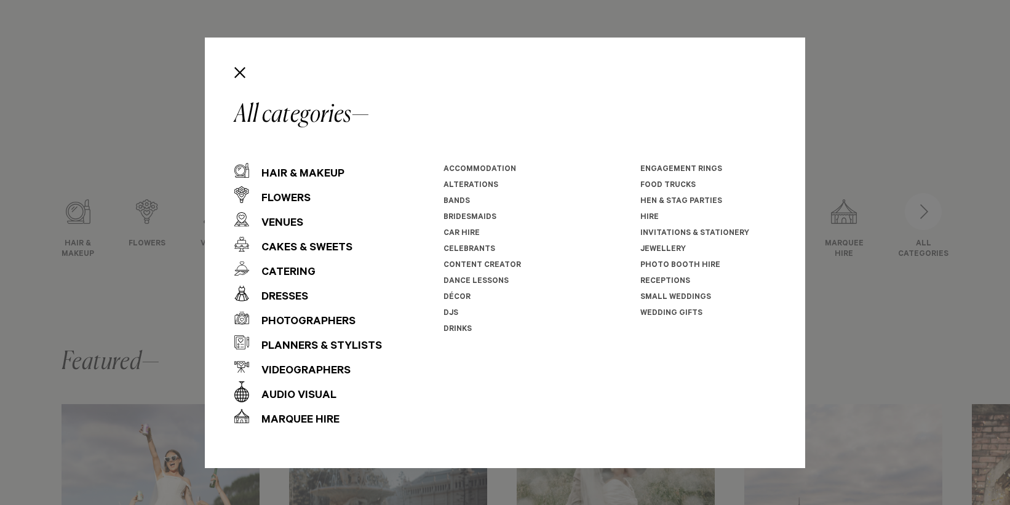
click at [444, 311] on link "DJs" at bounding box center [450, 313] width 15 height 9
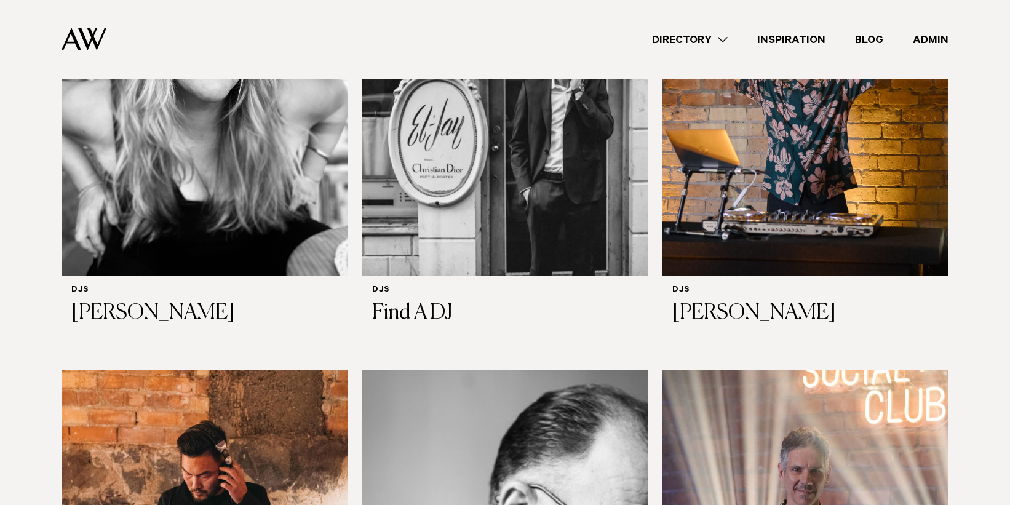
scroll to position [997, 0]
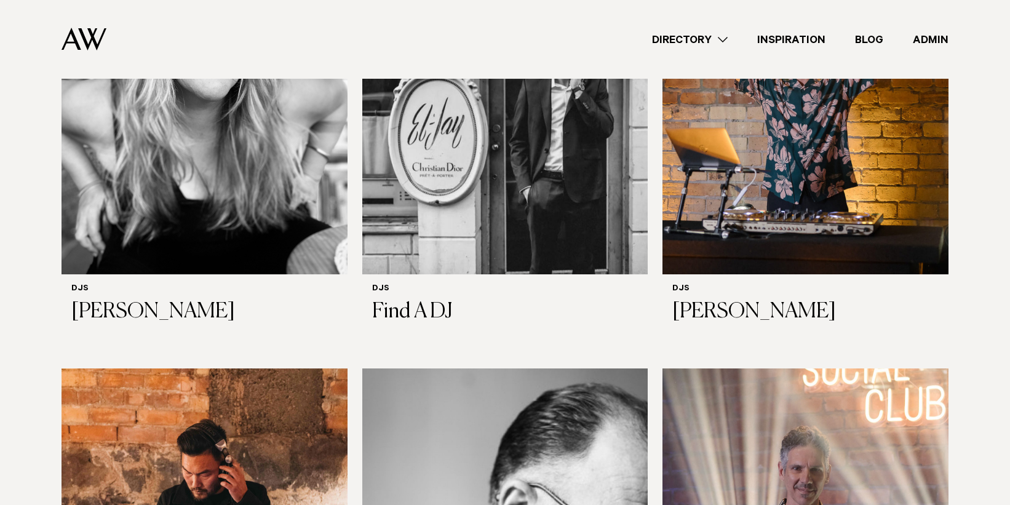
click at [699, 39] on link "Directory" at bounding box center [689, 39] width 105 height 17
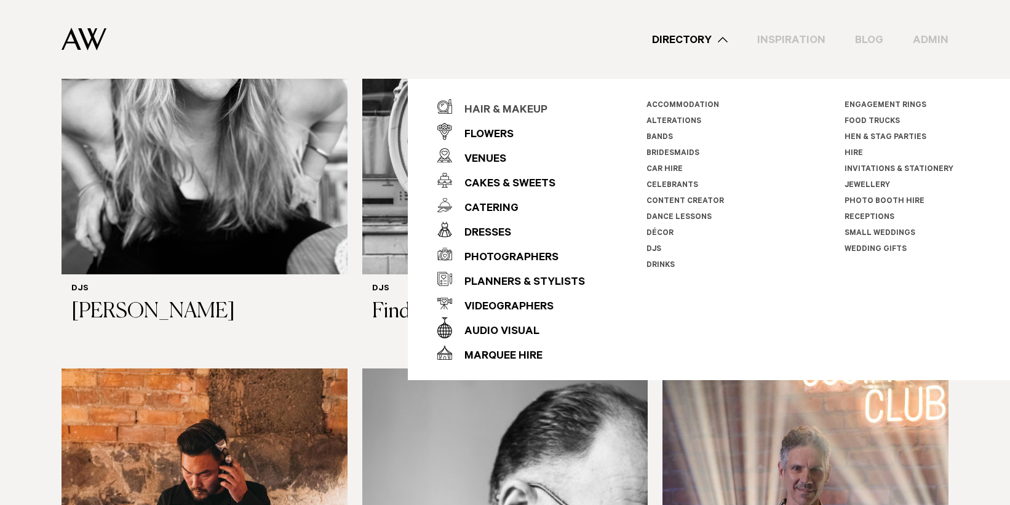
click at [490, 111] on div "Hair & Makeup" at bounding box center [499, 110] width 95 height 25
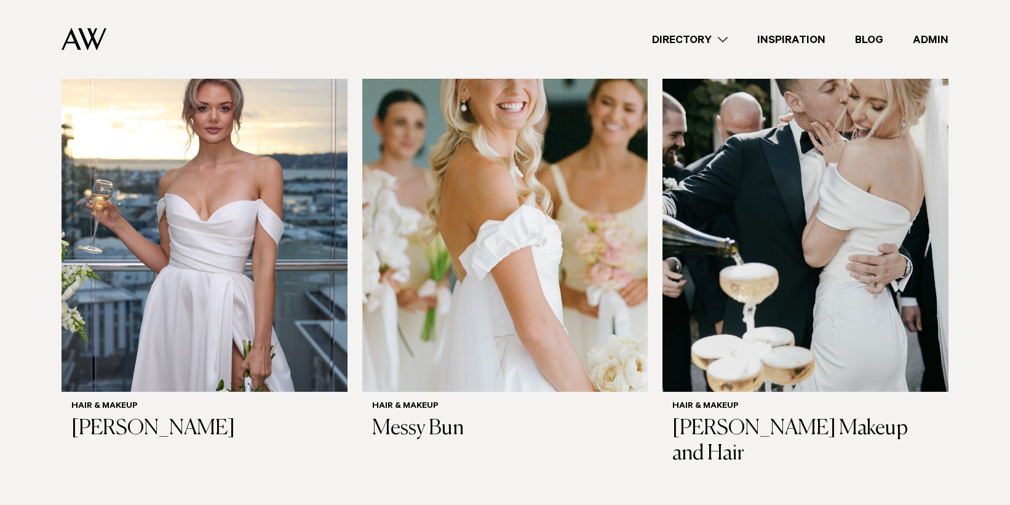
scroll to position [952, 0]
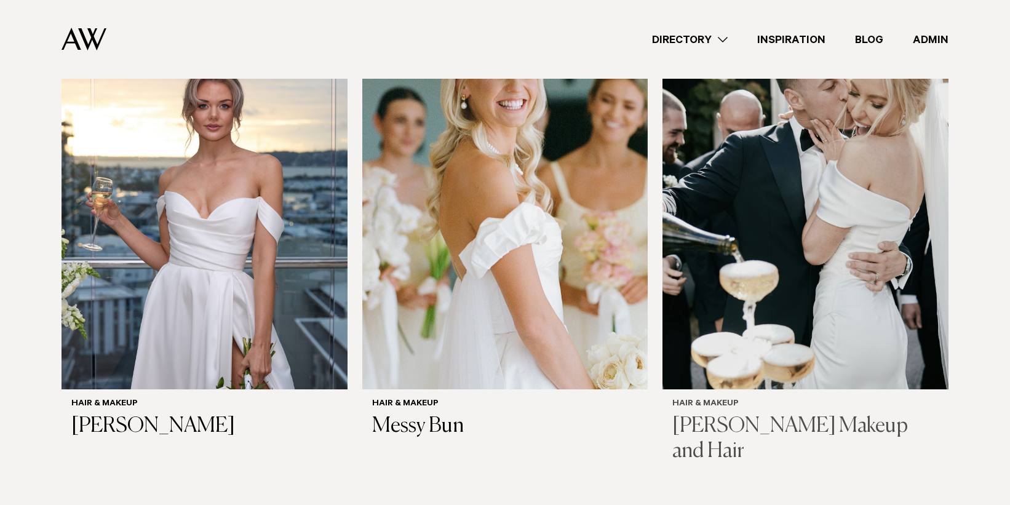
click at [750, 157] on img at bounding box center [805, 197] width 286 height 383
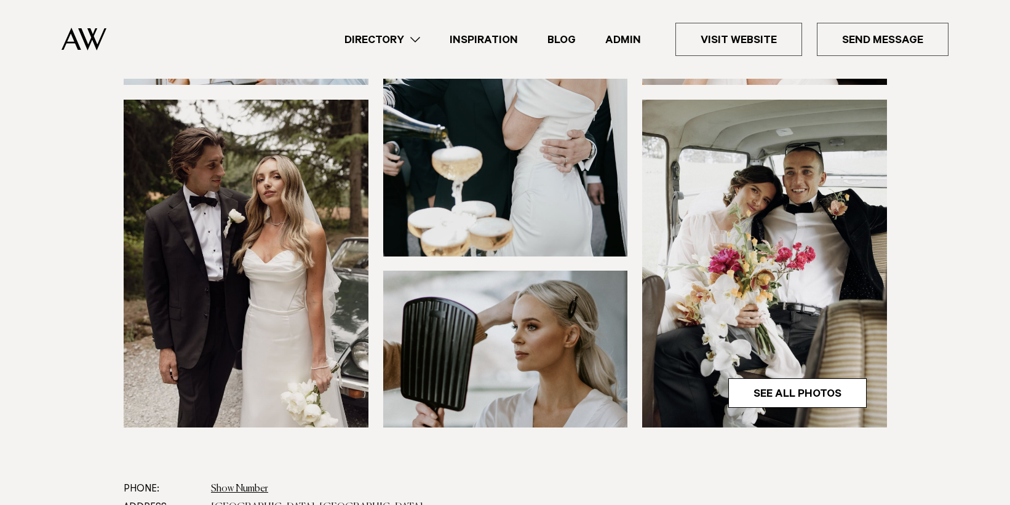
scroll to position [339, 0]
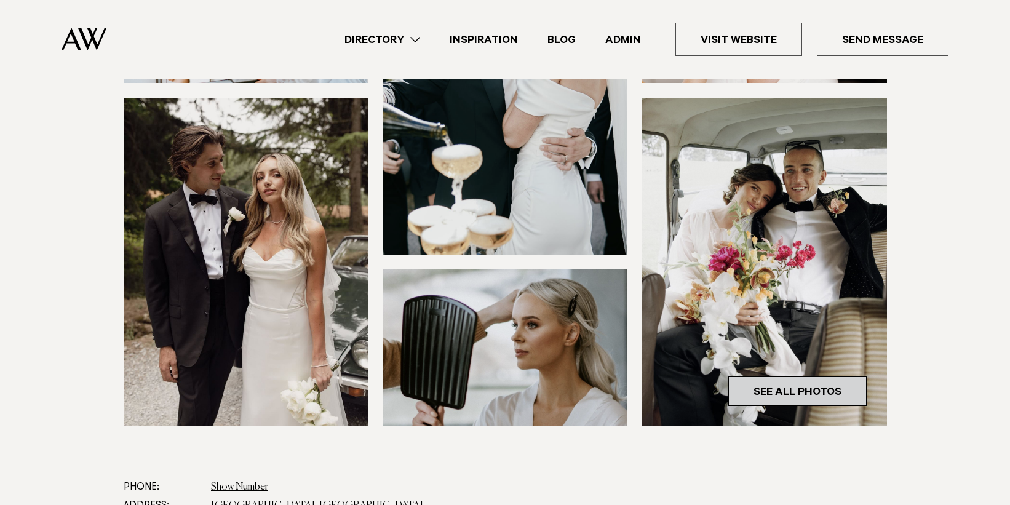
click at [797, 387] on link "See All Photos" at bounding box center [797, 391] width 138 height 30
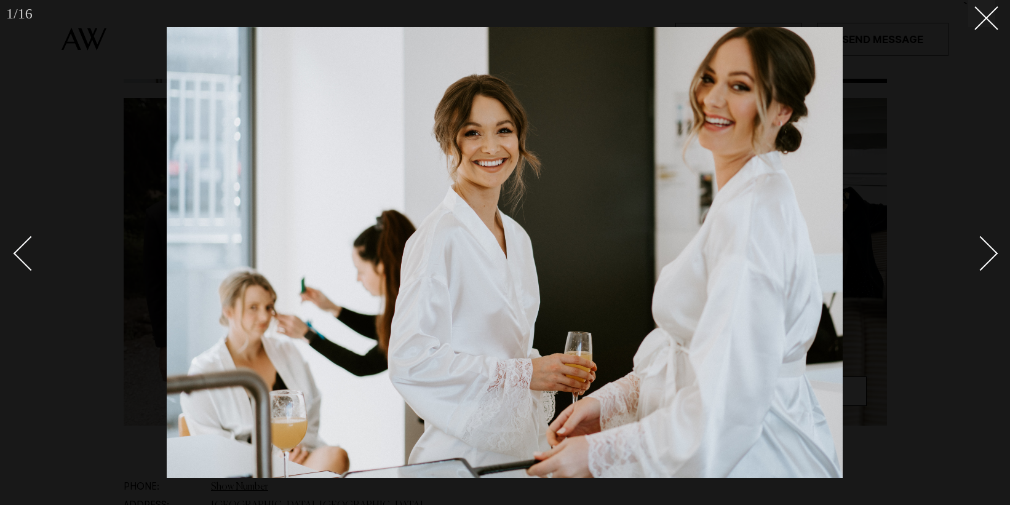
click at [978, 255] on div "Next slide" at bounding box center [980, 253] width 35 height 35
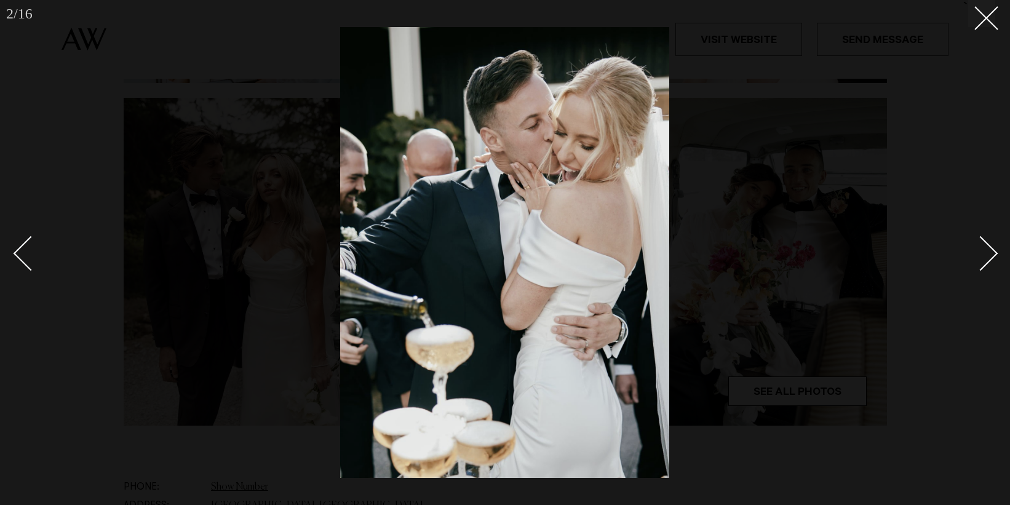
click at [978, 255] on div "Next slide" at bounding box center [980, 253] width 35 height 35
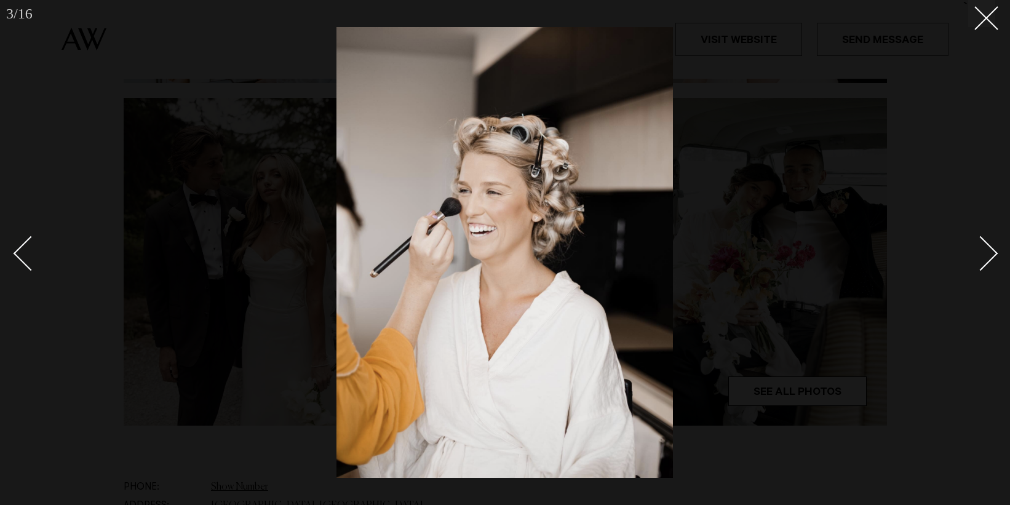
click at [980, 255] on div "Next slide" at bounding box center [980, 253] width 35 height 35
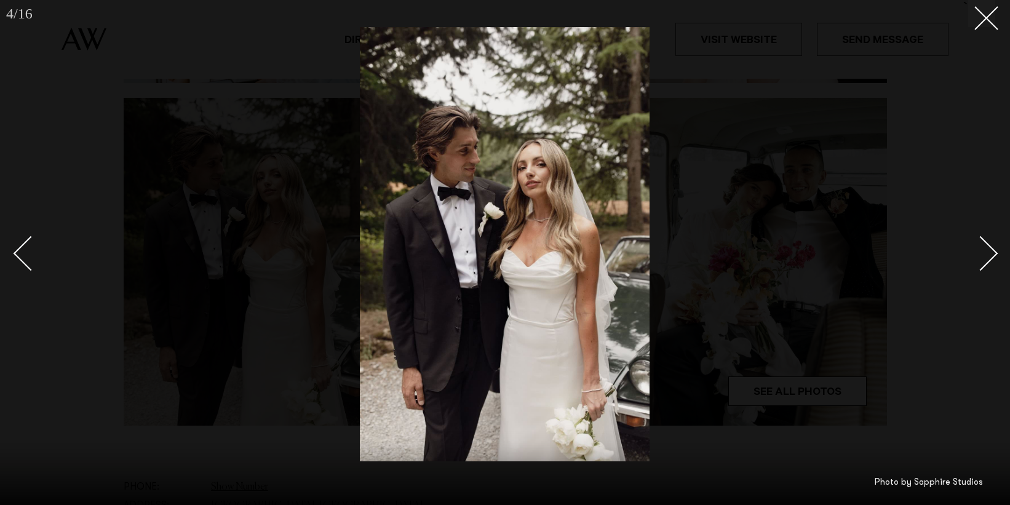
click at [980, 255] on div "Next slide" at bounding box center [980, 253] width 35 height 35
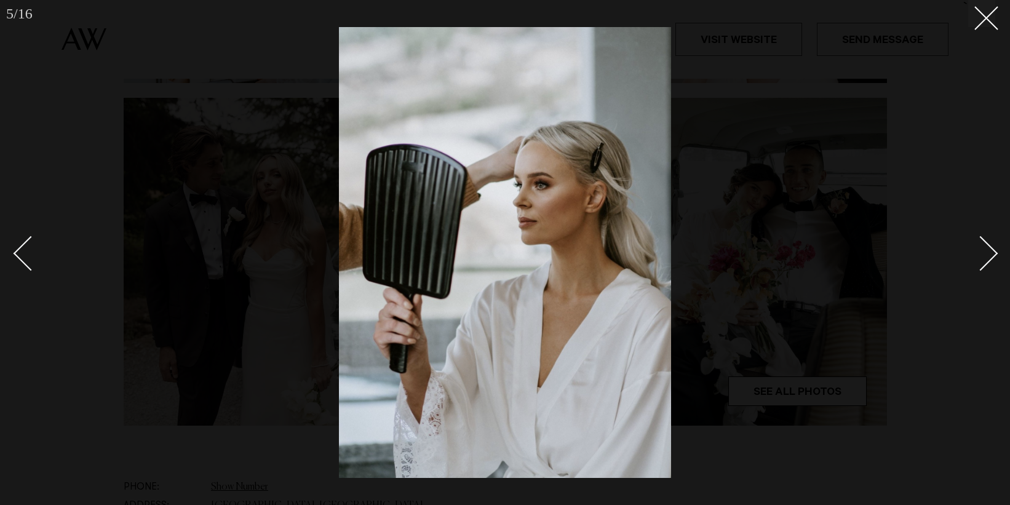
click at [980, 255] on div "Next slide" at bounding box center [980, 253] width 35 height 35
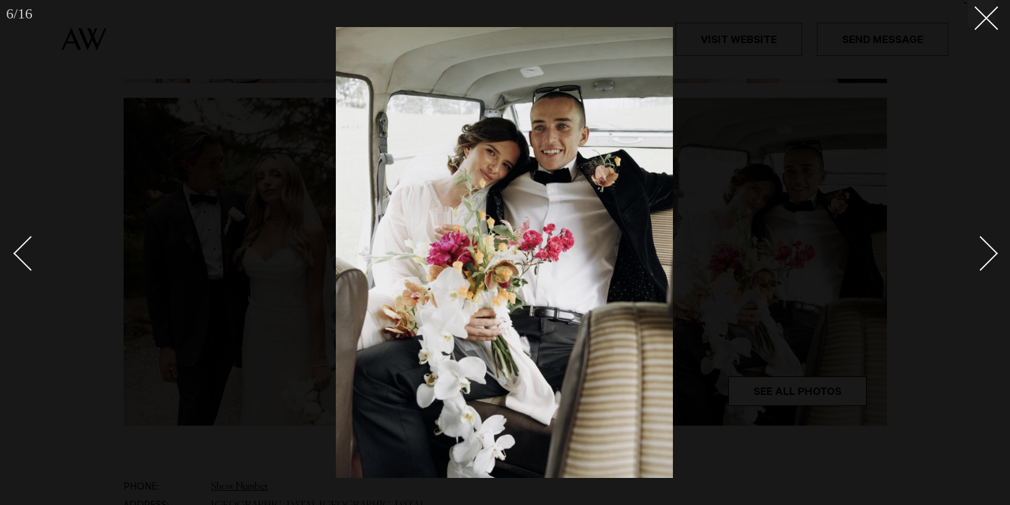
click at [980, 255] on div "Next slide" at bounding box center [980, 253] width 35 height 35
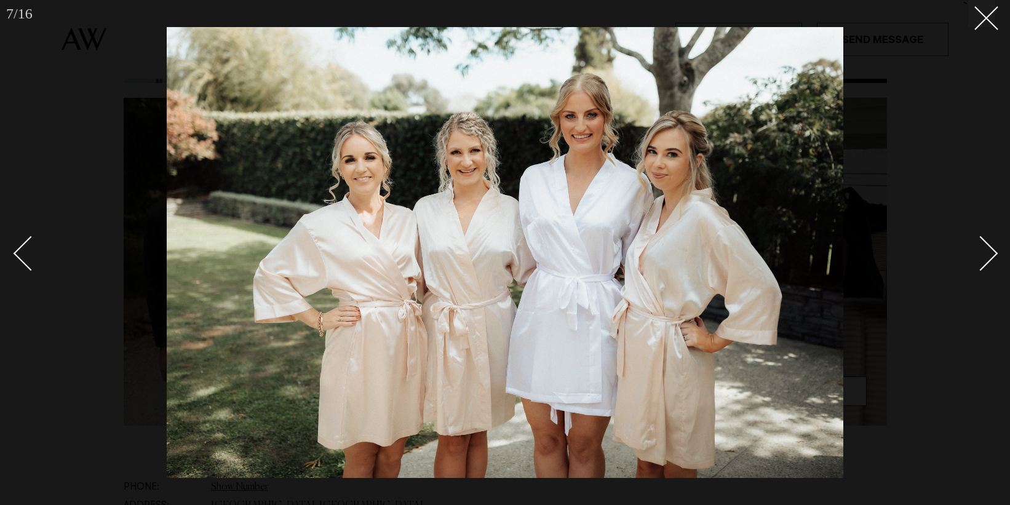
click at [980, 255] on div "Next slide" at bounding box center [980, 253] width 35 height 35
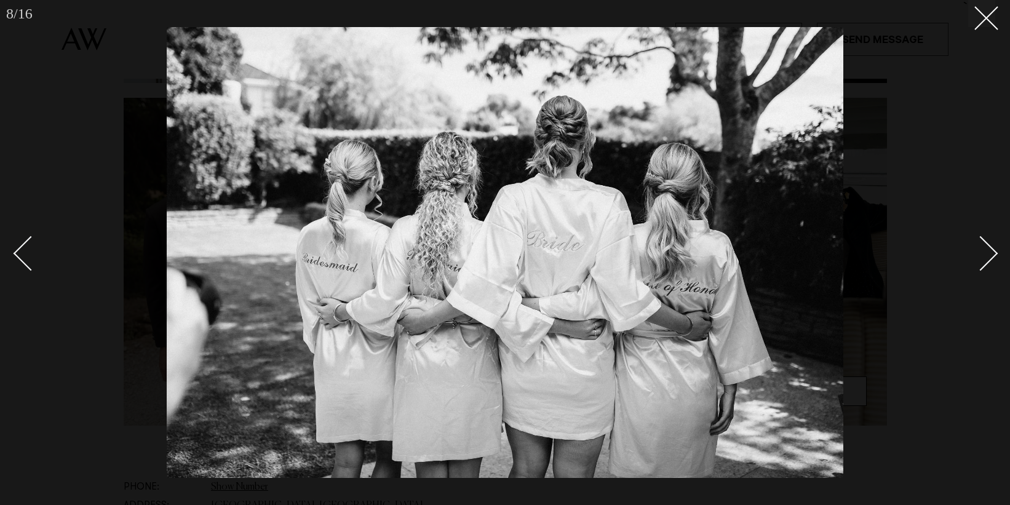
click at [980, 255] on div "Next slide" at bounding box center [980, 253] width 35 height 35
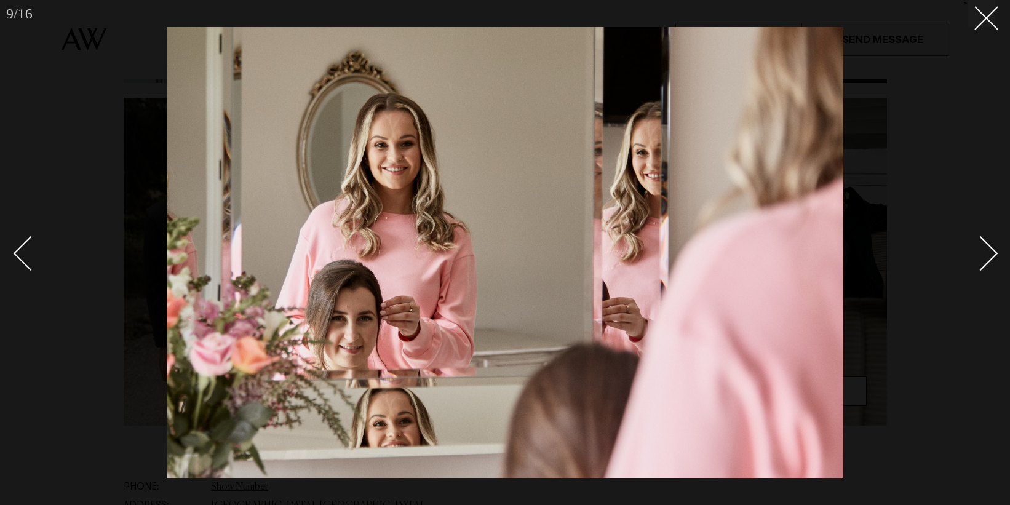
click at [980, 255] on div "Next slide" at bounding box center [980, 253] width 35 height 35
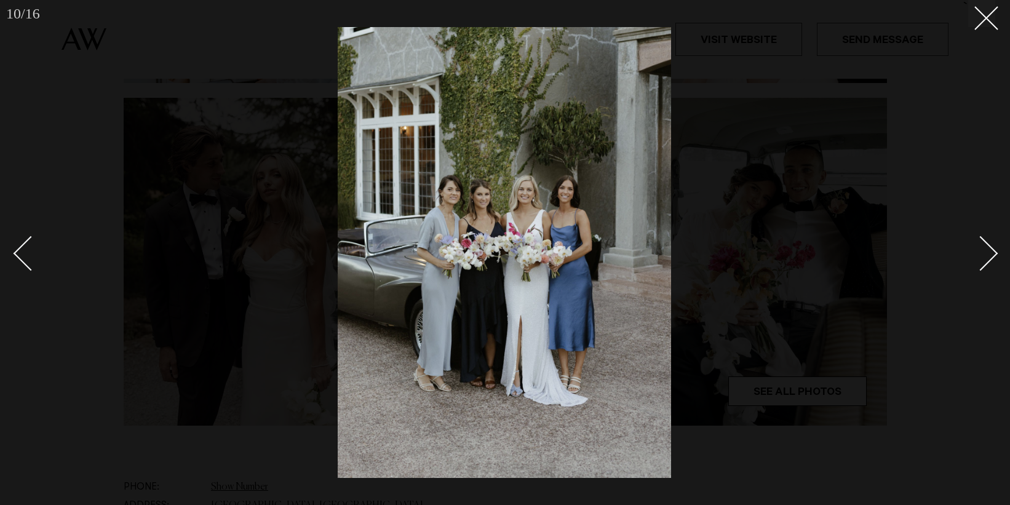
click at [980, 255] on div "Next slide" at bounding box center [980, 253] width 35 height 35
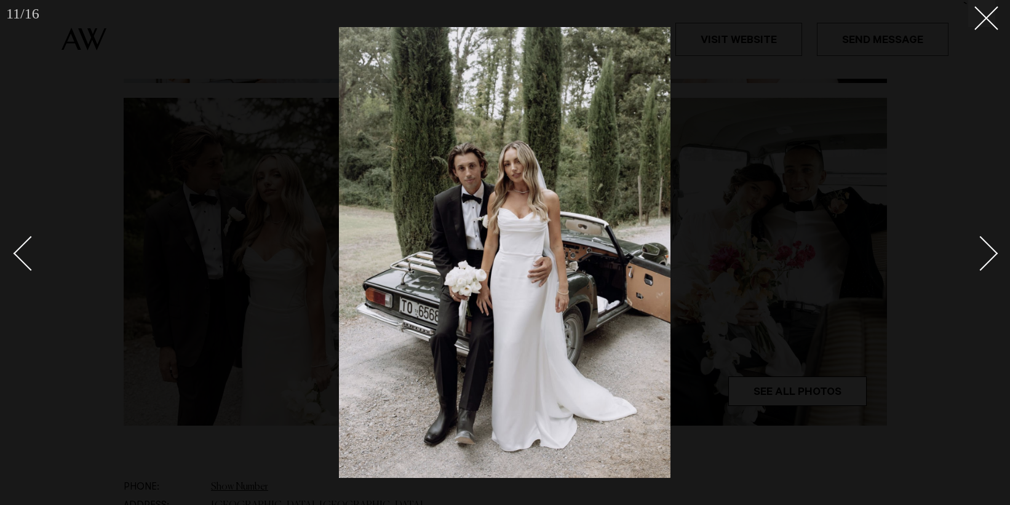
click at [980, 255] on div "Next slide" at bounding box center [980, 253] width 35 height 35
click at [979, 253] on div "Next slide" at bounding box center [980, 253] width 35 height 35
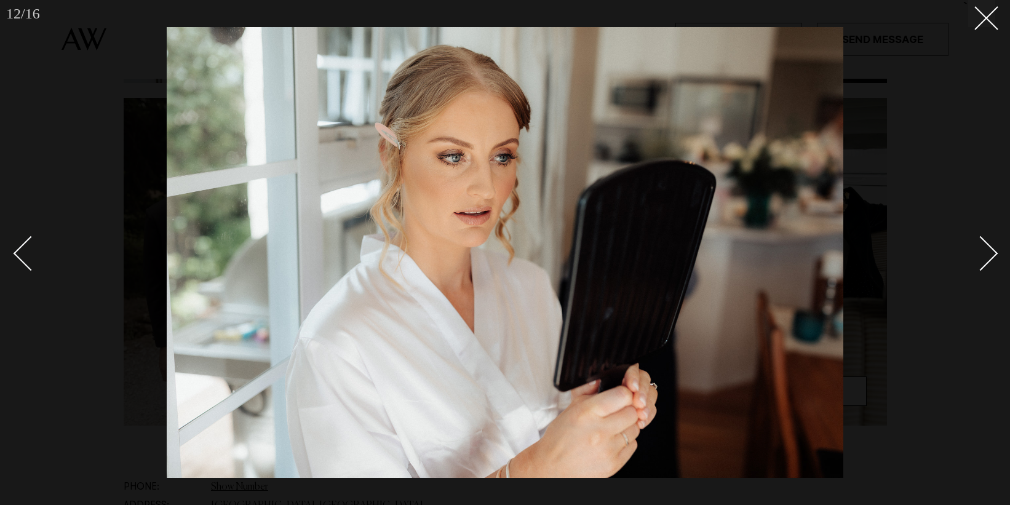
click at [981, 253] on div "Next slide" at bounding box center [980, 253] width 35 height 35
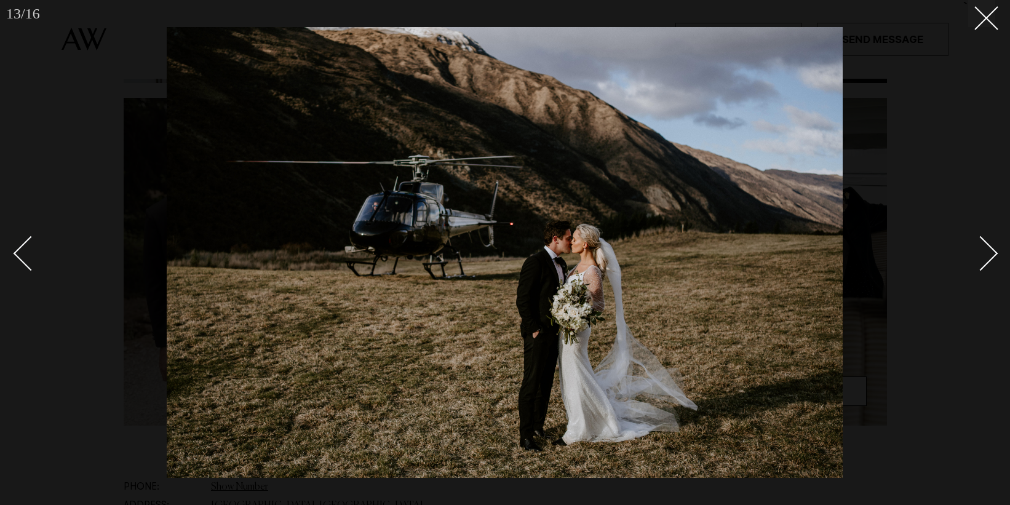
click at [981, 253] on div "Next slide" at bounding box center [980, 253] width 35 height 35
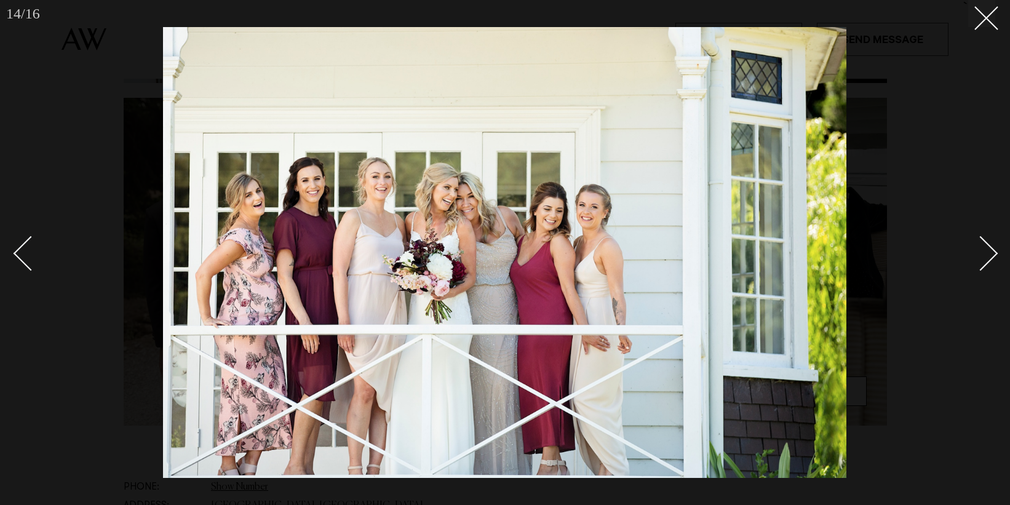
click at [981, 253] on div "Next slide" at bounding box center [980, 253] width 35 height 35
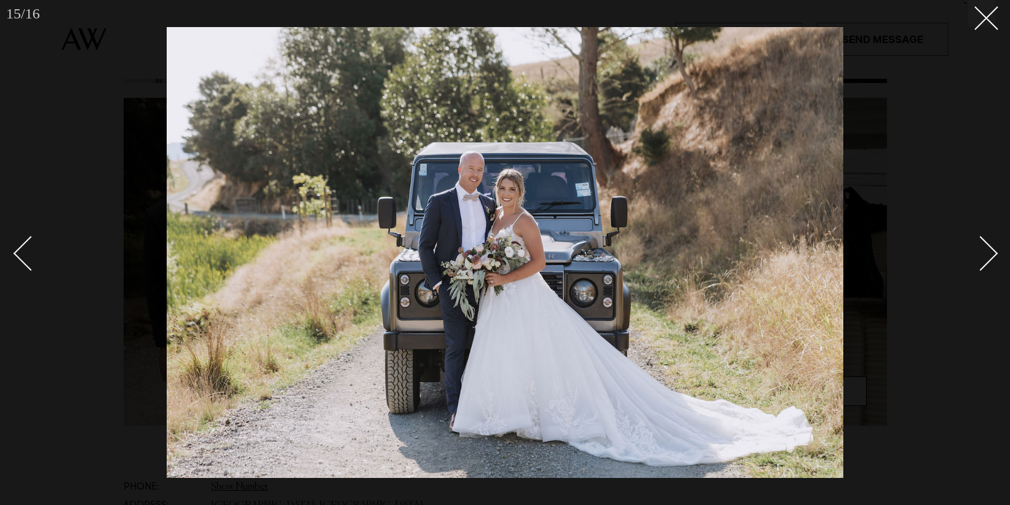
click at [981, 253] on div "Next slide" at bounding box center [980, 253] width 35 height 35
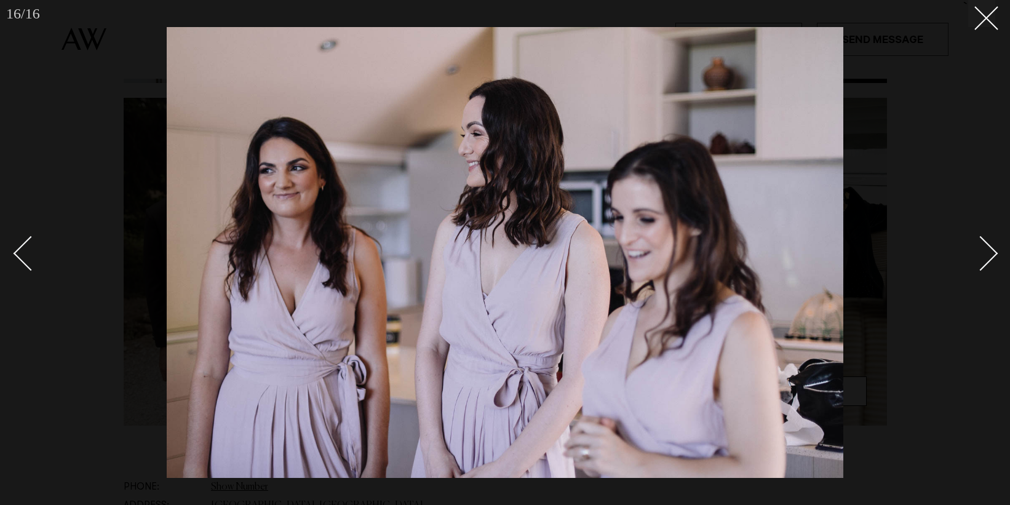
click at [981, 253] on div "Next slide" at bounding box center [980, 253] width 35 height 35
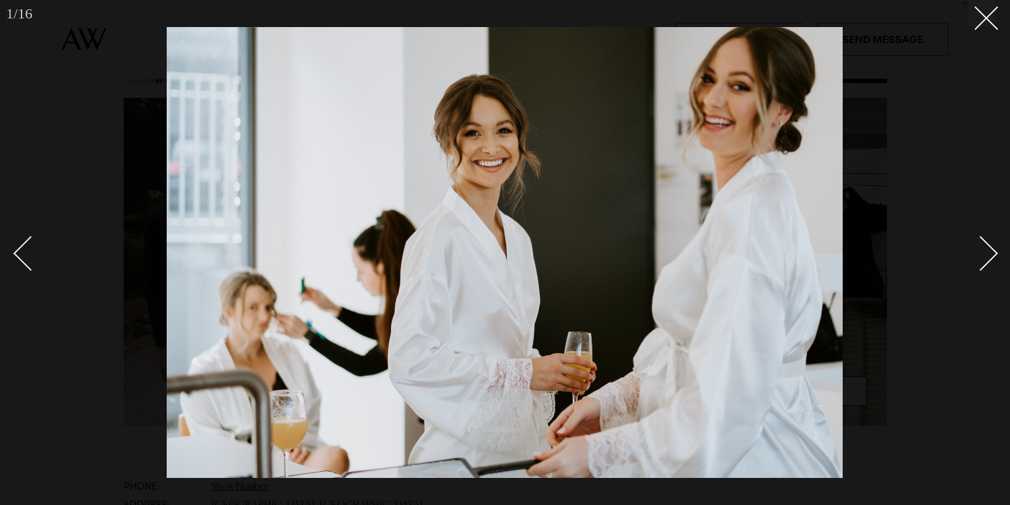
click at [981, 253] on div "Next slide" at bounding box center [980, 253] width 35 height 35
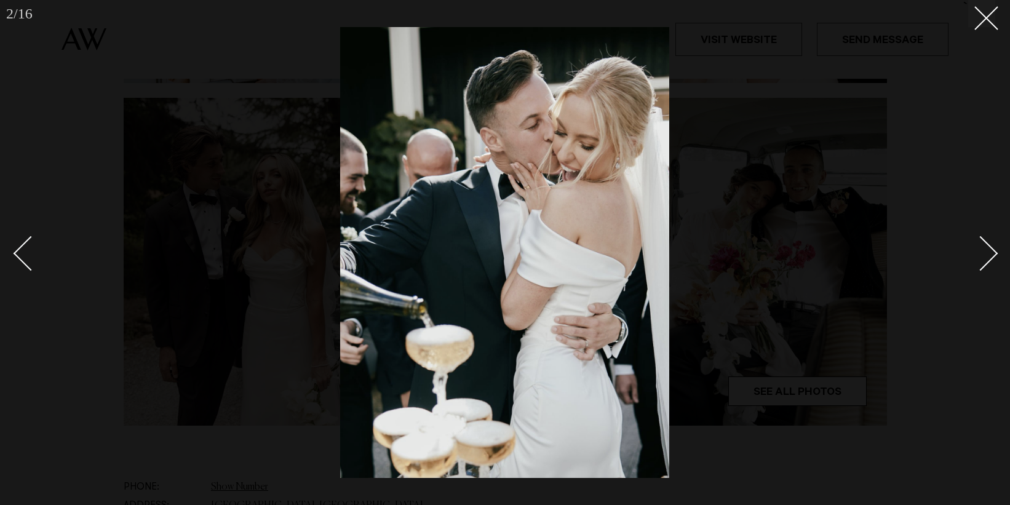
click at [981, 253] on div "Next slide" at bounding box center [980, 253] width 35 height 35
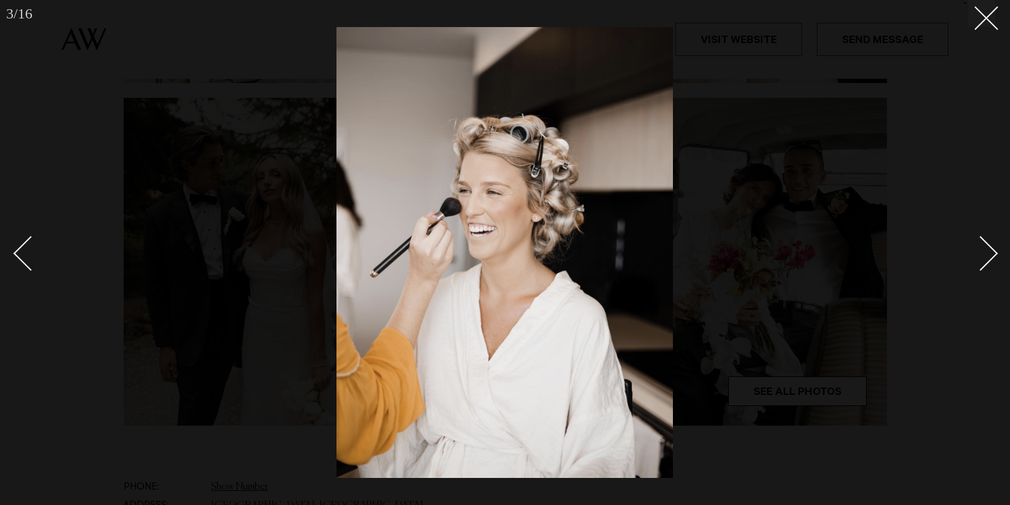
click at [981, 253] on div "Next slide" at bounding box center [980, 253] width 35 height 35
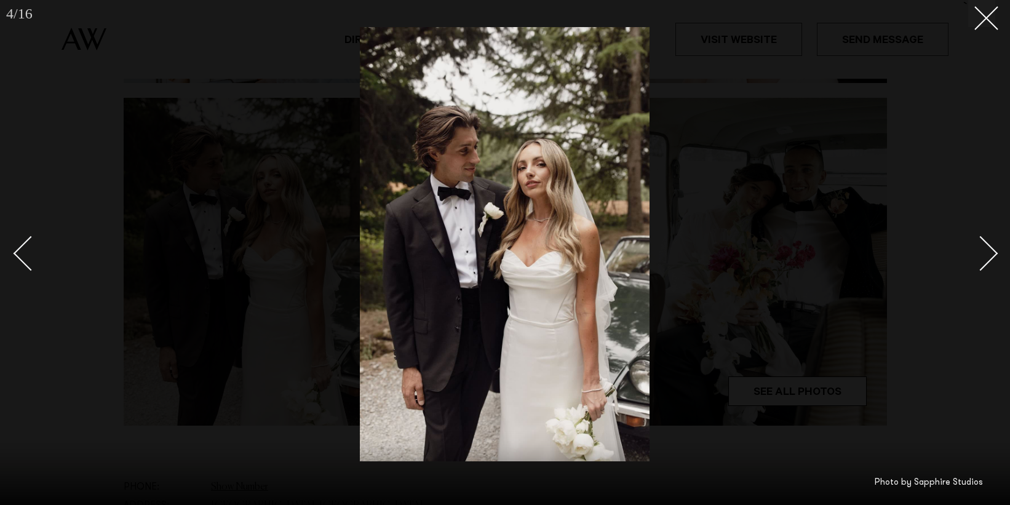
click at [985, 30] on div at bounding box center [505, 252] width 1010 height 505
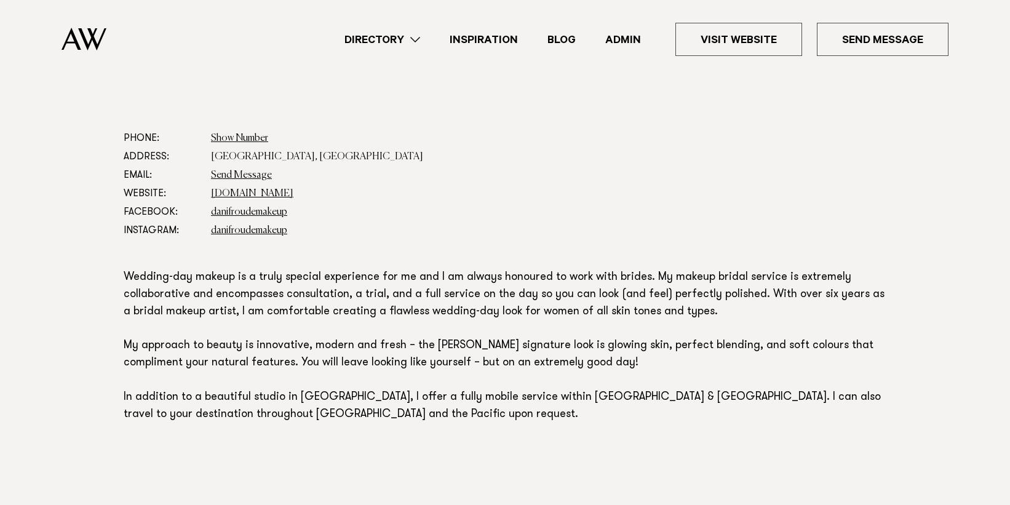
scroll to position [689, 0]
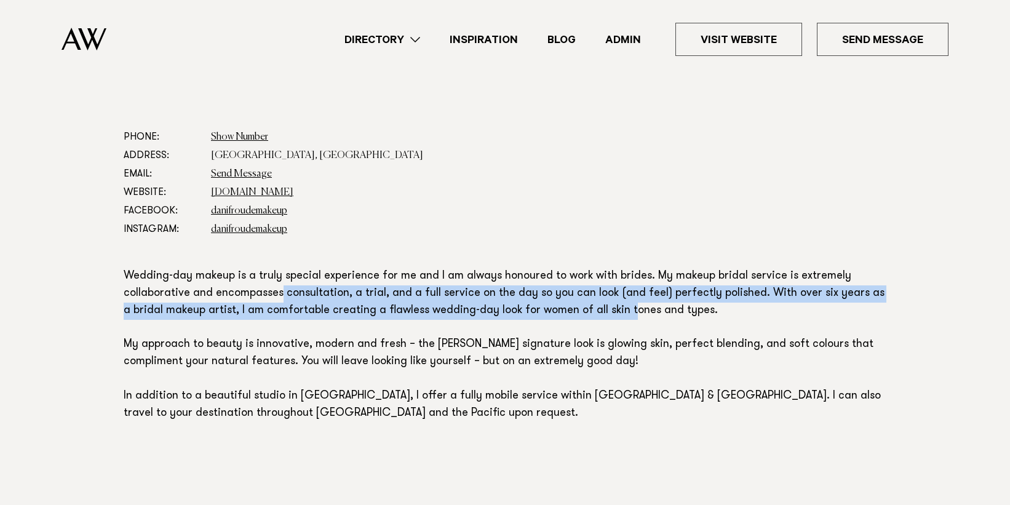
drag, startPoint x: 281, startPoint y: 292, endPoint x: 624, endPoint y: 303, distance: 342.7
click at [618, 304] on p "Wedding-day makeup is a truly special experience for me and I am always honoure…" at bounding box center [505, 345] width 763 height 154
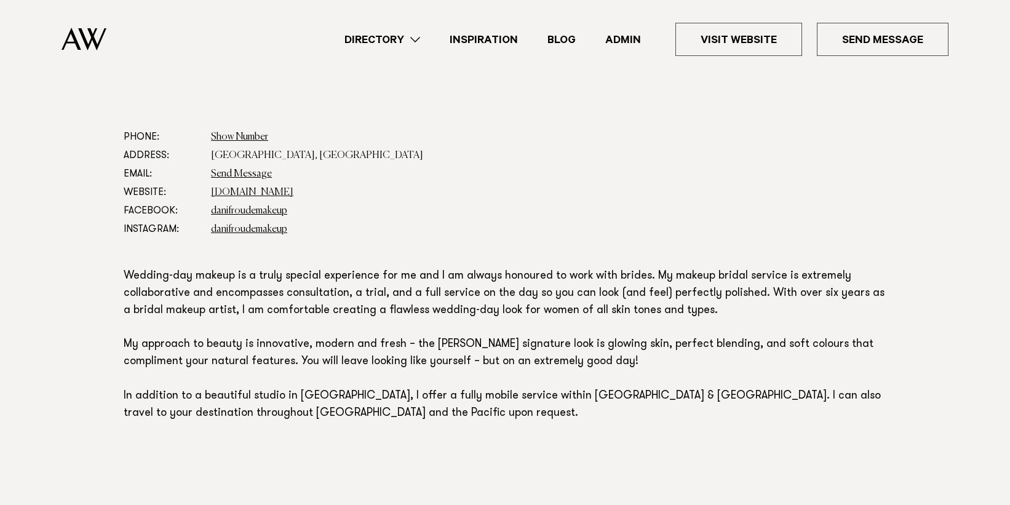
click at [632, 303] on p "Wedding-day makeup is a truly special experience for me and I am always honoure…" at bounding box center [505, 345] width 763 height 154
click at [415, 36] on link "Directory" at bounding box center [382, 39] width 105 height 17
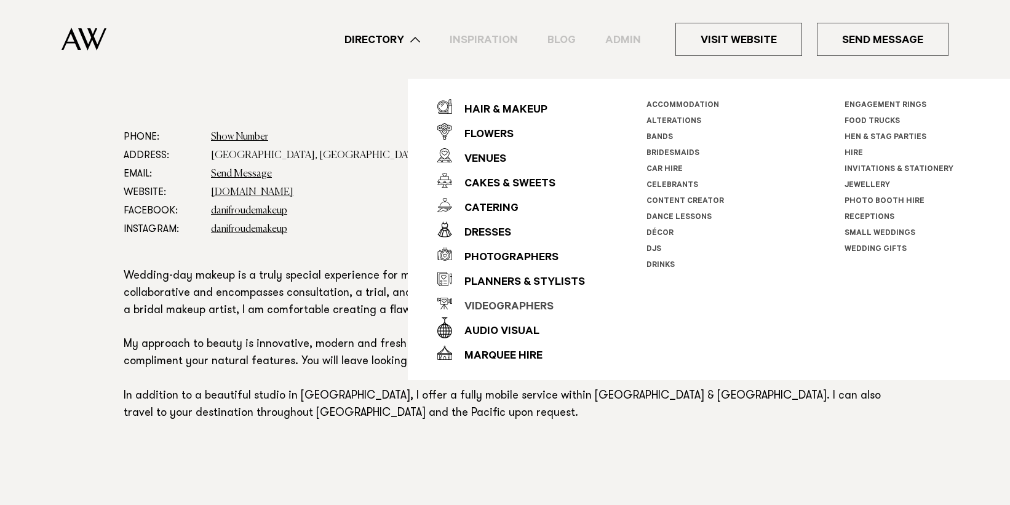
click at [509, 303] on div "Videographers" at bounding box center [502, 307] width 101 height 25
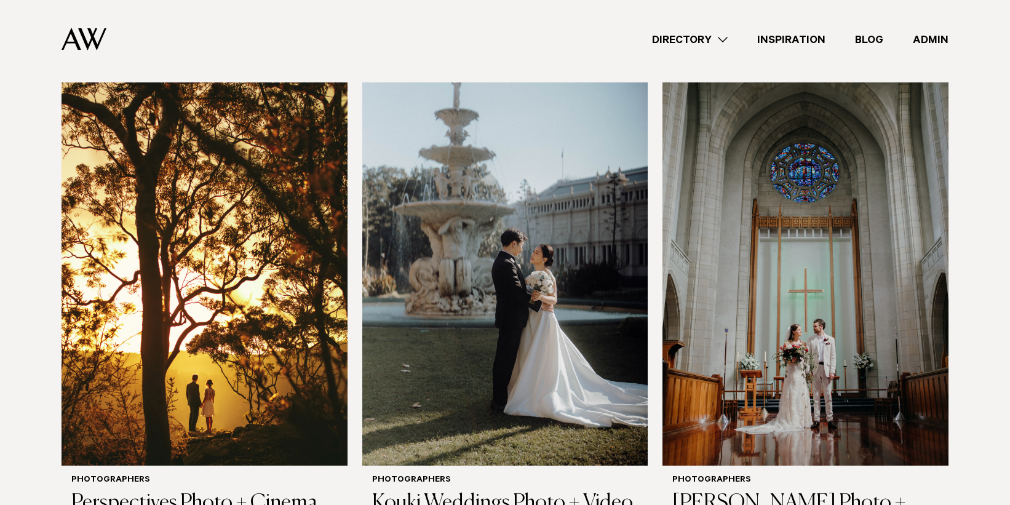
scroll to position [370, 0]
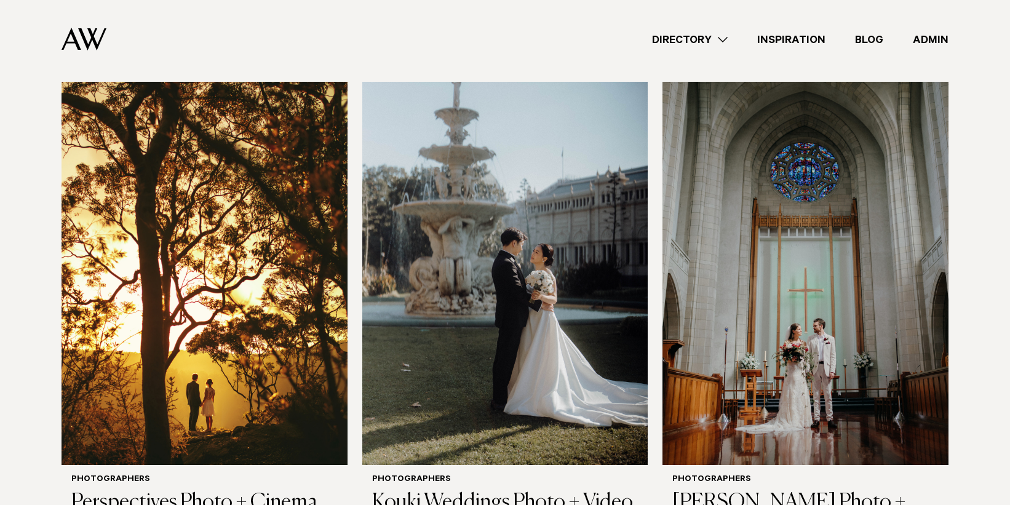
click at [162, 218] on img at bounding box center [204, 273] width 286 height 383
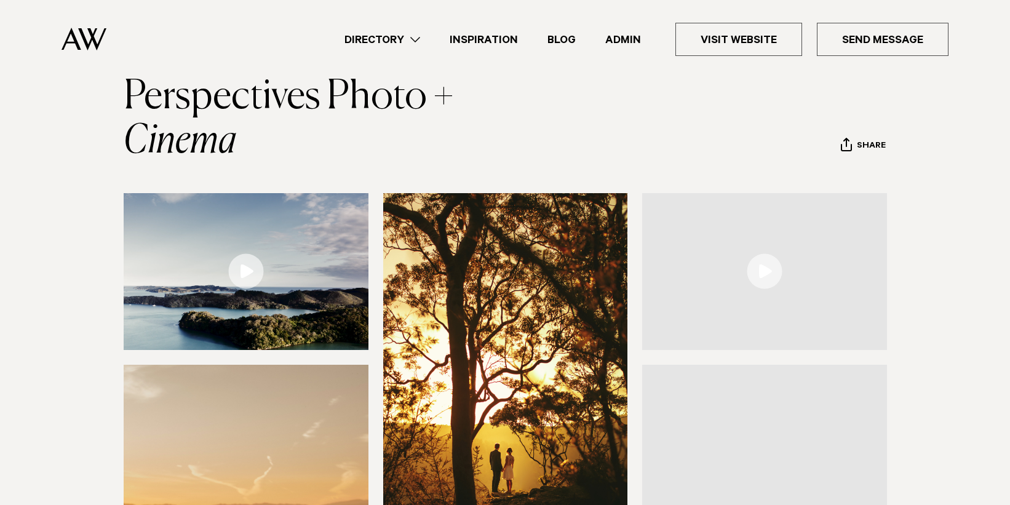
scroll to position [88, 0]
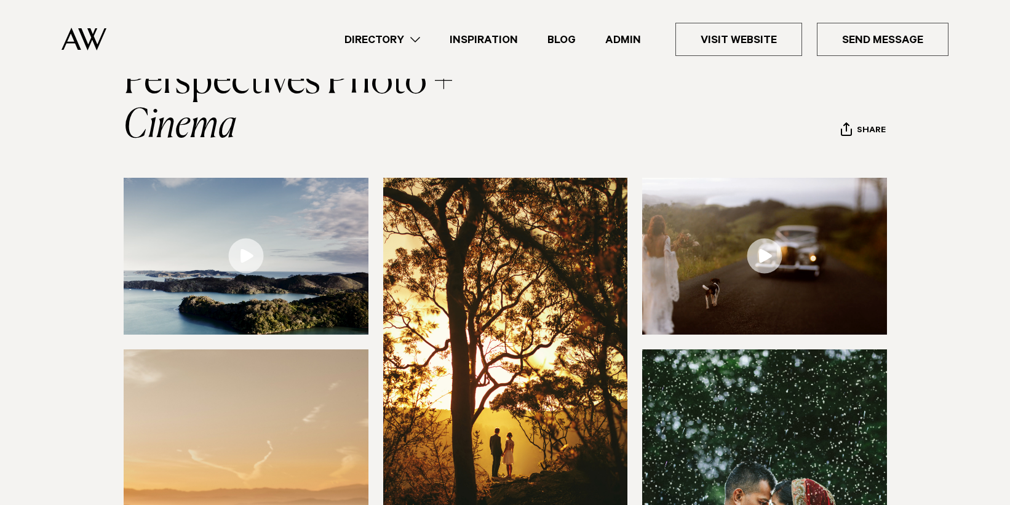
click at [673, 261] on img at bounding box center [764, 256] width 245 height 157
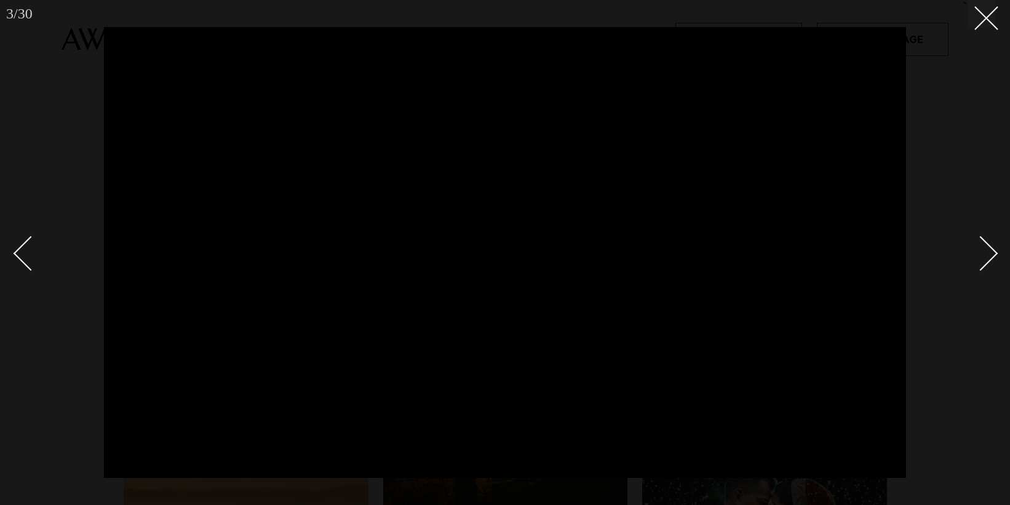
drag, startPoint x: 986, startPoint y: 19, endPoint x: 983, endPoint y: 55, distance: 35.9
click at [983, 55] on div "3 / 30 `" at bounding box center [505, 252] width 1010 height 505
click at [988, 26] on button at bounding box center [981, 13] width 27 height 27
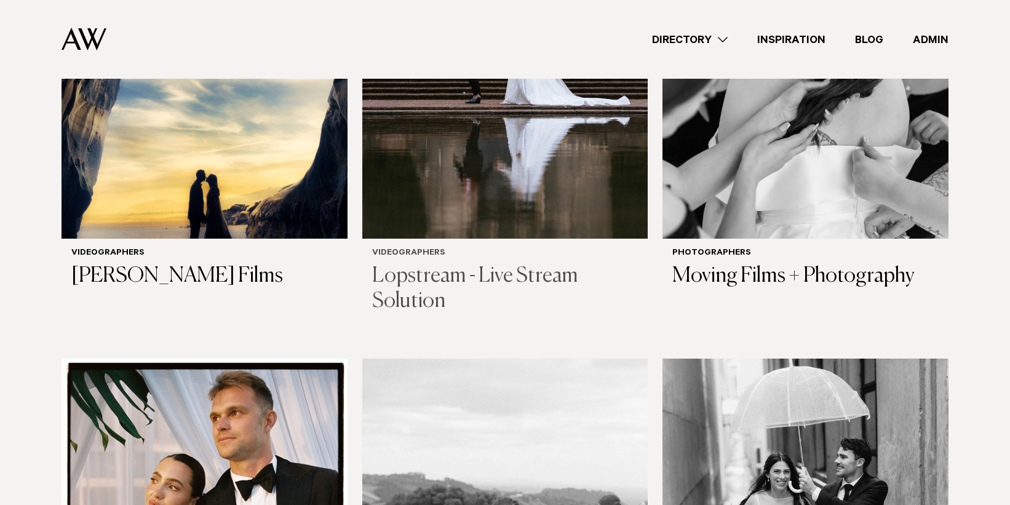
scroll to position [1589, 0]
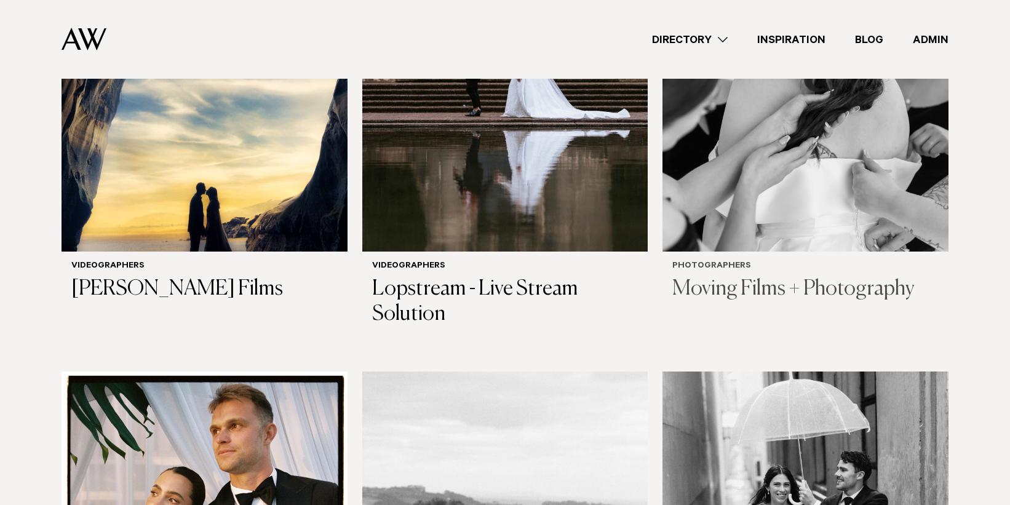
click at [728, 125] on img at bounding box center [805, 59] width 286 height 383
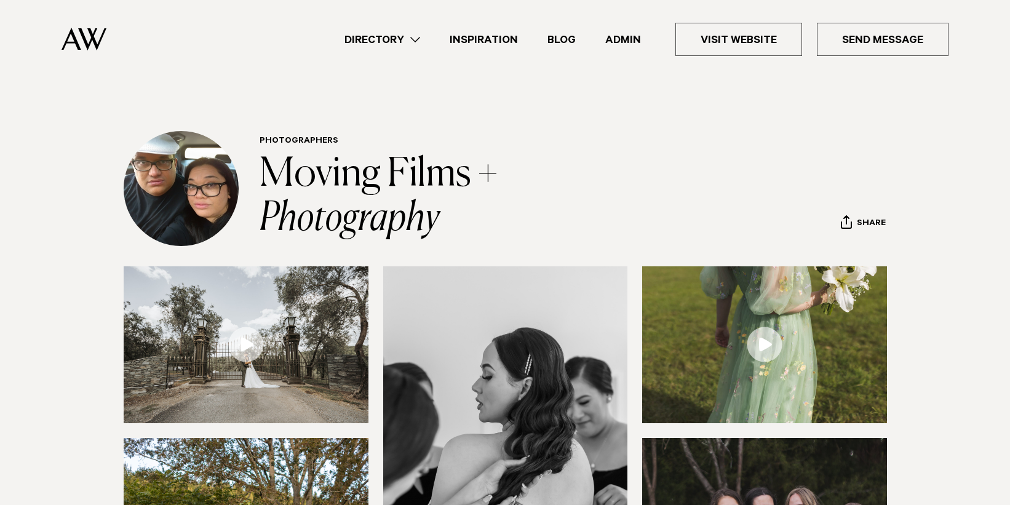
scroll to position [14, 0]
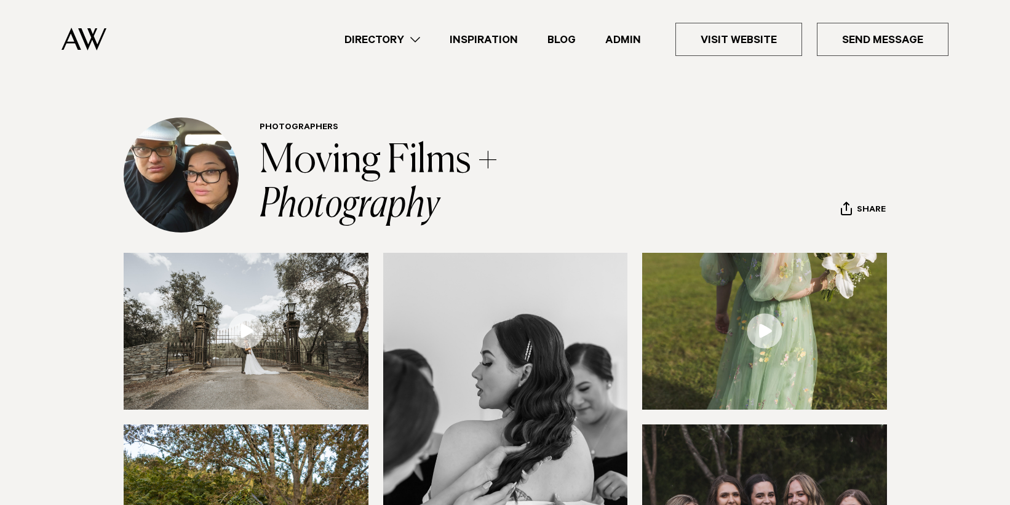
click at [285, 327] on img at bounding box center [246, 331] width 245 height 157
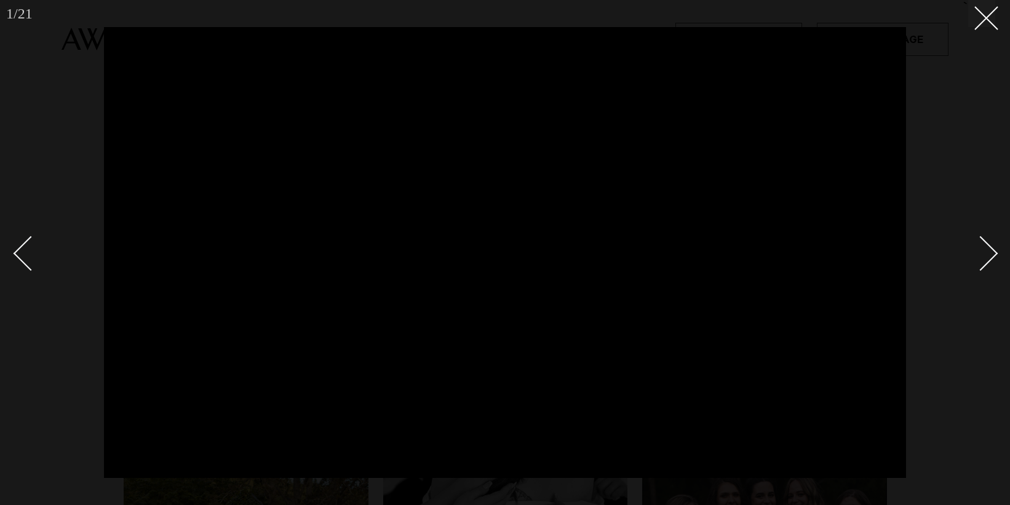
drag, startPoint x: 986, startPoint y: 12, endPoint x: 976, endPoint y: 16, distance: 11.1
click at [986, 12] on icon at bounding box center [981, 13] width 15 height 15
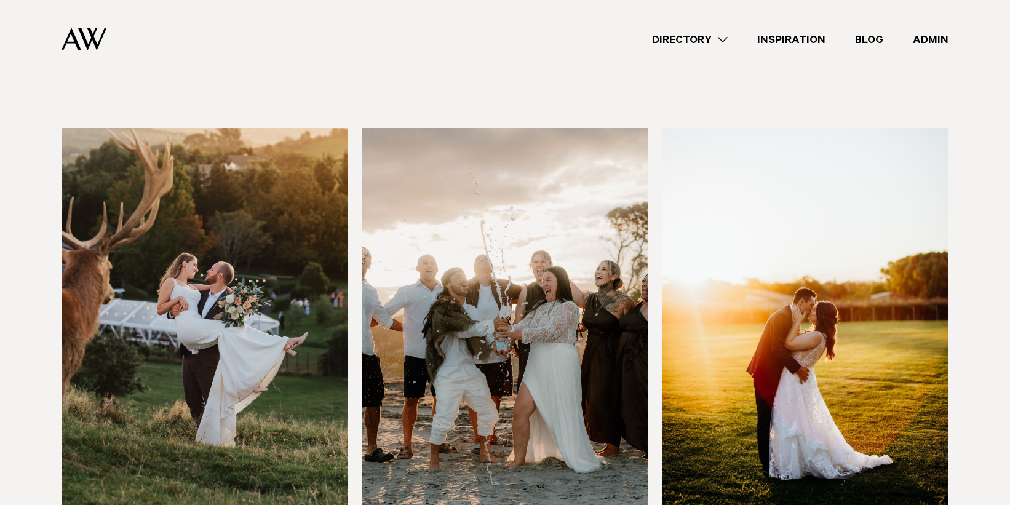
scroll to position [817, 0]
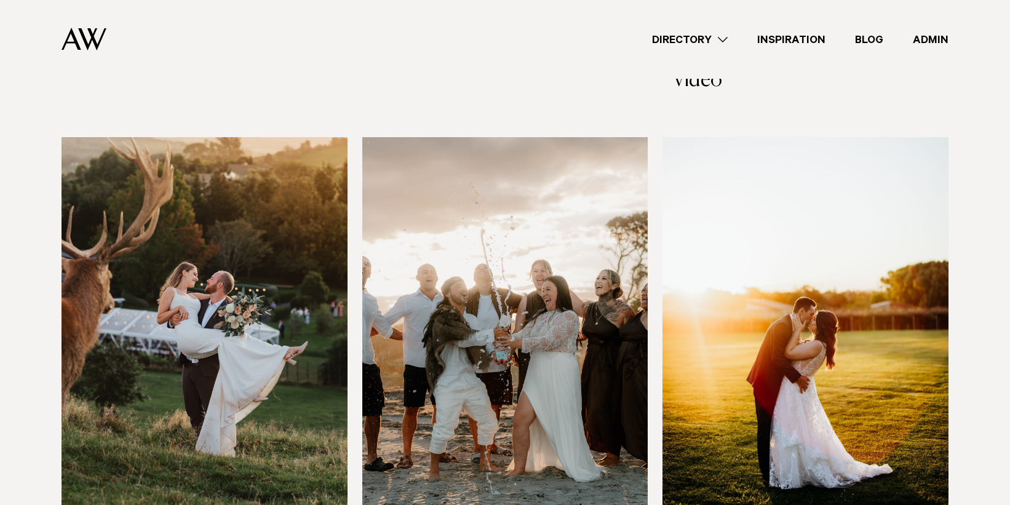
click at [239, 213] on img at bounding box center [204, 328] width 286 height 383
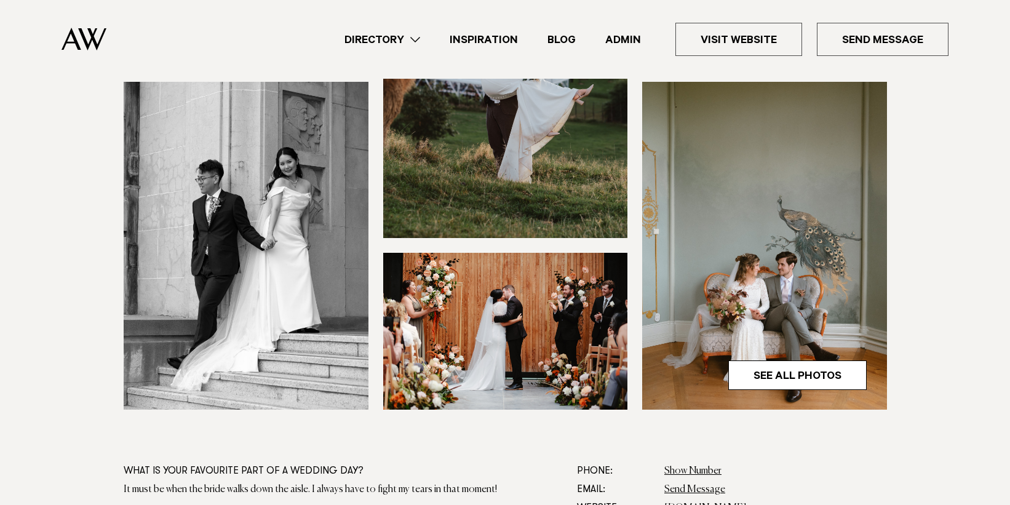
scroll to position [365, 0]
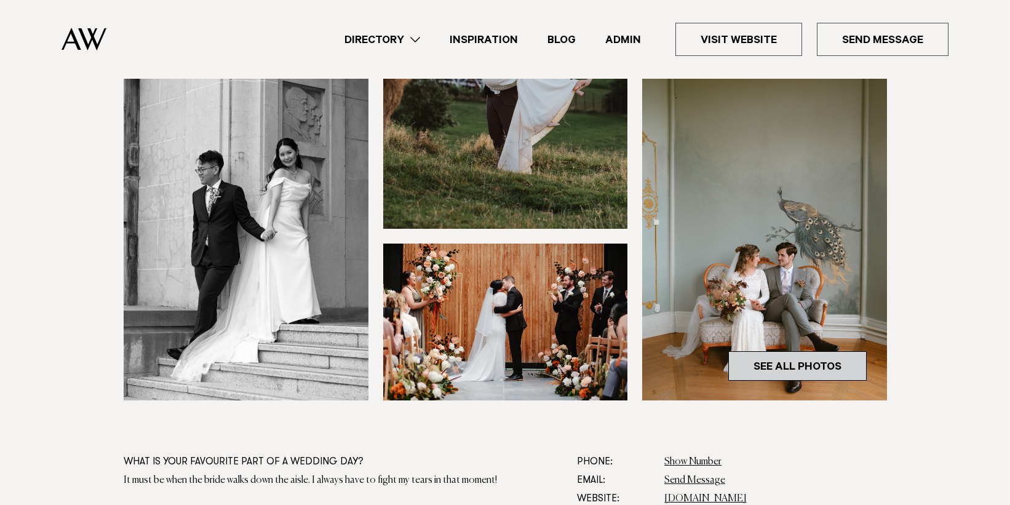
click at [771, 362] on link "See All Photos" at bounding box center [797, 366] width 138 height 30
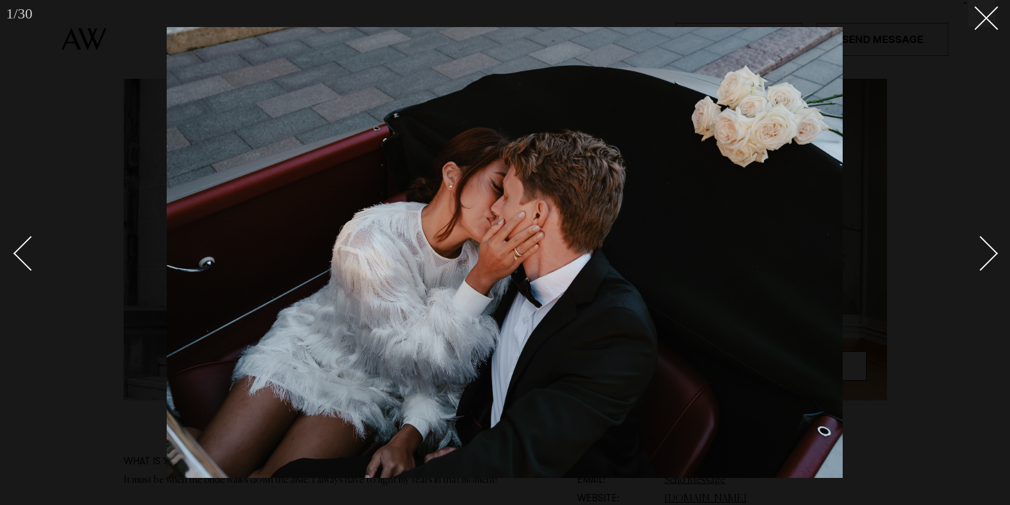
click at [992, 258] on link at bounding box center [973, 252] width 43 height 61
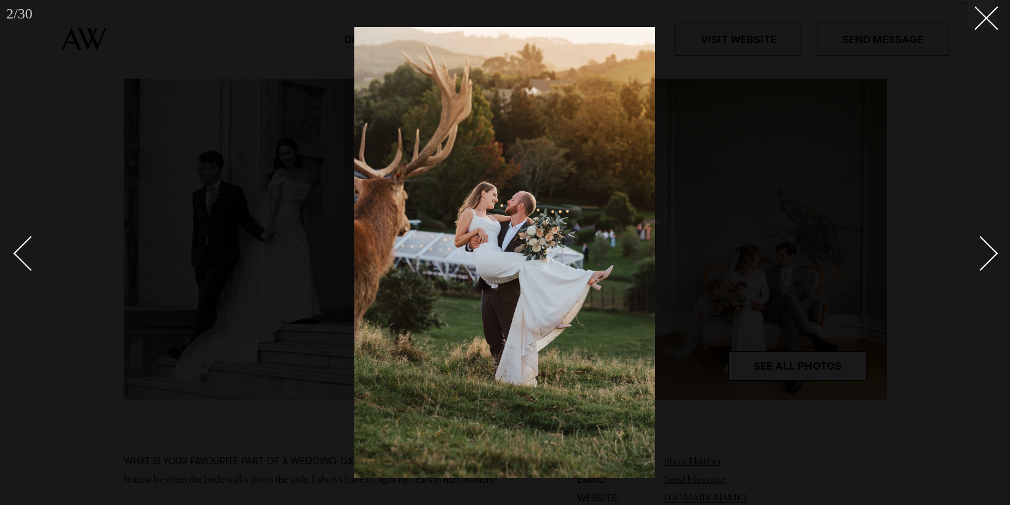
click at [992, 258] on link at bounding box center [973, 252] width 43 height 61
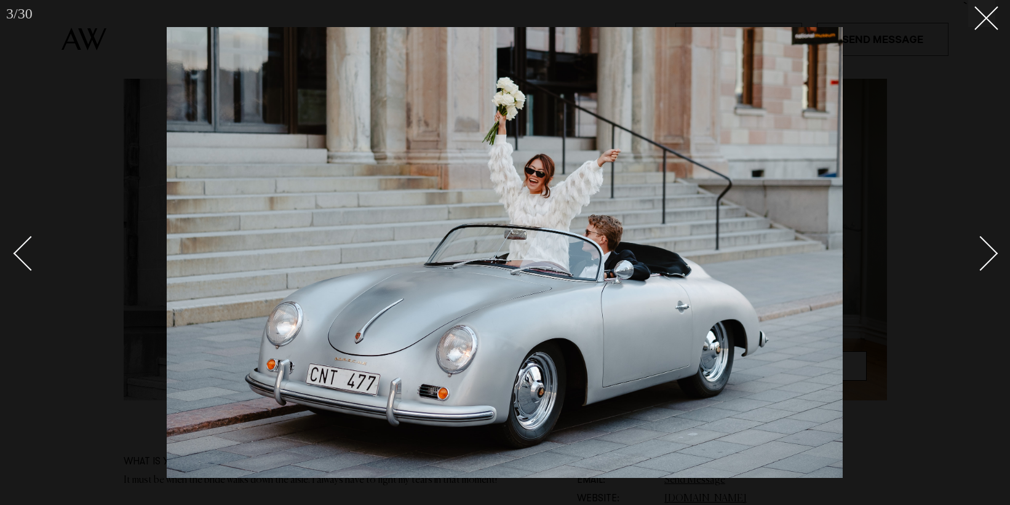
click at [992, 258] on link at bounding box center [973, 252] width 43 height 61
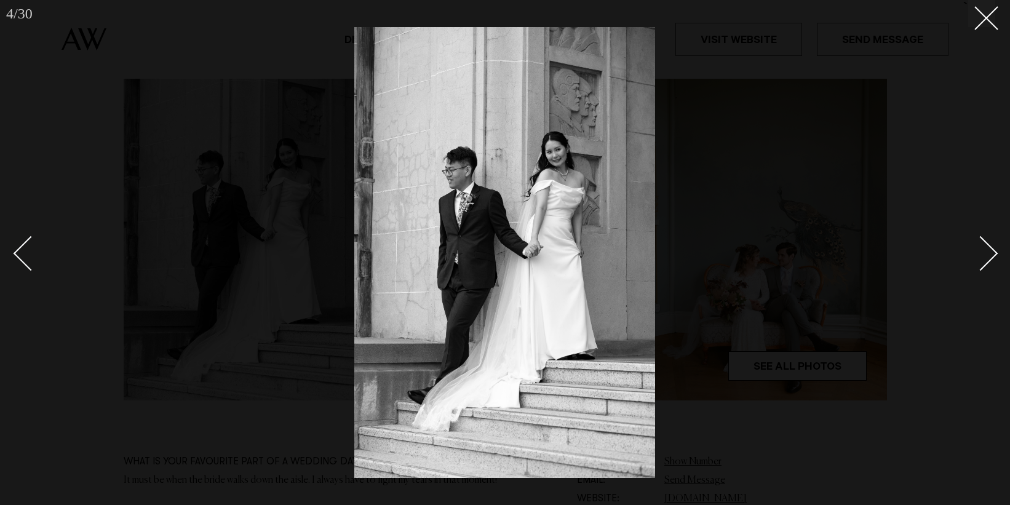
click at [992, 258] on link at bounding box center [973, 252] width 43 height 61
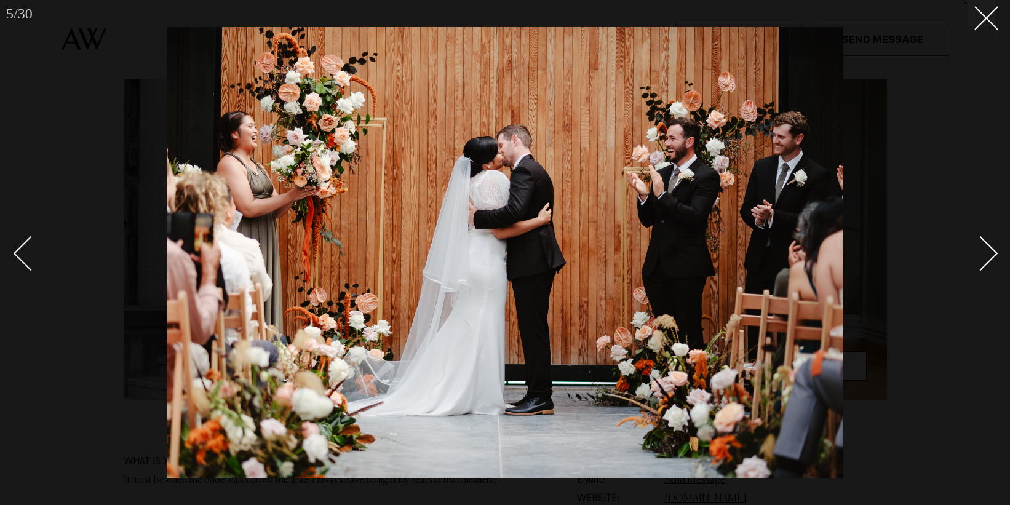
click at [992, 258] on link at bounding box center [973, 252] width 43 height 61
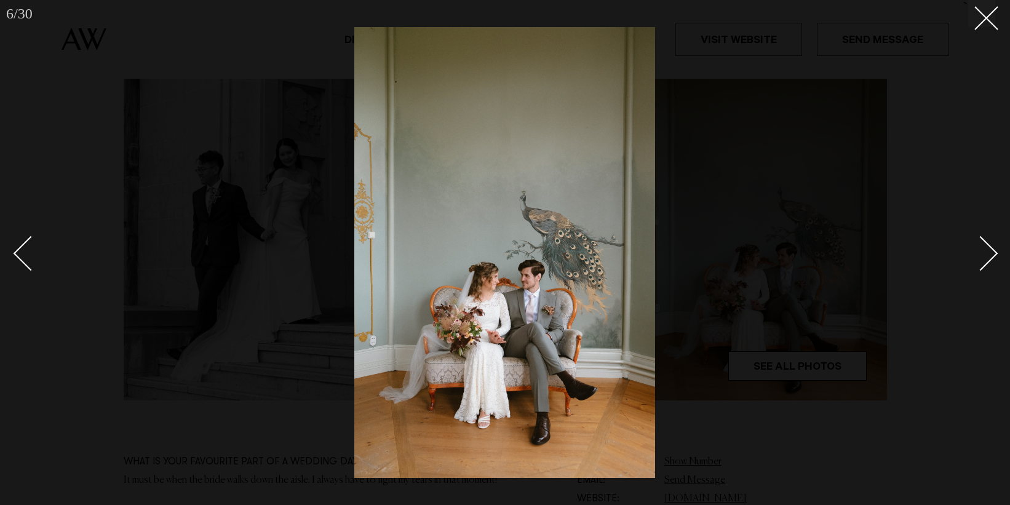
click at [992, 258] on link at bounding box center [973, 252] width 43 height 61
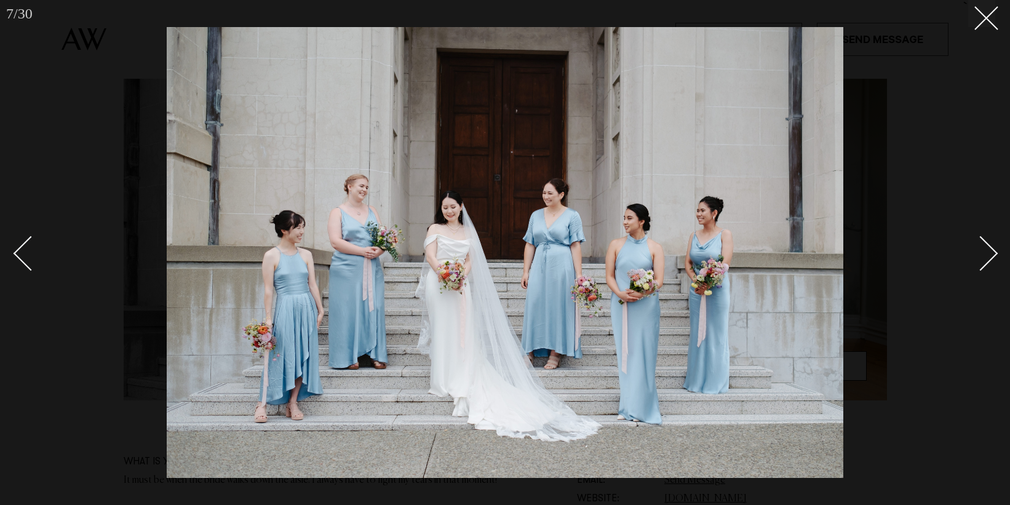
click at [992, 258] on link at bounding box center [973, 252] width 43 height 61
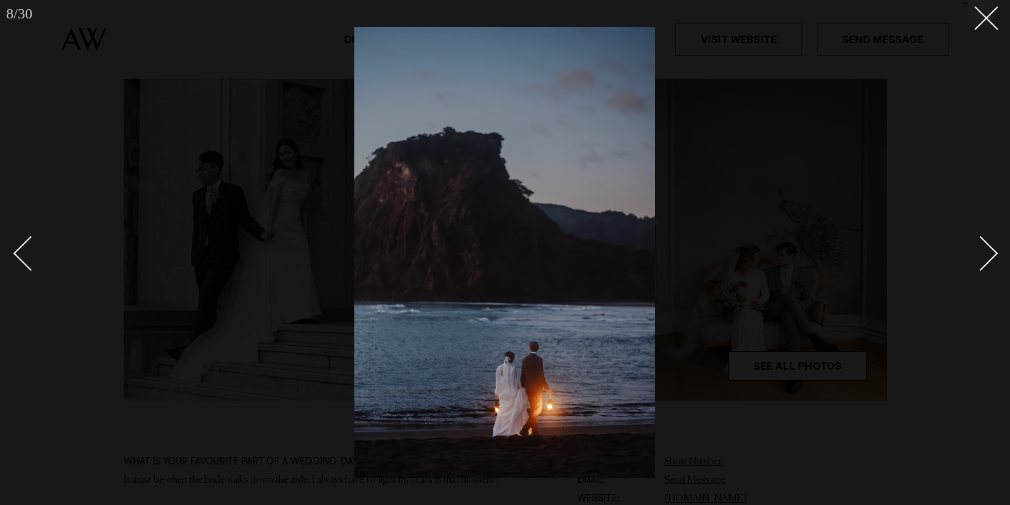
click at [992, 258] on link at bounding box center [973, 252] width 43 height 61
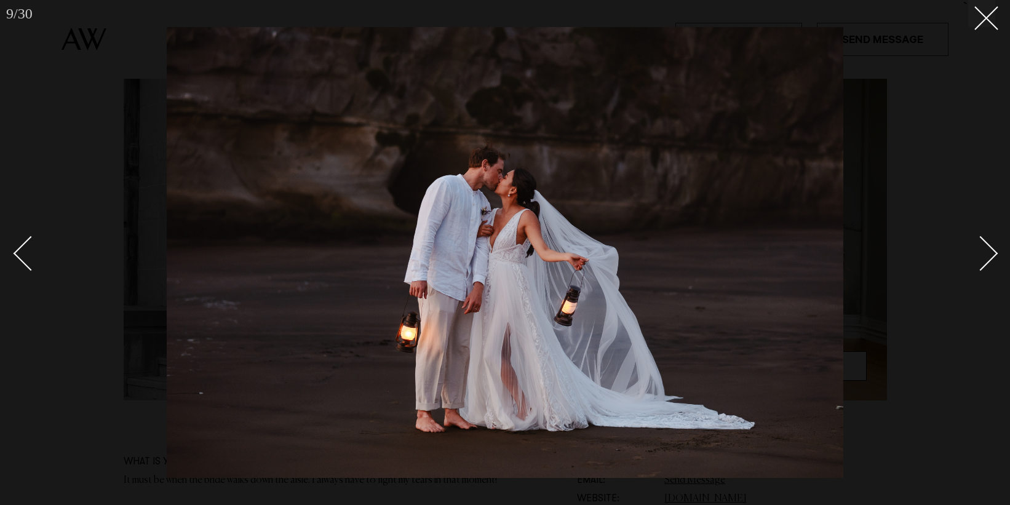
click at [10, 244] on div at bounding box center [505, 252] width 1010 height 505
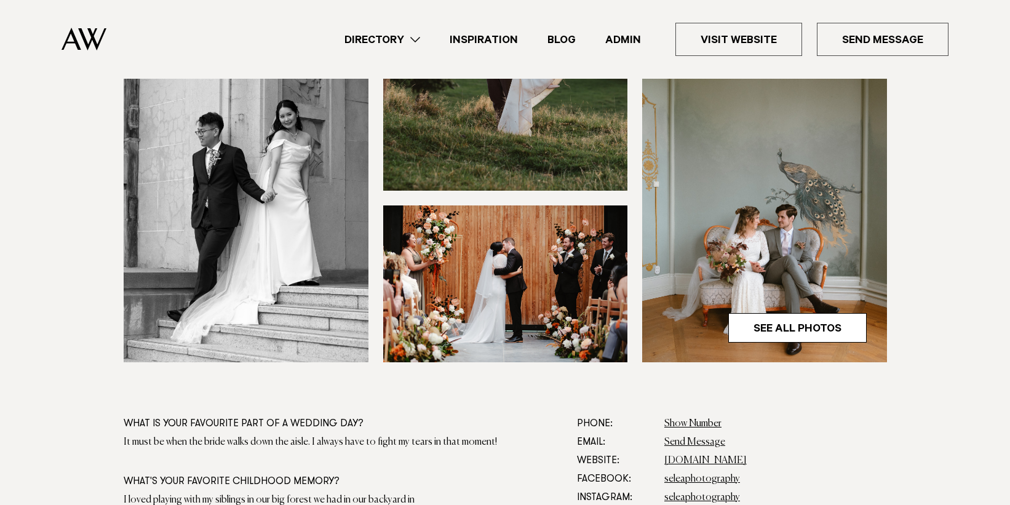
scroll to position [406, 0]
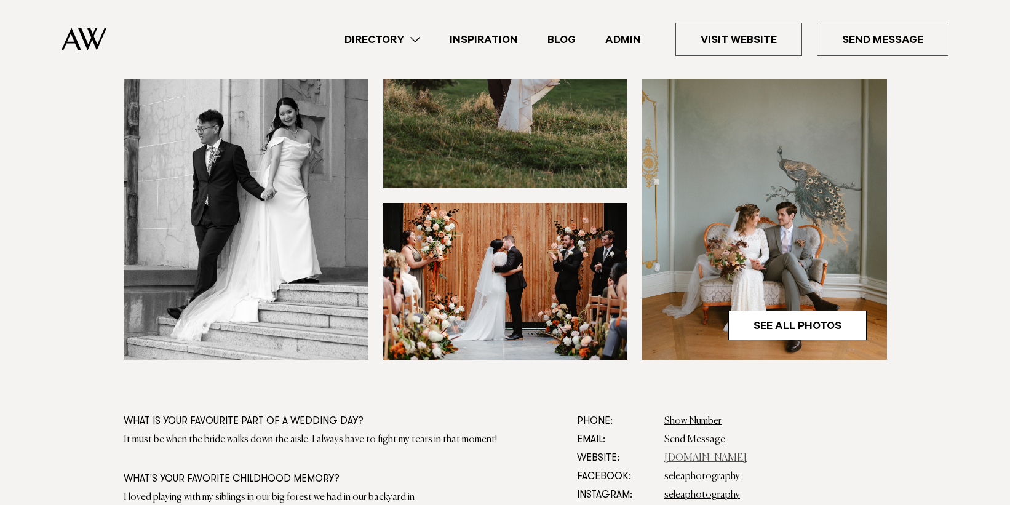
click at [731, 456] on link "[DOMAIN_NAME]" at bounding box center [705, 458] width 82 height 10
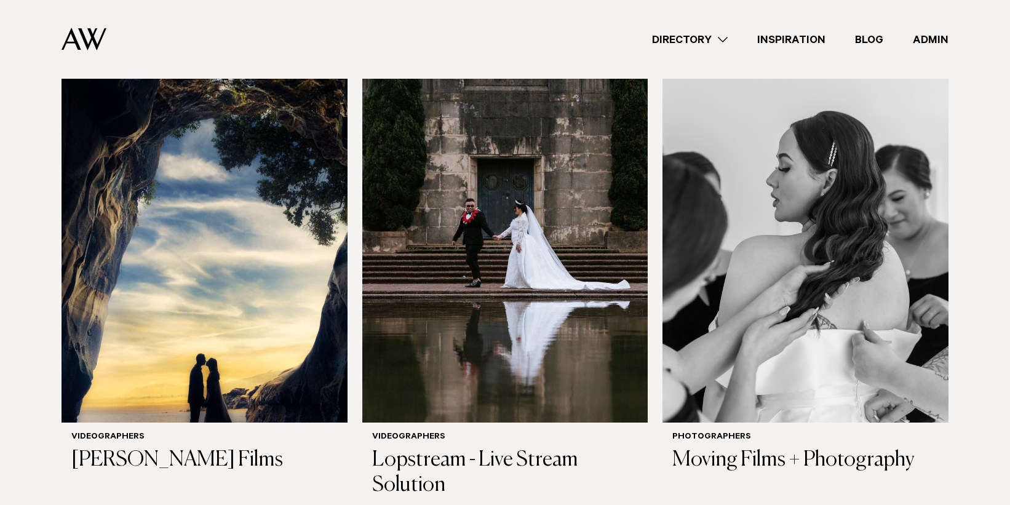
scroll to position [1421, 0]
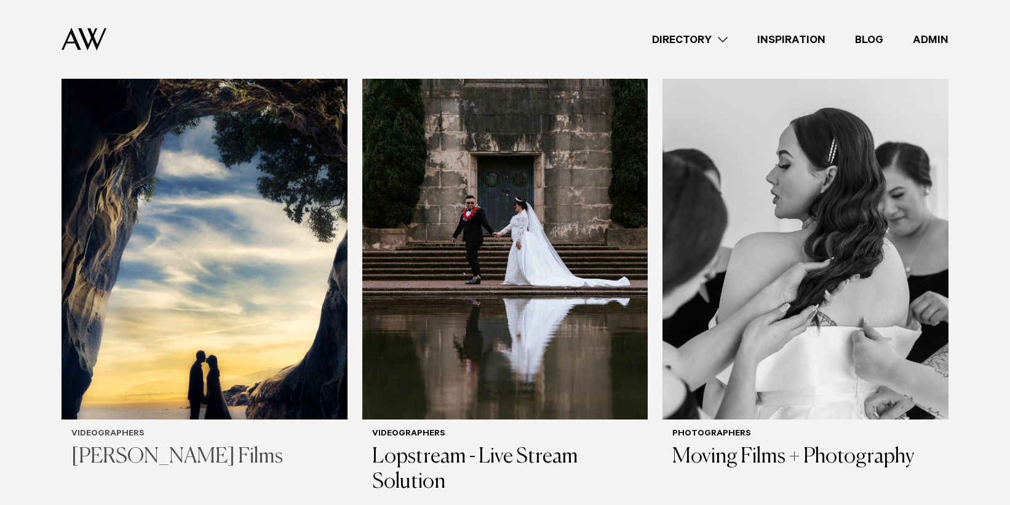
click at [295, 176] on img at bounding box center [204, 227] width 286 height 383
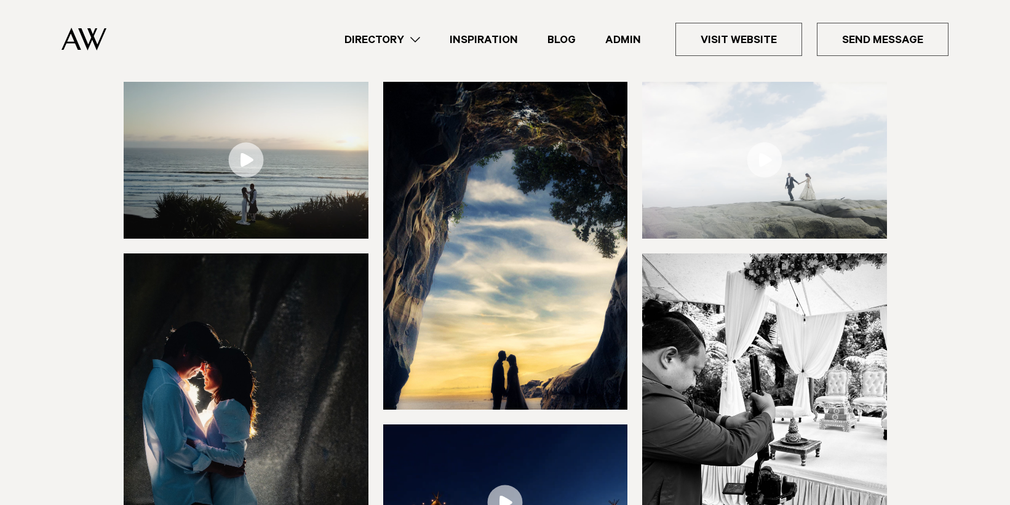
scroll to position [167, 0]
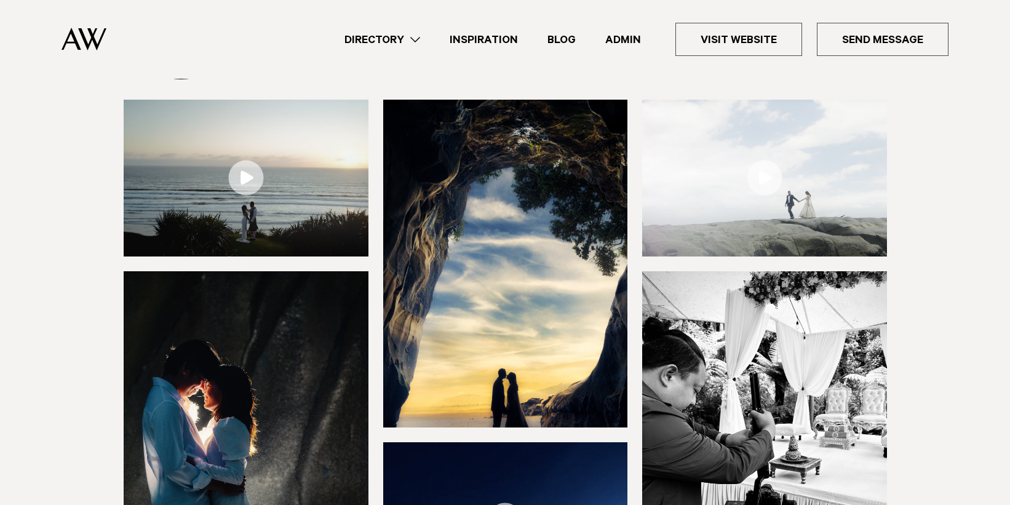
click at [301, 177] on img at bounding box center [246, 178] width 245 height 157
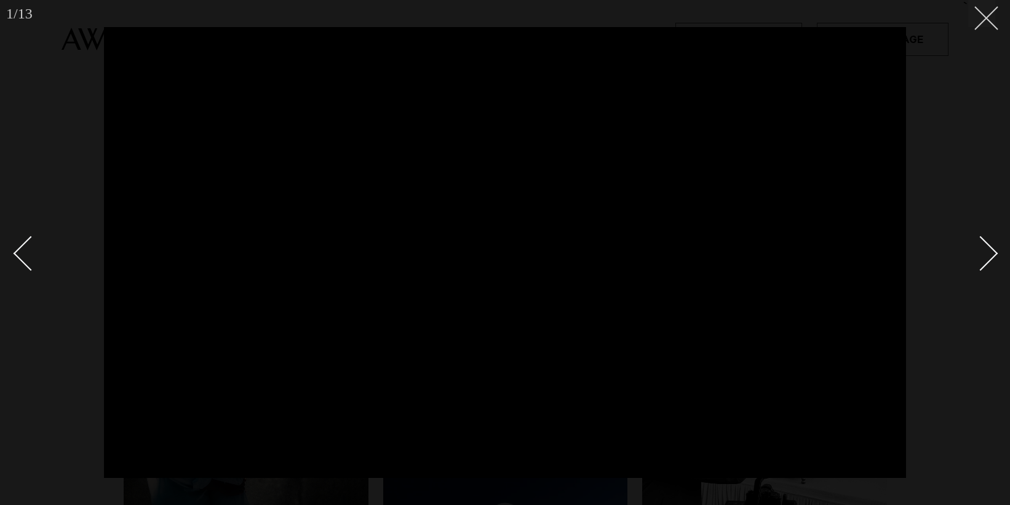
click at [981, 22] on line at bounding box center [986, 18] width 23 height 23
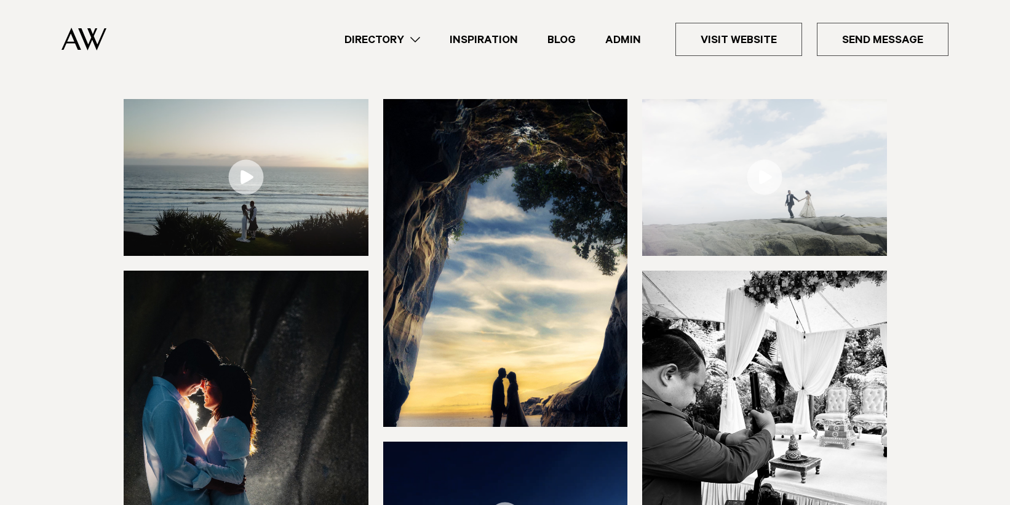
scroll to position [186, 0]
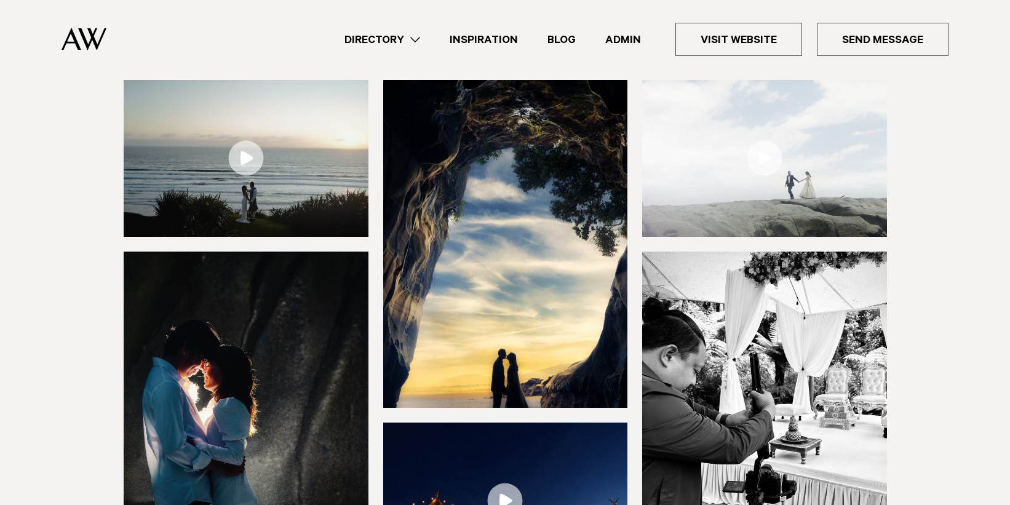
click at [581, 149] on img at bounding box center [505, 244] width 245 height 328
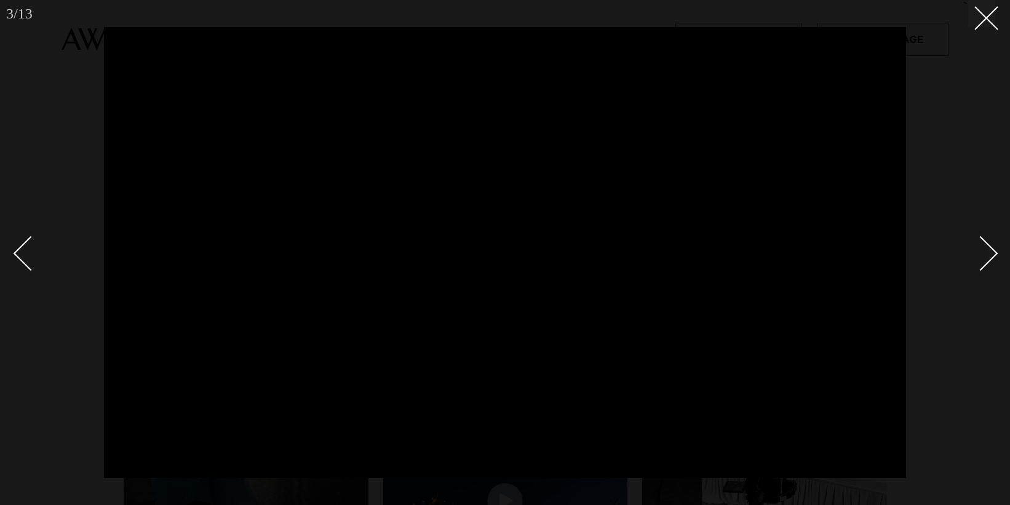
drag, startPoint x: 983, startPoint y: 18, endPoint x: 910, endPoint y: 81, distance: 96.4
click at [983, 18] on icon at bounding box center [981, 13] width 15 height 15
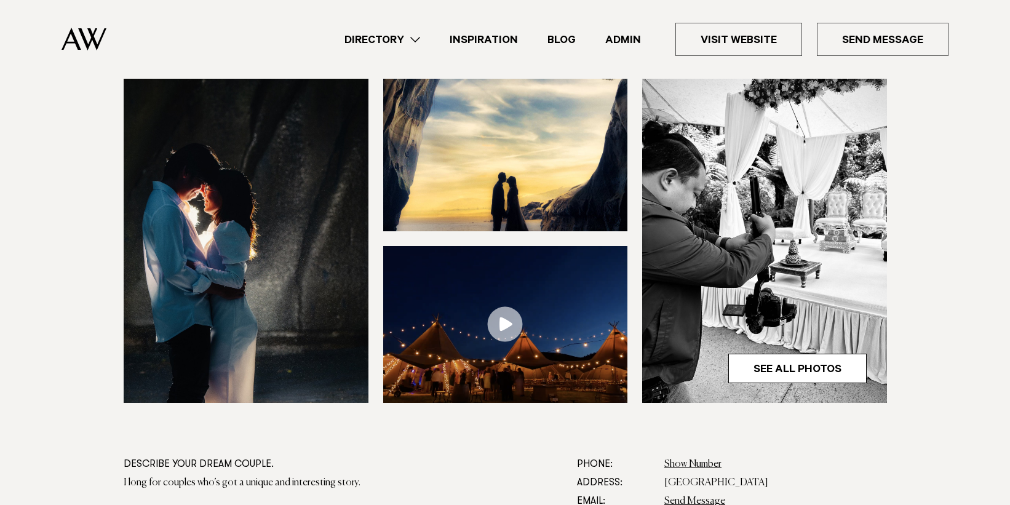
scroll to position [362, 0]
click at [531, 301] on img at bounding box center [505, 325] width 245 height 157
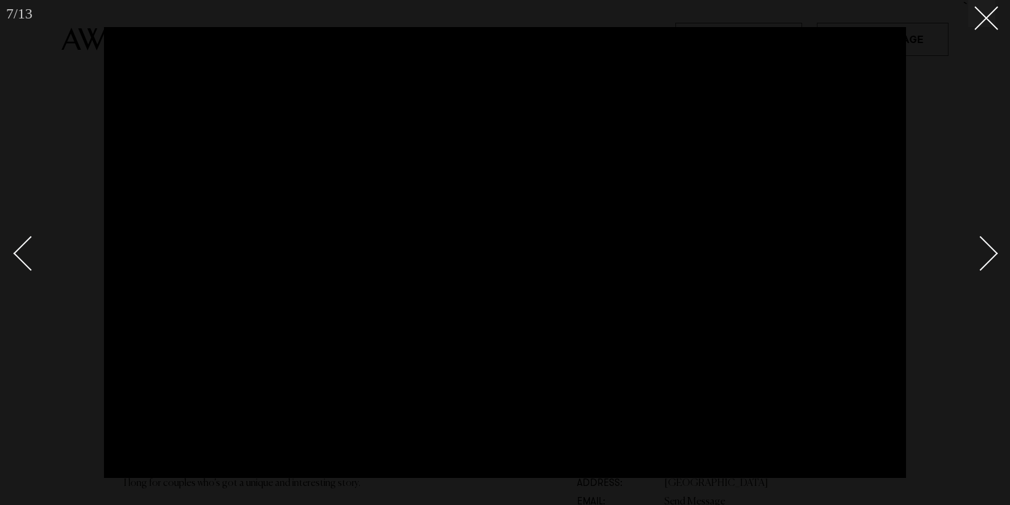
click at [980, 252] on div "Next slide" at bounding box center [980, 253] width 35 height 35
click at [980, 260] on div "Next slide" at bounding box center [980, 253] width 35 height 35
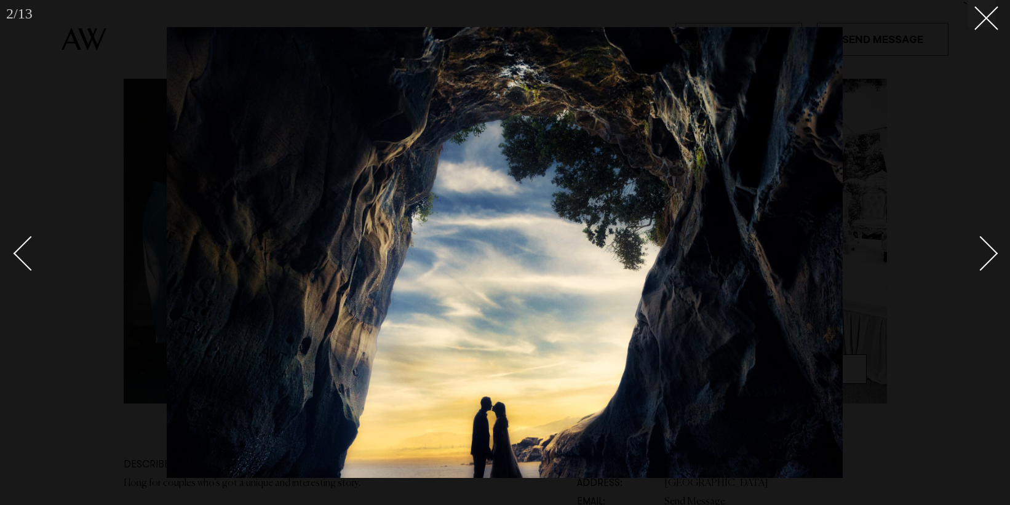
click at [991, 28] on div at bounding box center [505, 252] width 1010 height 505
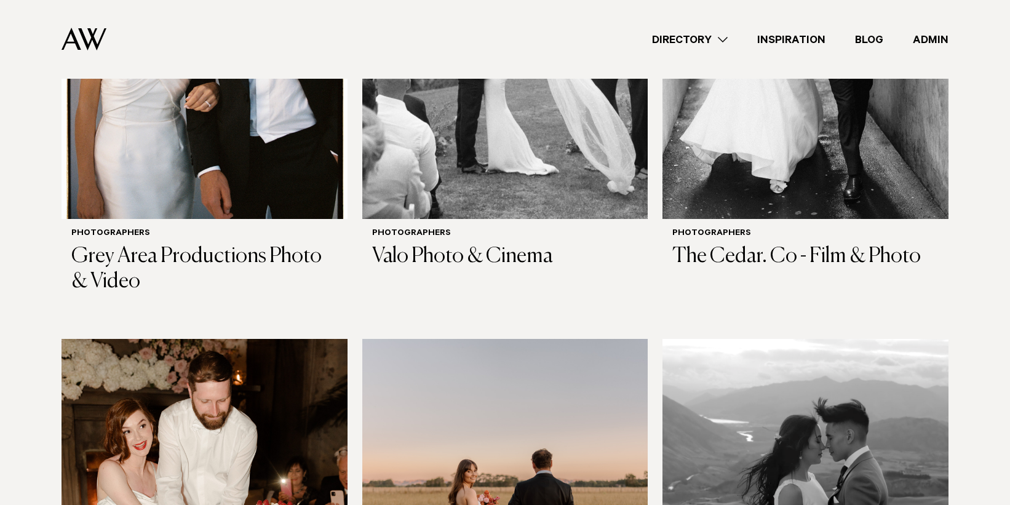
scroll to position [2013, 0]
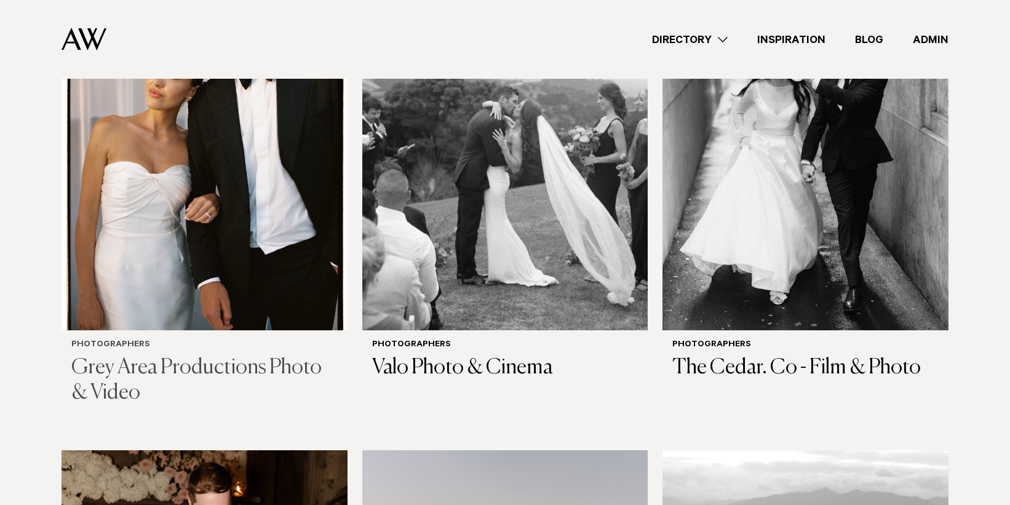
click at [291, 125] on img at bounding box center [204, 138] width 286 height 383
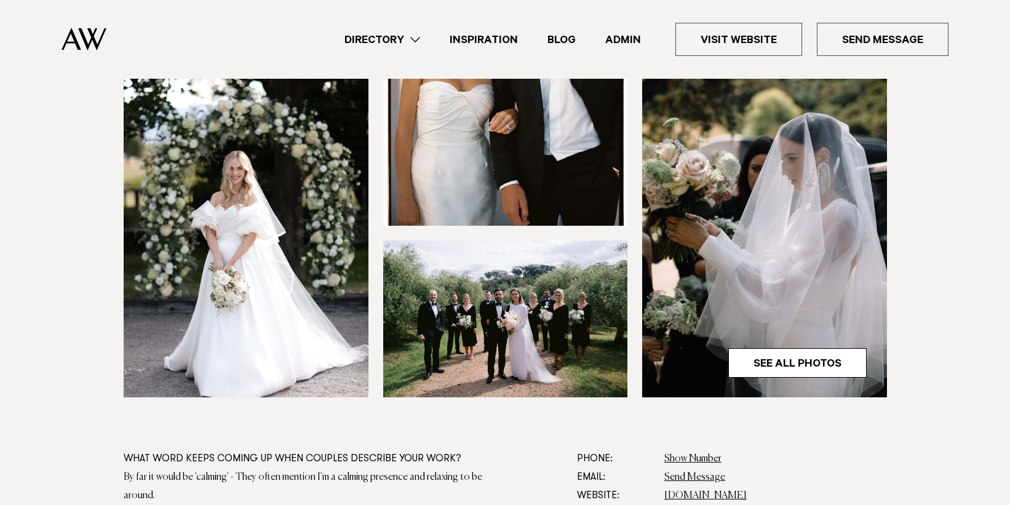
scroll to position [359, 0]
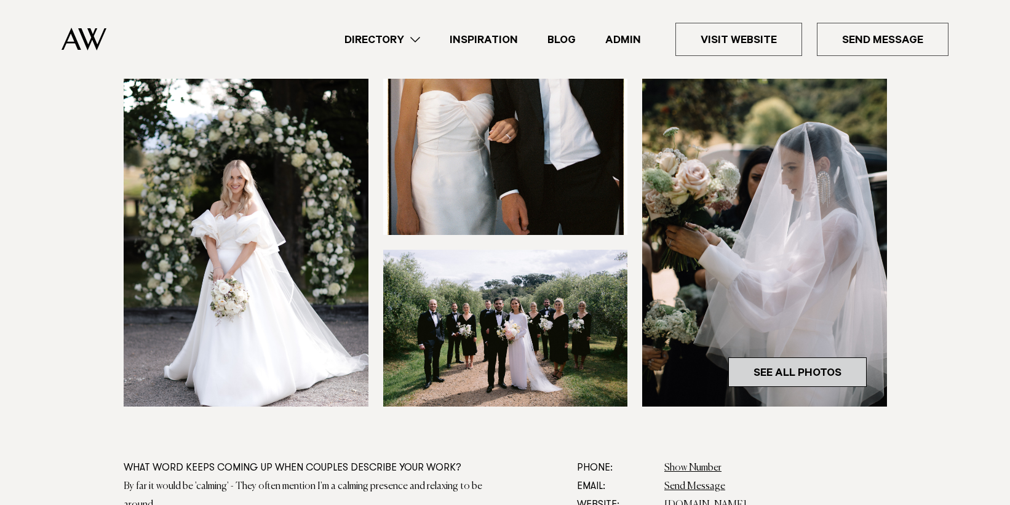
click at [843, 372] on link "See All Photos" at bounding box center [797, 372] width 138 height 30
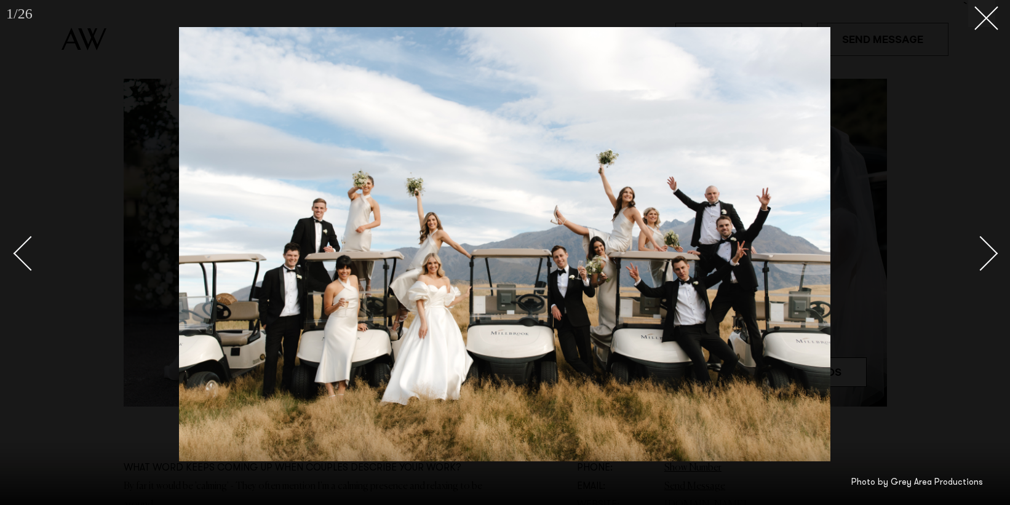
click at [988, 257] on div "Next slide" at bounding box center [980, 253] width 35 height 35
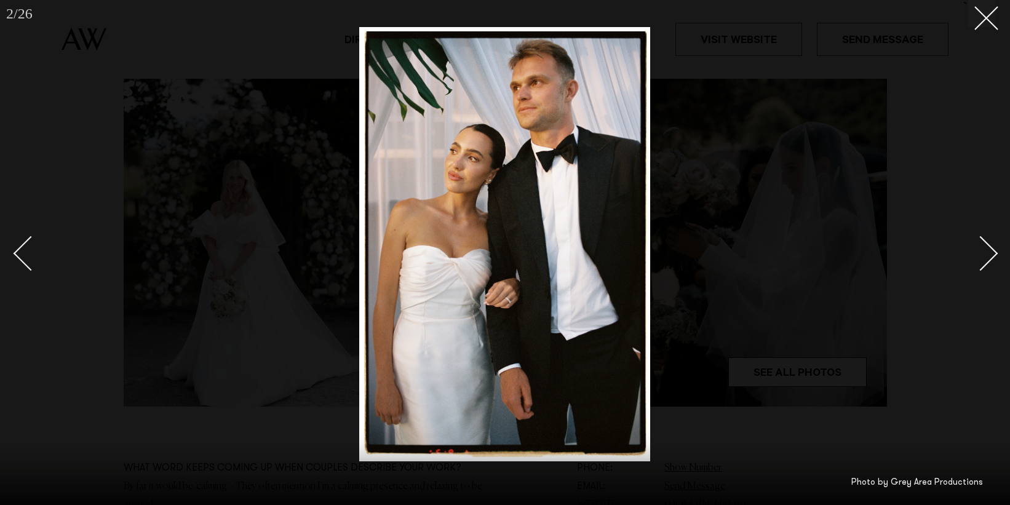
click at [988, 257] on div "Next slide" at bounding box center [980, 253] width 35 height 35
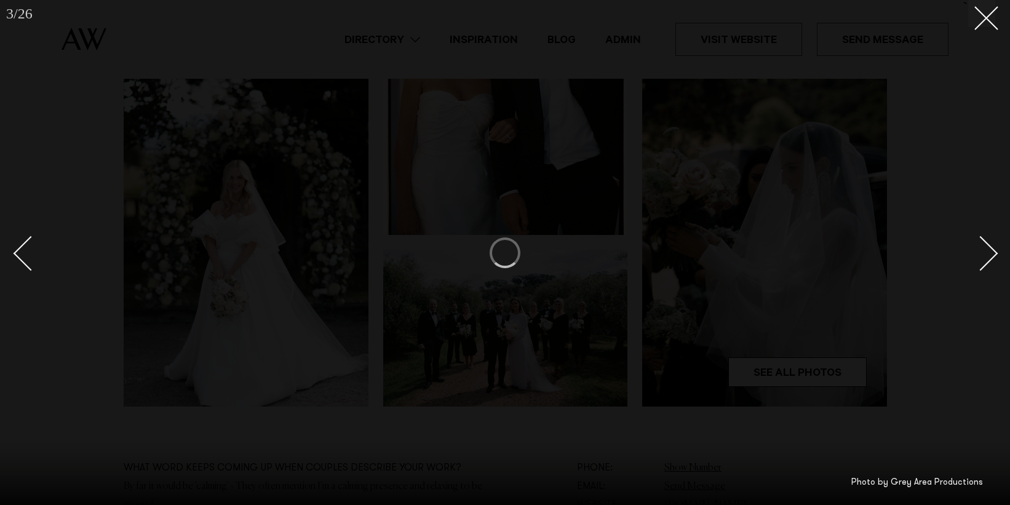
click at [988, 257] on div "Next slide" at bounding box center [980, 253] width 35 height 35
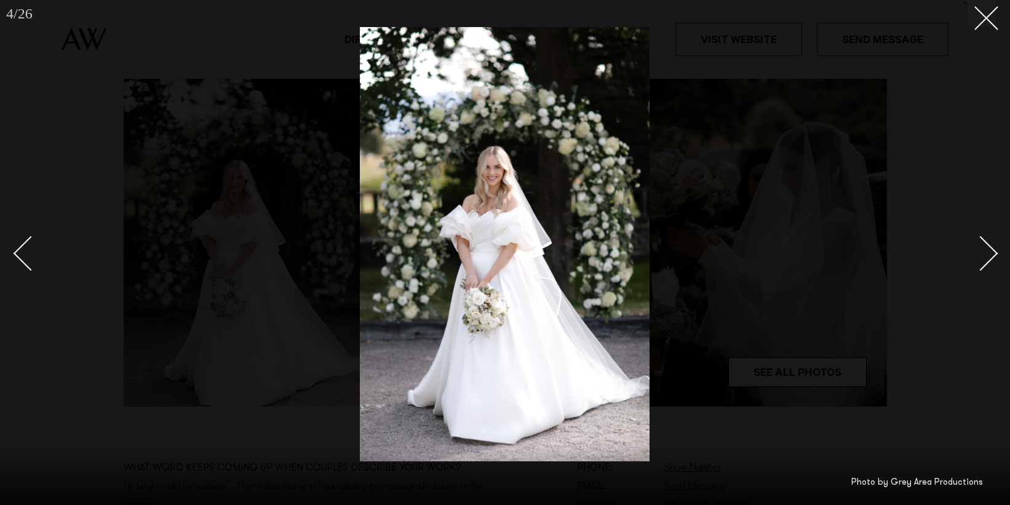
click at [988, 257] on div "Next slide" at bounding box center [980, 253] width 35 height 35
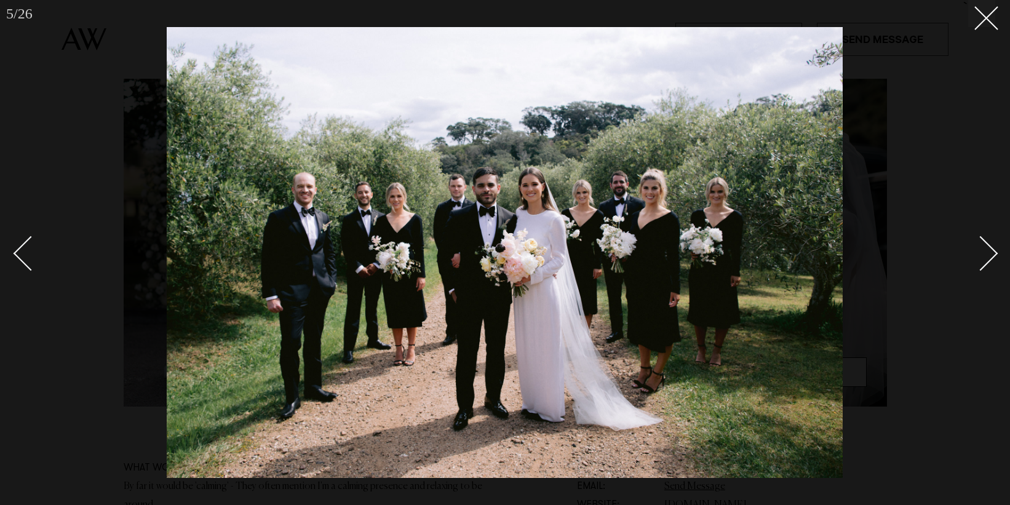
click at [988, 257] on div "Next slide" at bounding box center [980, 253] width 35 height 35
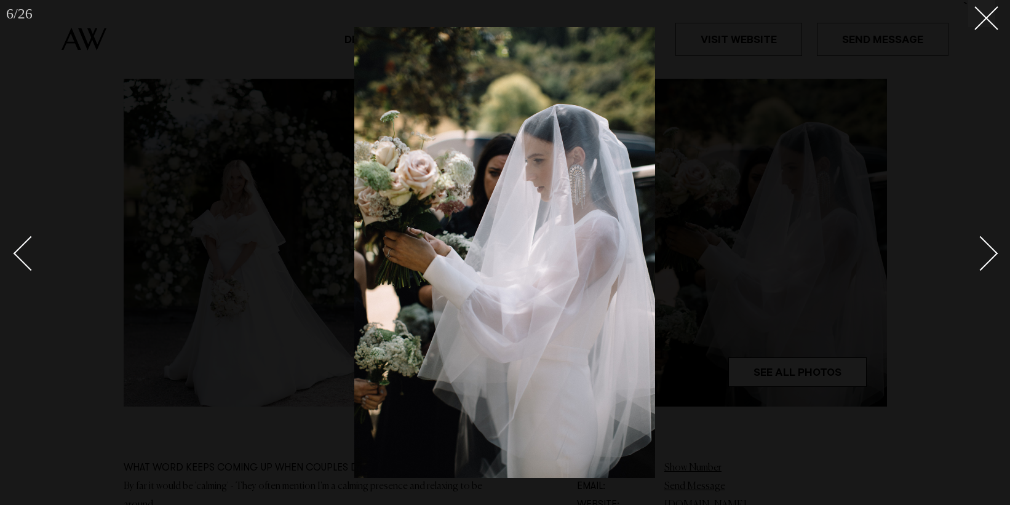
click at [988, 257] on div "Next slide" at bounding box center [980, 253] width 35 height 35
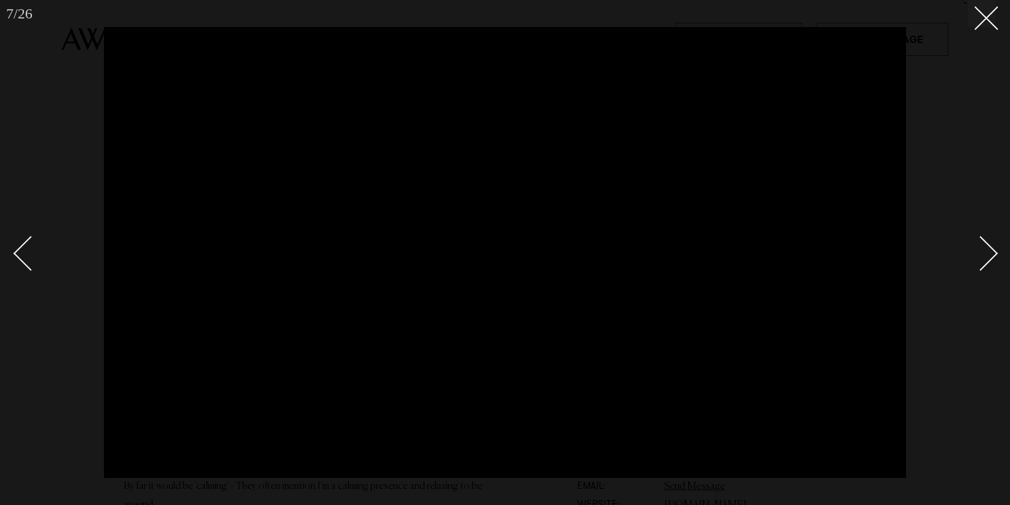
click at [37, 35] on div at bounding box center [505, 252] width 1010 height 505
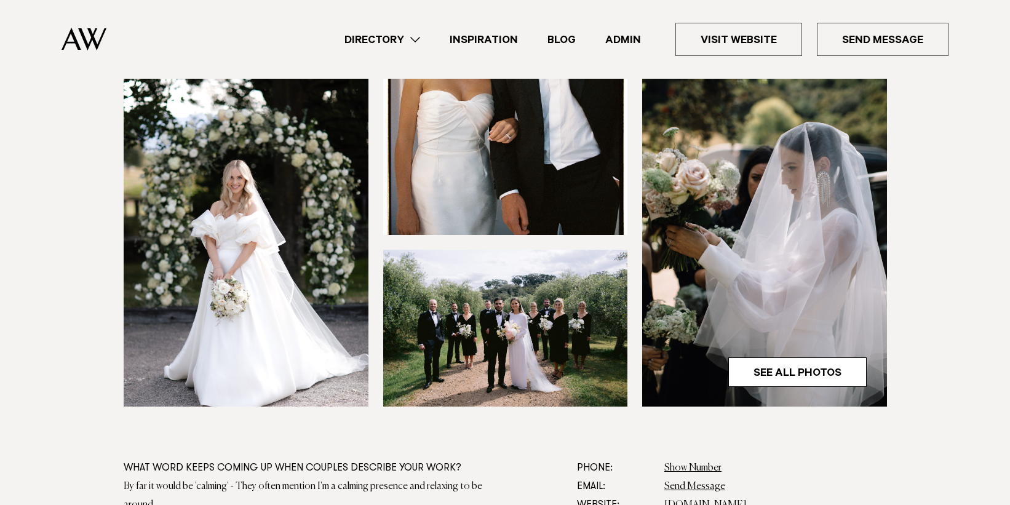
click at [413, 46] on link "Directory" at bounding box center [382, 39] width 105 height 17
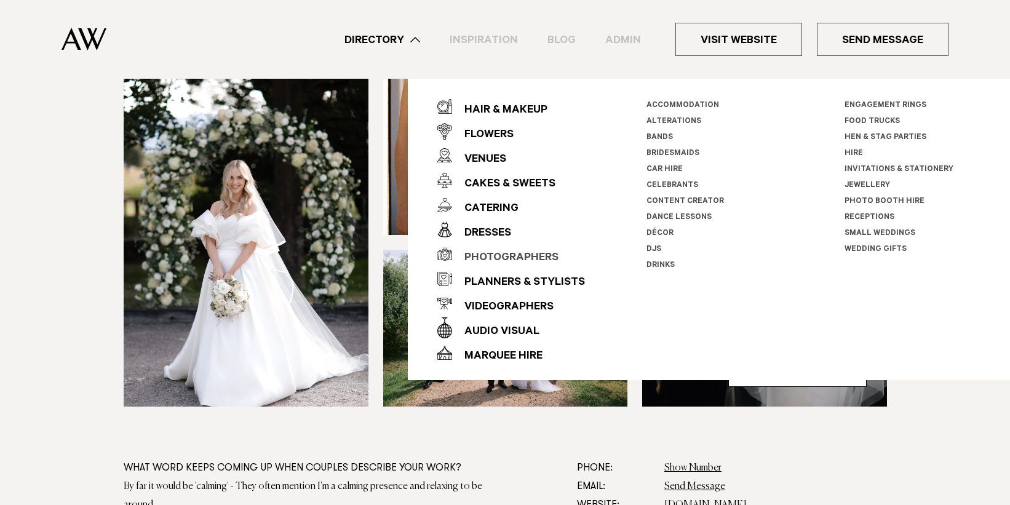
click at [499, 259] on div "Photographers" at bounding box center [505, 258] width 106 height 25
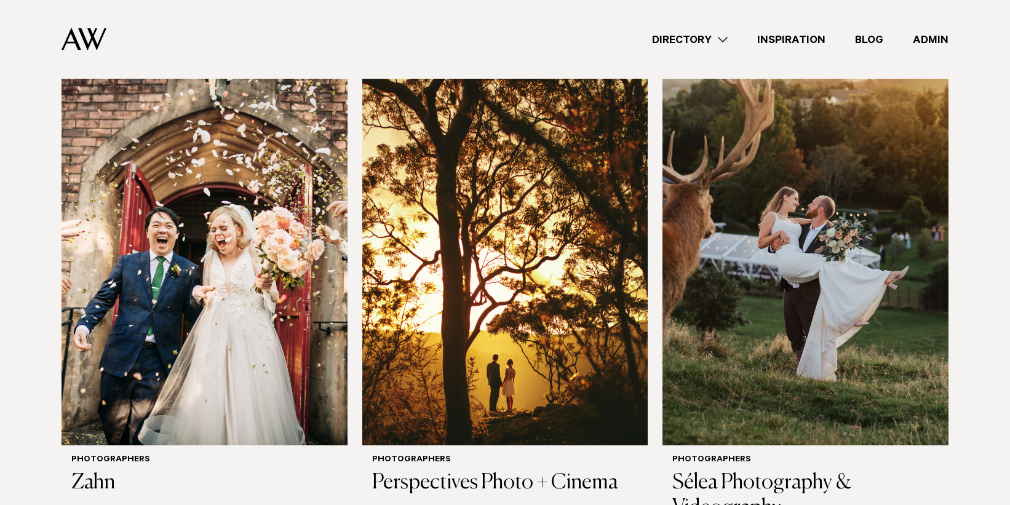
scroll to position [368, 0]
click at [758, 207] on img at bounding box center [805, 254] width 286 height 383
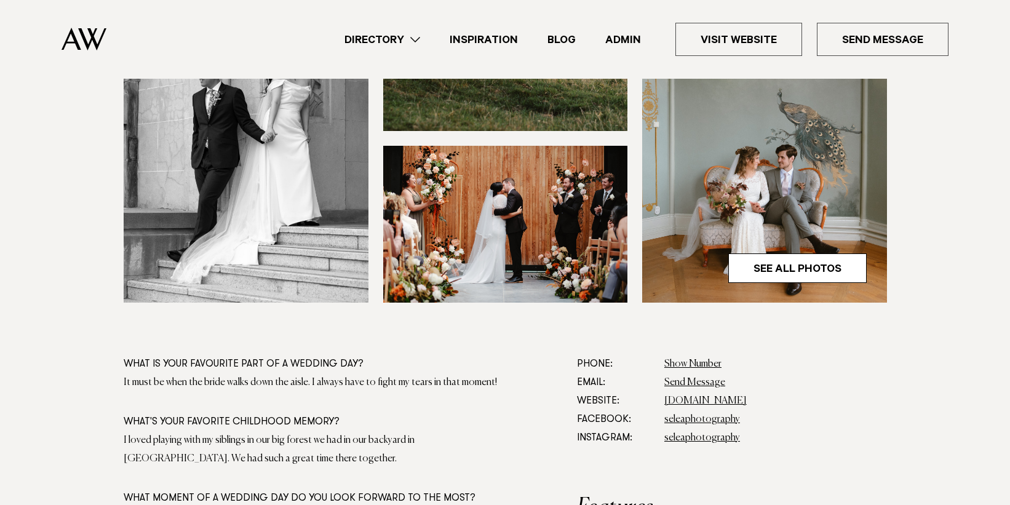
scroll to position [465, 0]
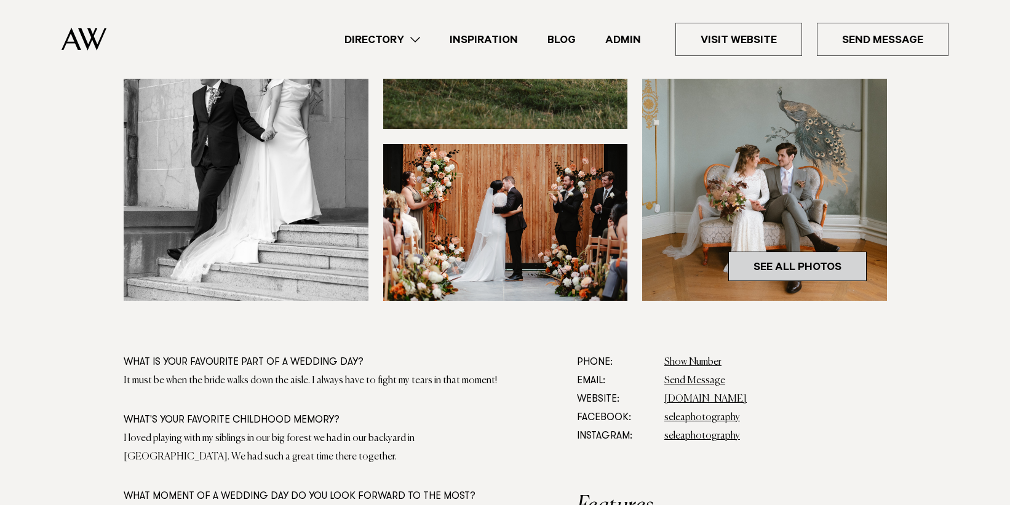
click at [759, 270] on link "See All Photos" at bounding box center [797, 267] width 138 height 30
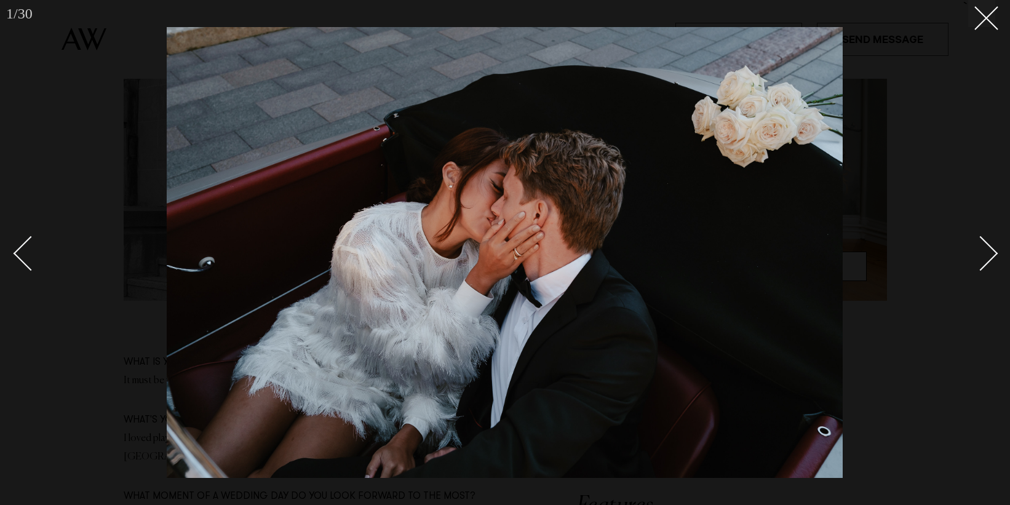
click at [982, 257] on div "Next slide" at bounding box center [980, 253] width 35 height 35
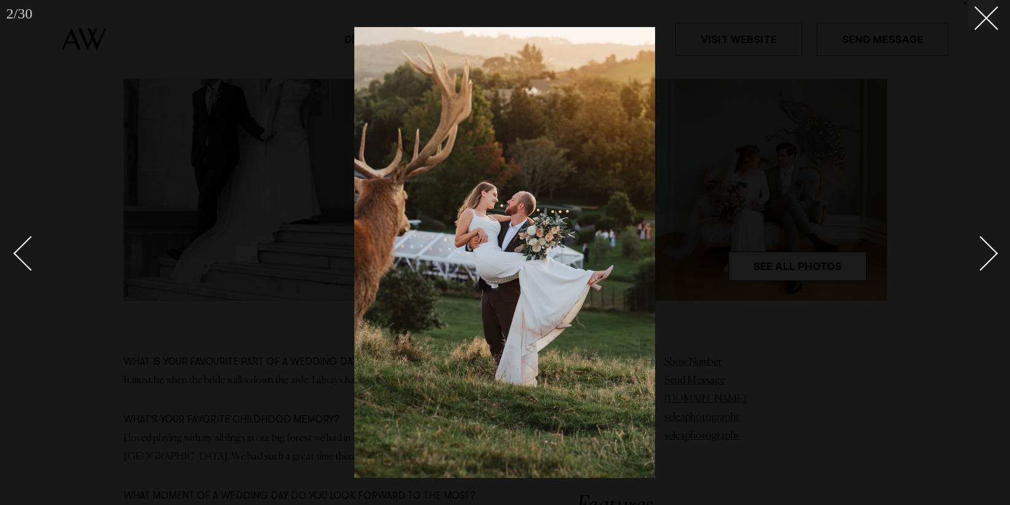
click at [982, 257] on div "Next slide" at bounding box center [980, 253] width 35 height 35
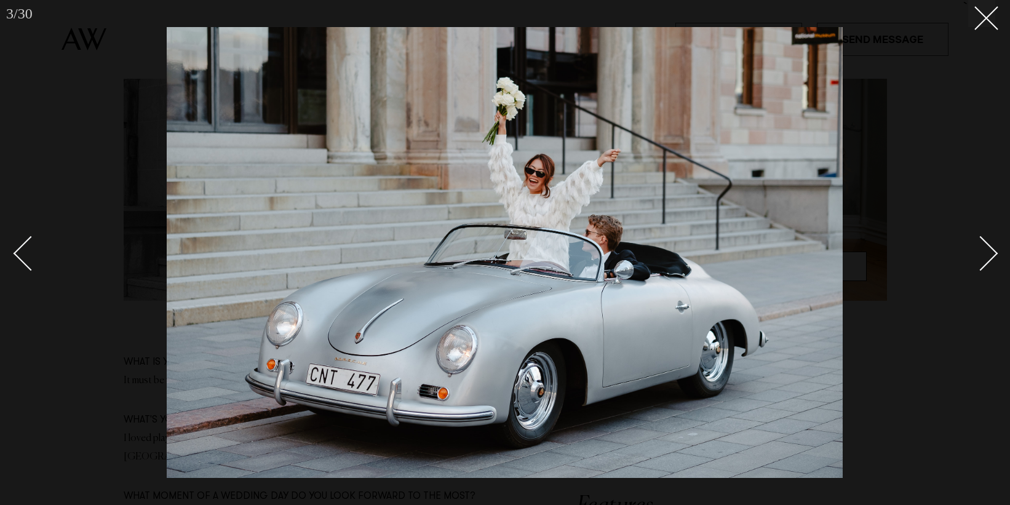
click at [982, 257] on div "Next slide" at bounding box center [980, 253] width 35 height 35
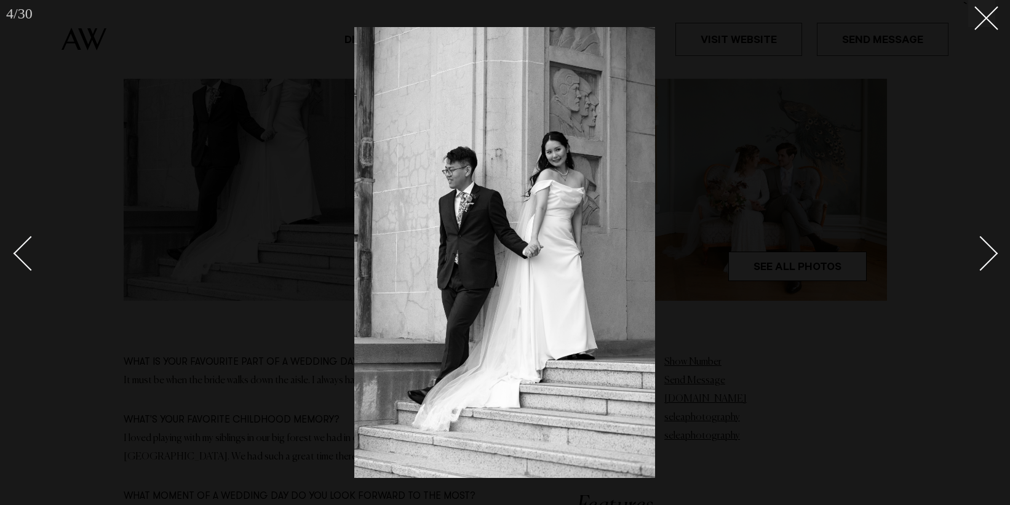
click at [982, 257] on div "Next slide" at bounding box center [980, 253] width 35 height 35
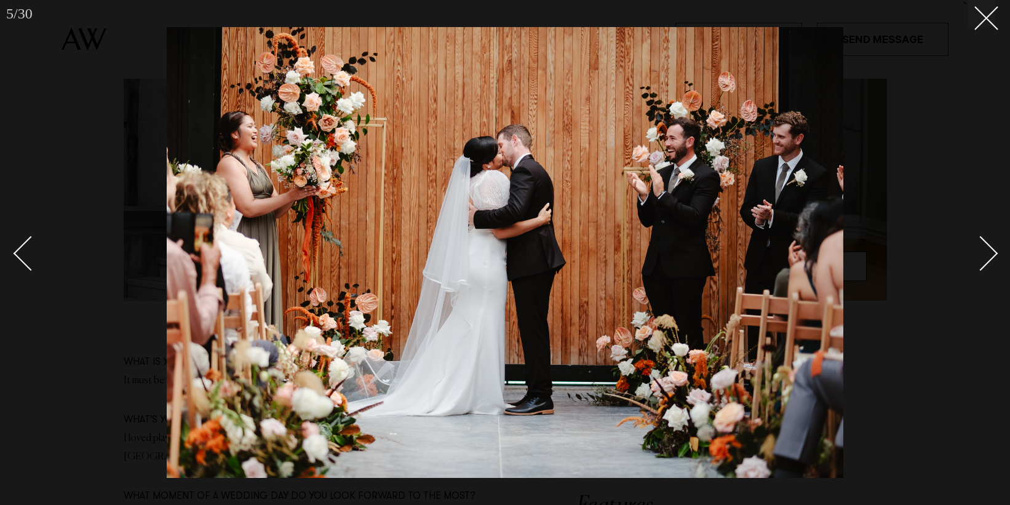
click at [982, 257] on div "Next slide" at bounding box center [980, 253] width 35 height 35
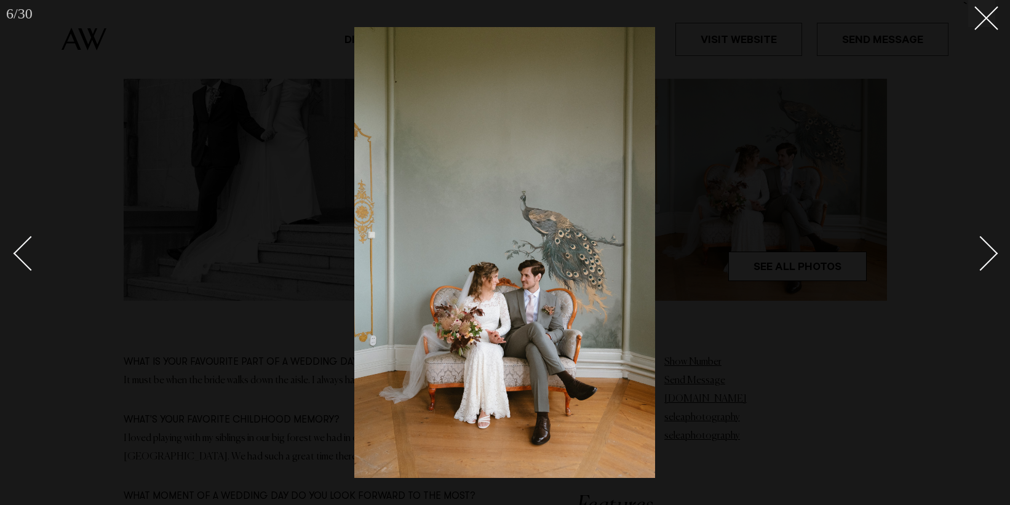
click at [982, 257] on div "Next slide" at bounding box center [980, 253] width 35 height 35
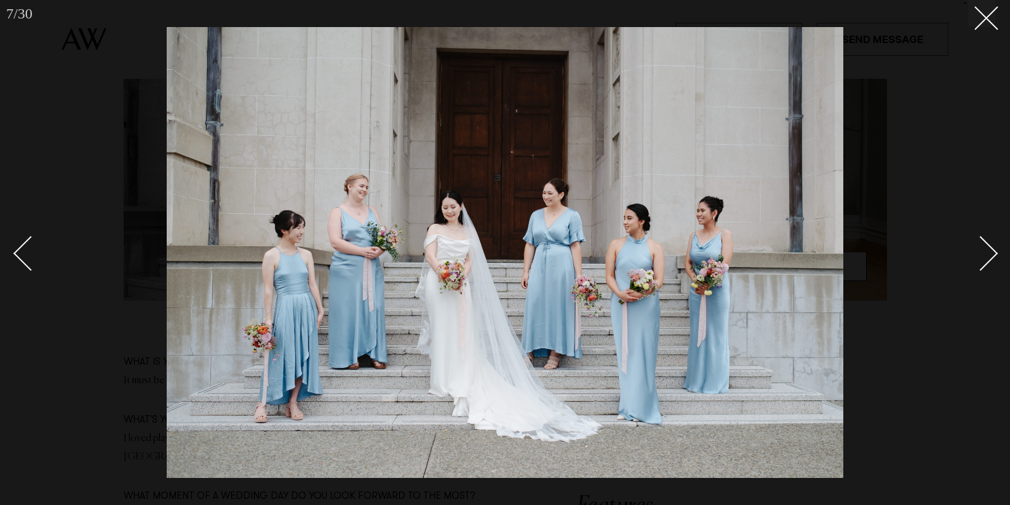
click at [983, 257] on div "Next slide" at bounding box center [980, 253] width 35 height 35
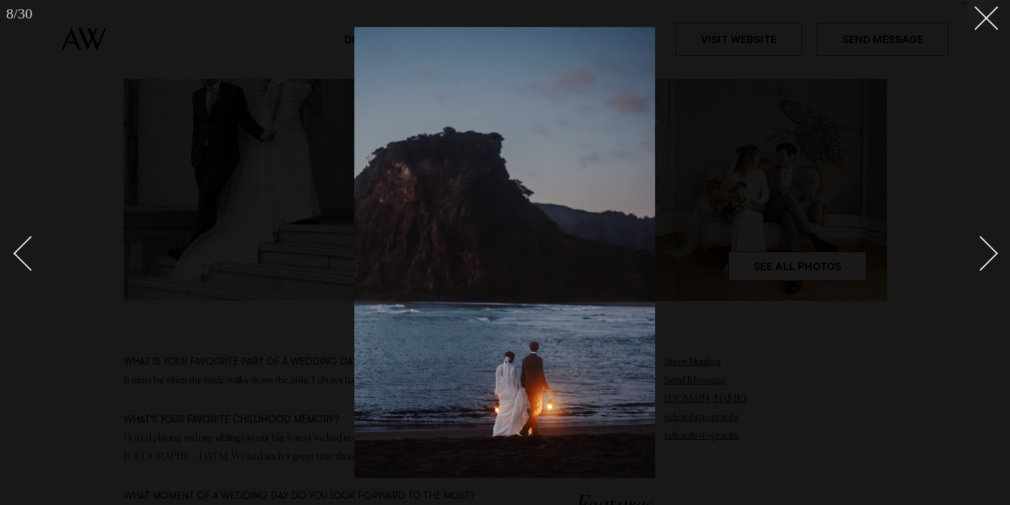
click at [983, 257] on div "Next slide" at bounding box center [980, 253] width 35 height 35
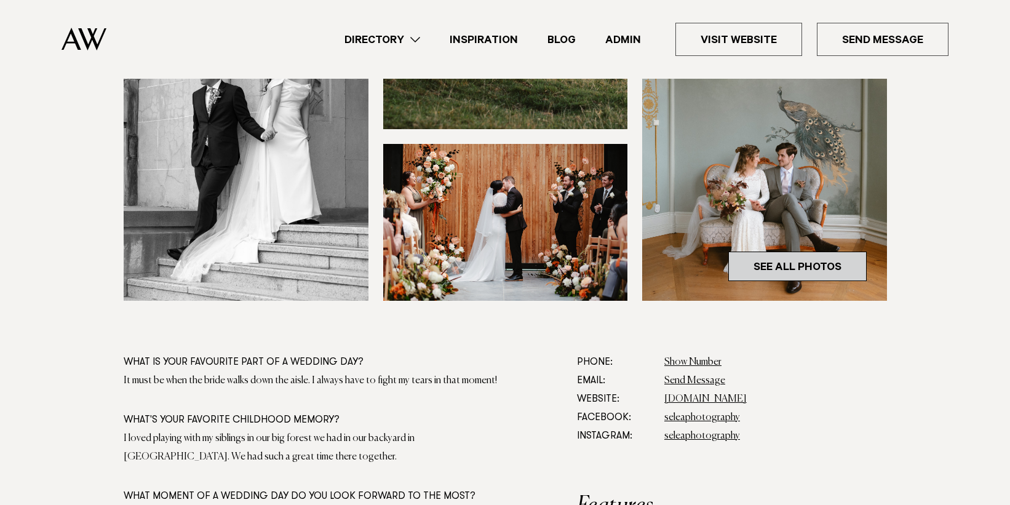
click at [819, 279] on link "See All Photos" at bounding box center [797, 267] width 138 height 30
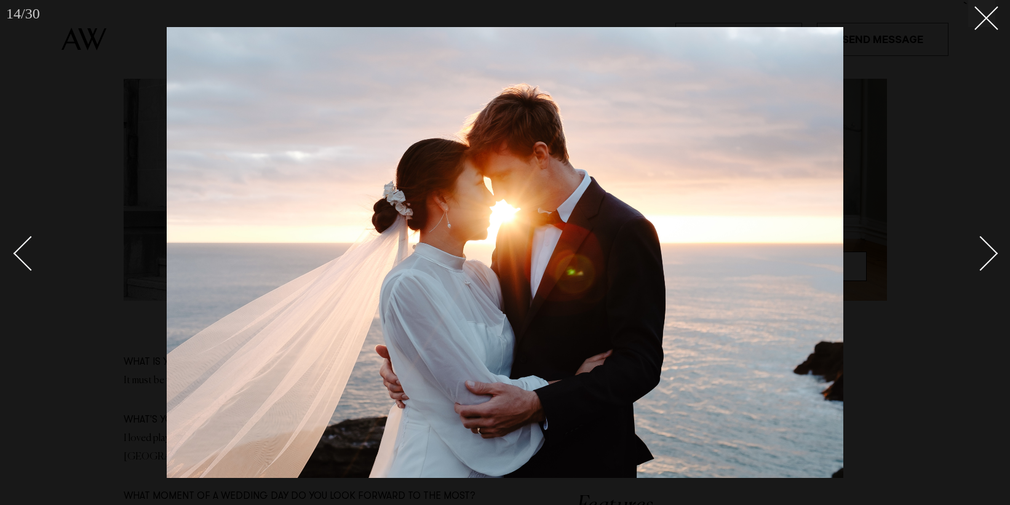
drag, startPoint x: 827, startPoint y: 154, endPoint x: 951, endPoint y: 139, distance: 125.1
click at [849, 153] on div at bounding box center [505, 252] width 1010 height 505
click at [956, 138] on div at bounding box center [505, 252] width 1010 height 505
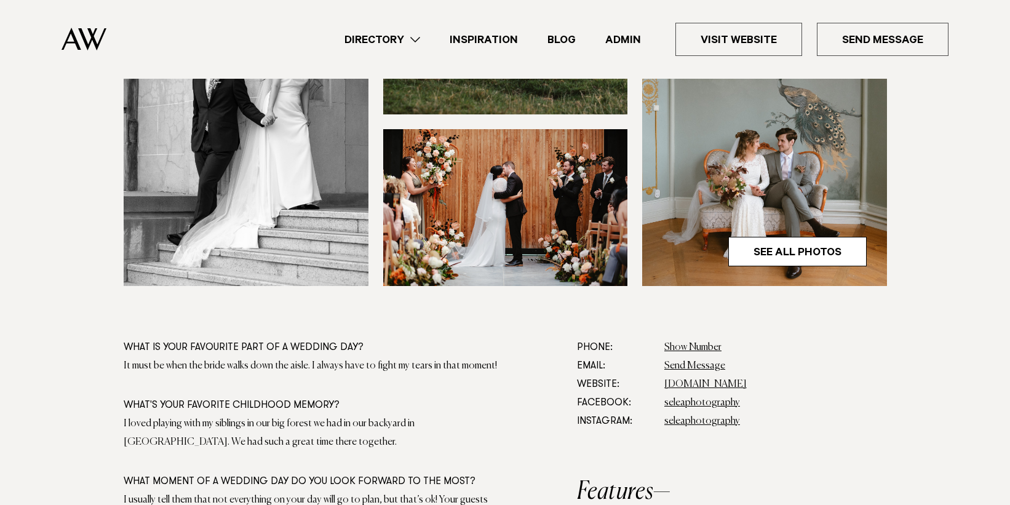
scroll to position [481, 0]
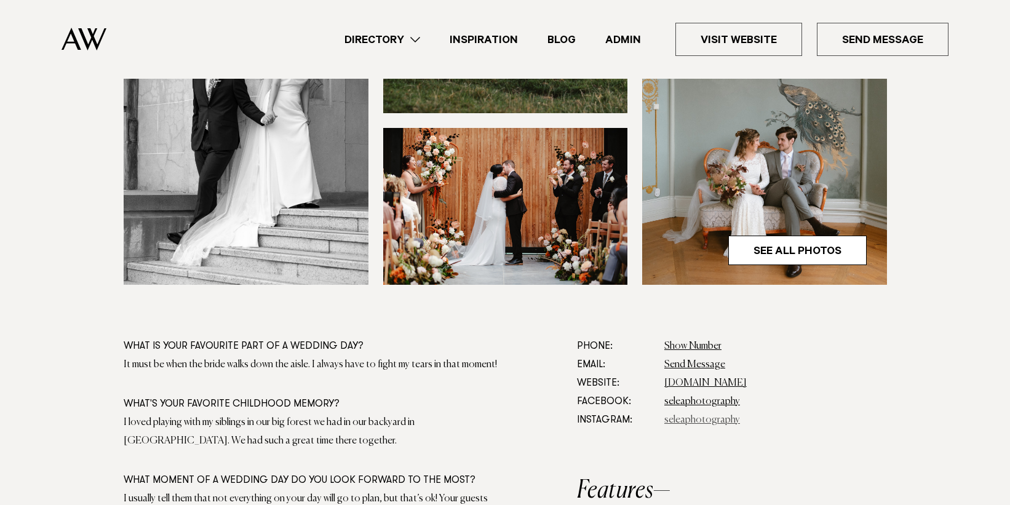
click at [700, 420] on link "seleaphotography" at bounding box center [702, 420] width 76 height 10
